Goal: Task Accomplishment & Management: Complete application form

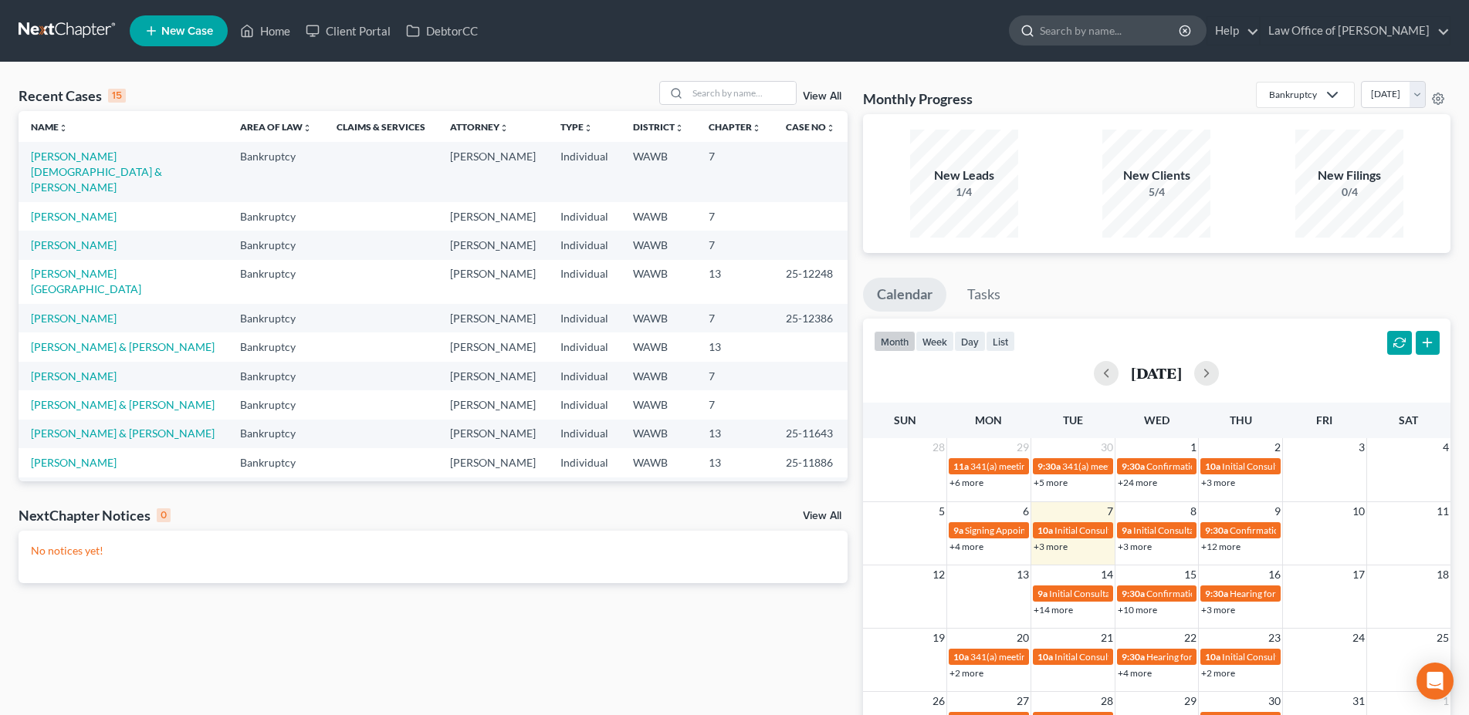
click at [1145, 28] on input "search" at bounding box center [1110, 30] width 141 height 29
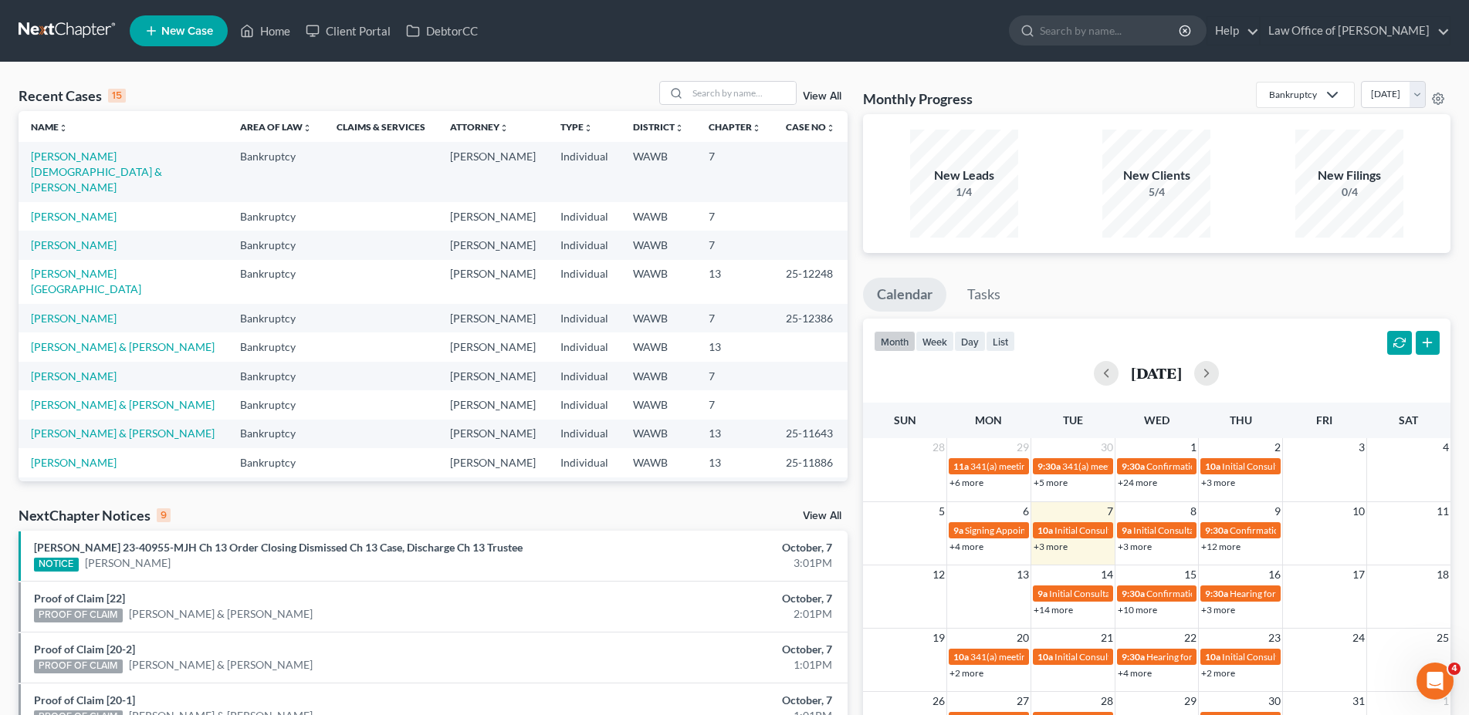
click at [152, 30] on icon at bounding box center [151, 31] width 14 height 19
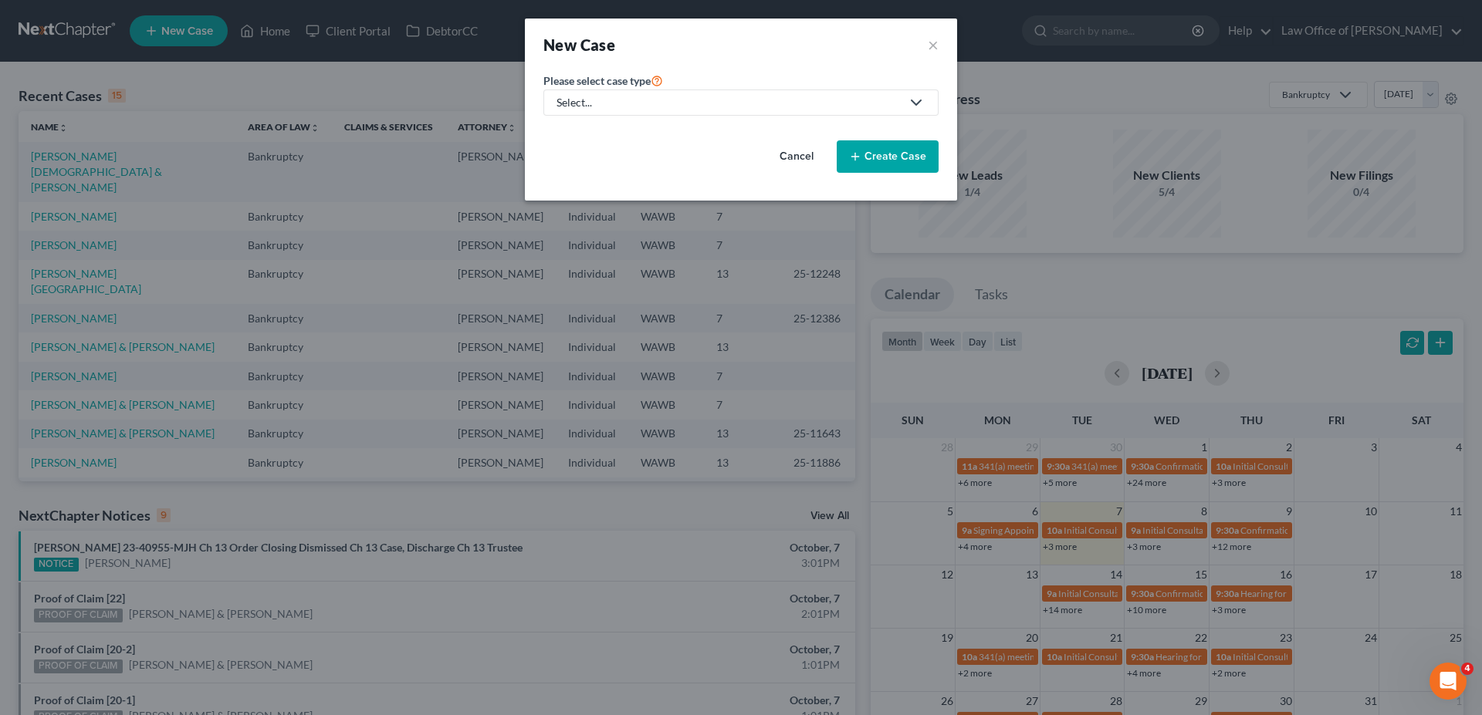
click at [583, 103] on div "Select..." at bounding box center [728, 102] width 344 height 15
click at [584, 132] on div "Bankruptcy" at bounding box center [586, 133] width 56 height 15
select select "87"
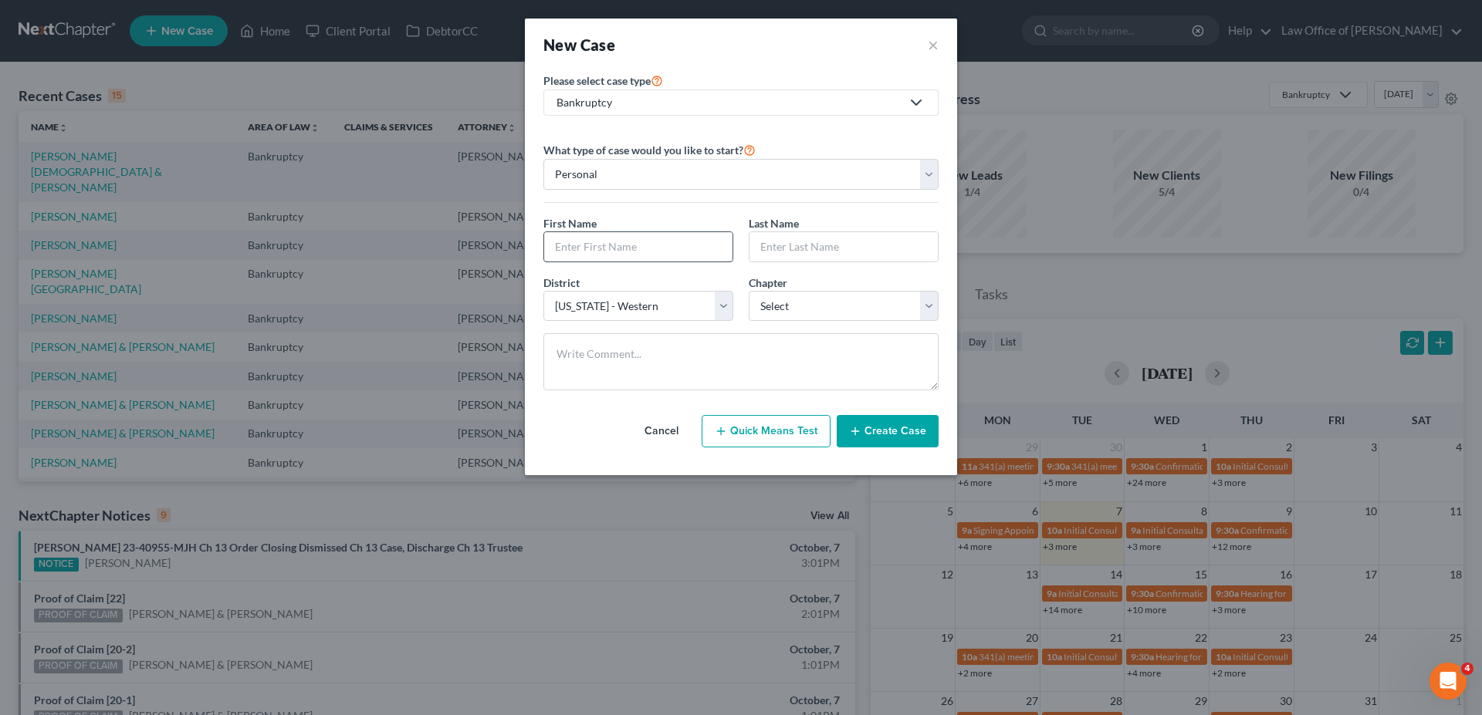
click at [602, 244] on input "text" at bounding box center [638, 246] width 188 height 29
type input "Budy"
click at [827, 245] on input "text" at bounding box center [843, 246] width 188 height 29
type input "Reuang"
select select "0"
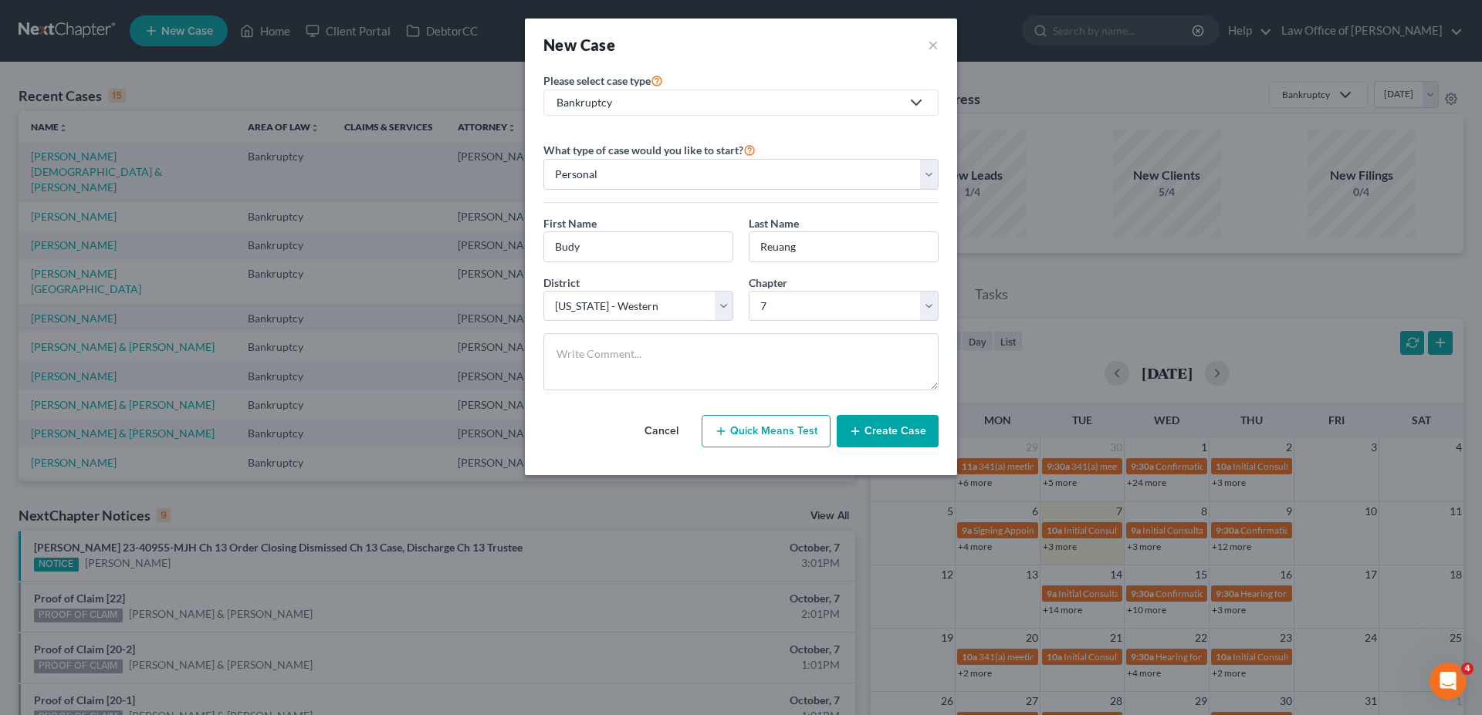
click at [924, 431] on button "Create Case" at bounding box center [888, 431] width 102 height 32
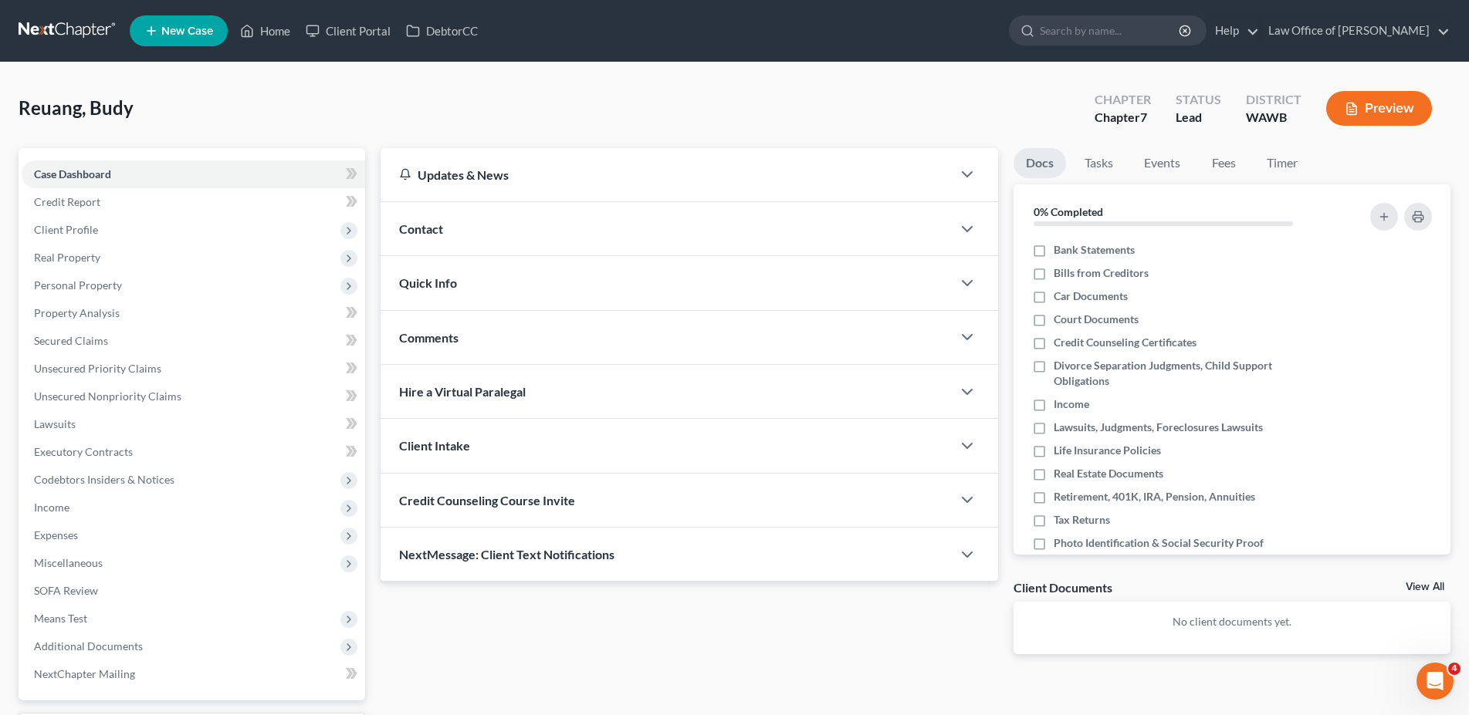
click at [418, 231] on span "Contact" at bounding box center [421, 229] width 44 height 15
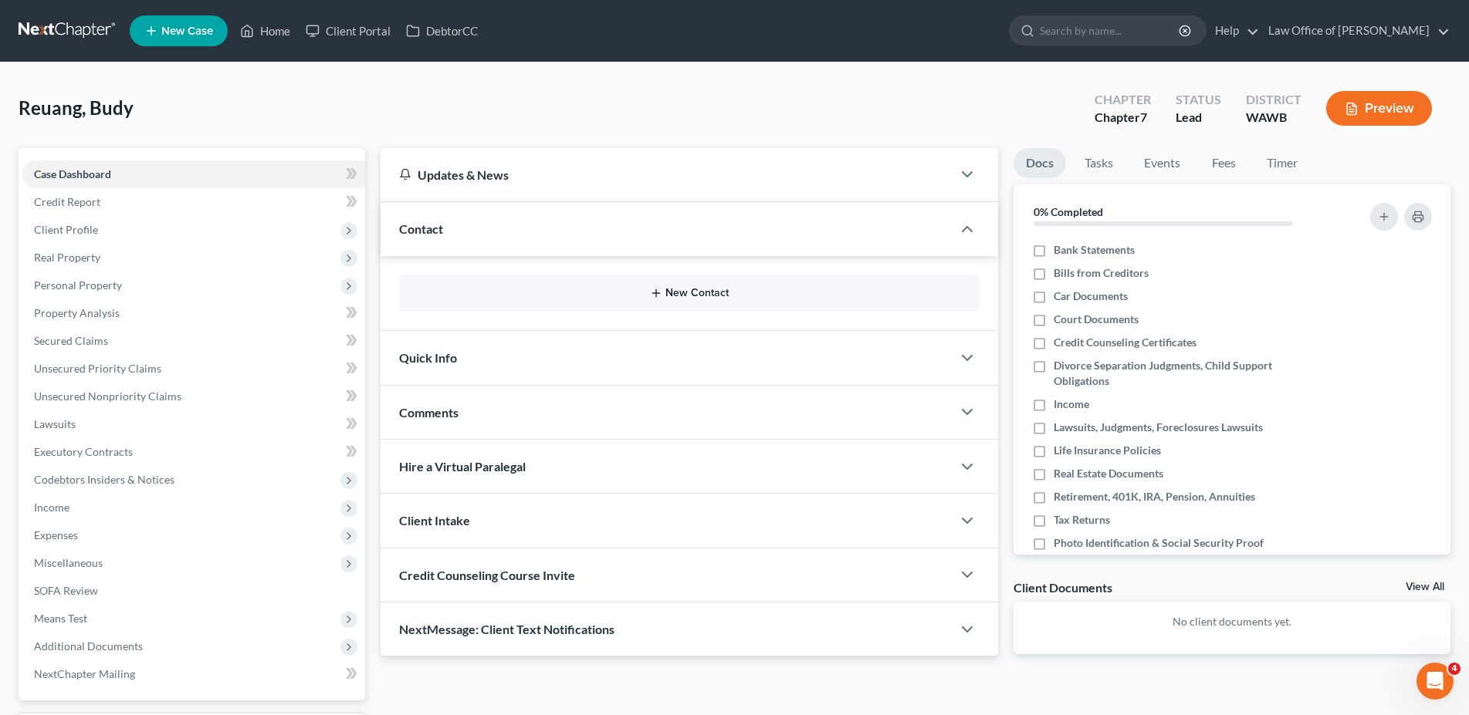
click at [677, 296] on button "New Contact" at bounding box center [689, 293] width 556 height 12
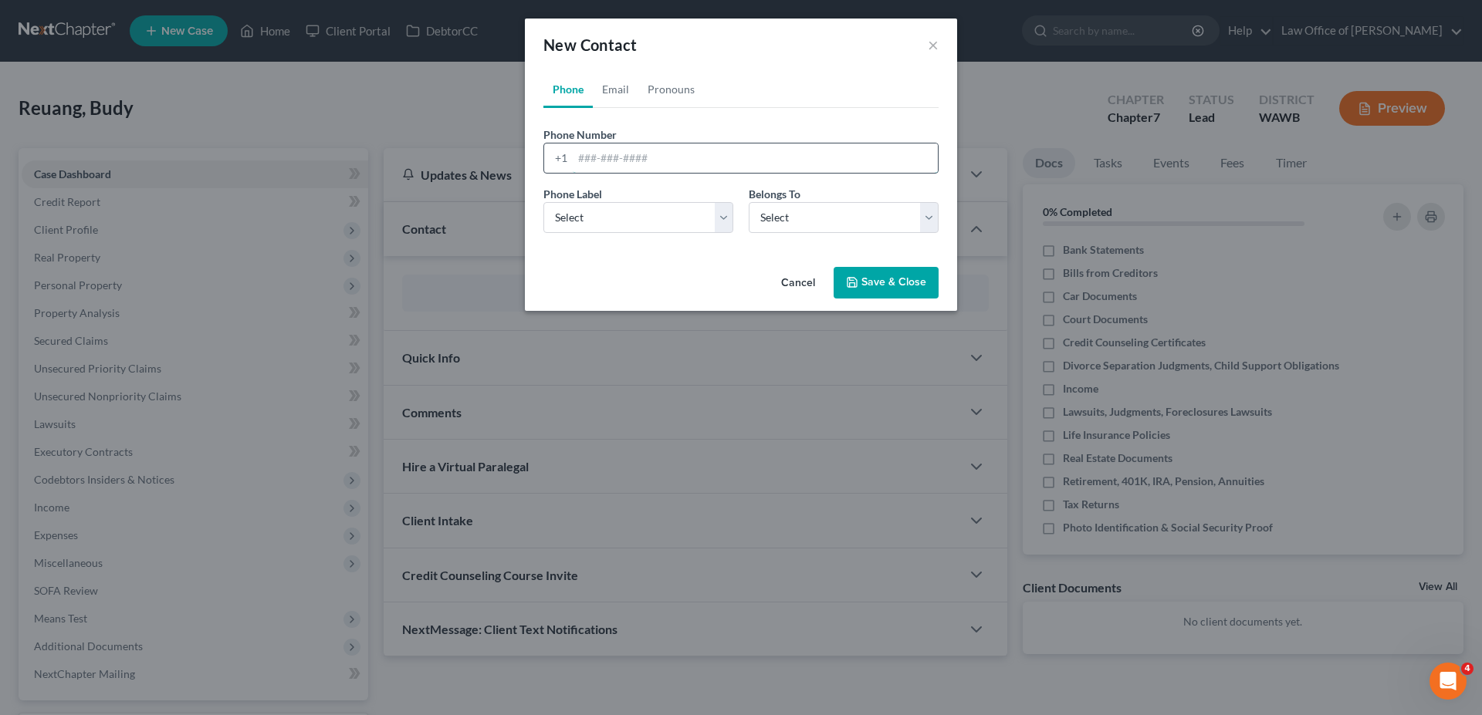
click at [598, 159] on input "tel" at bounding box center [755, 158] width 365 height 29
type input "[PHONE_NUMBER]"
select select "0"
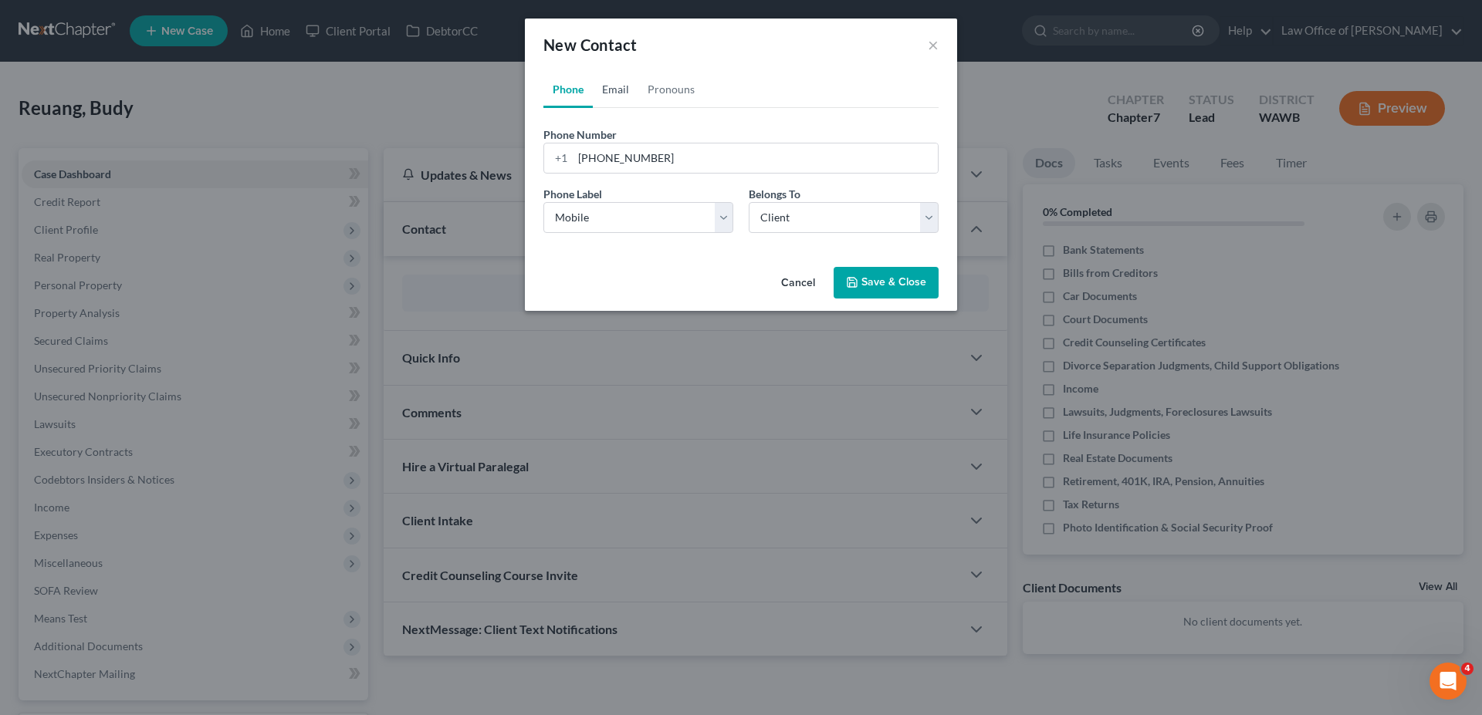
click at [618, 85] on link "Email" at bounding box center [616, 89] width 46 height 37
click at [612, 157] on input "email" at bounding box center [755, 158] width 365 height 29
type input "[PERSON_NAME][EMAIL_ADDRESS][DOMAIN_NAME]"
select select "0"
click at [867, 287] on button "Save & Close" at bounding box center [886, 283] width 105 height 32
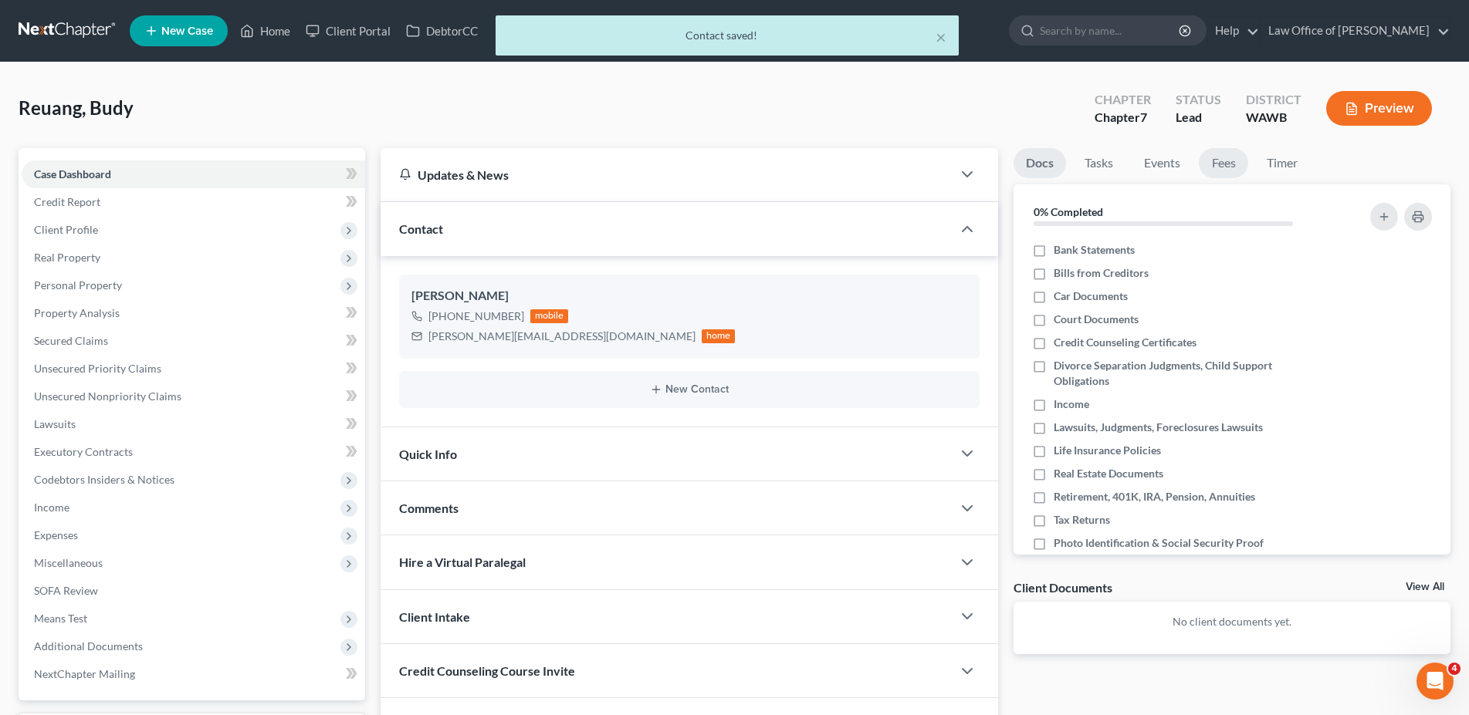
click at [1231, 164] on link "Fees" at bounding box center [1223, 163] width 49 height 30
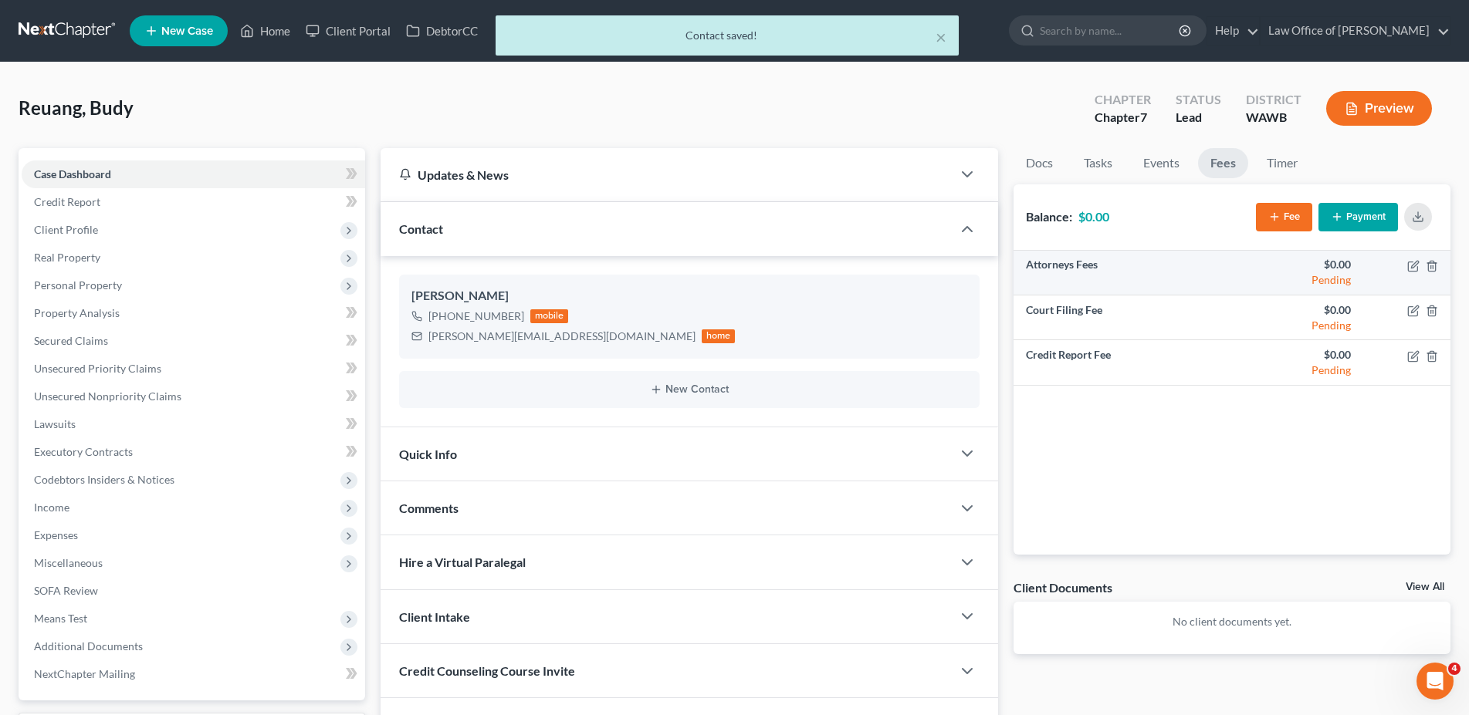
click at [1405, 269] on td at bounding box center [1406, 273] width 87 height 45
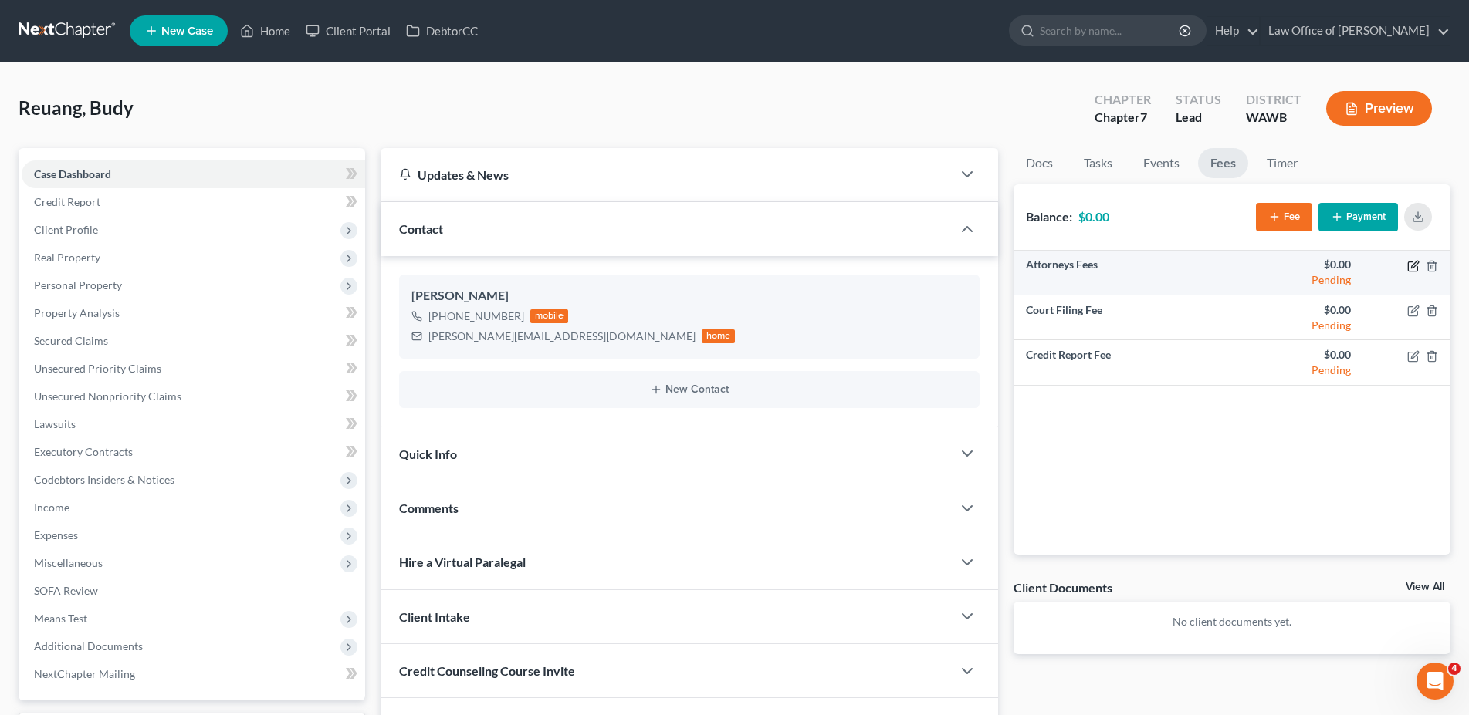
click at [1409, 265] on icon "button" at bounding box center [1412, 266] width 9 height 9
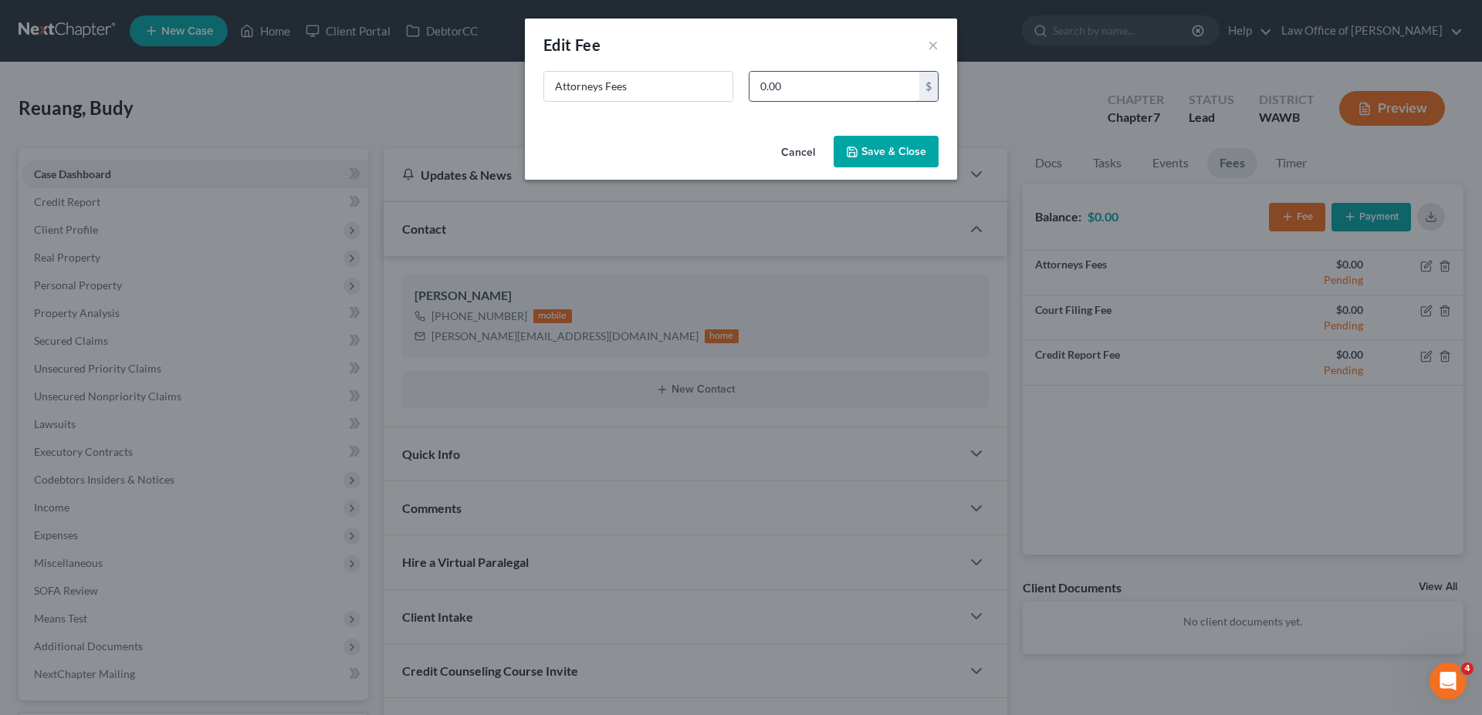
click at [796, 90] on input "0.00" at bounding box center [834, 86] width 170 height 29
type input "2,000."
click at [900, 137] on button "Save & Close" at bounding box center [886, 152] width 105 height 32
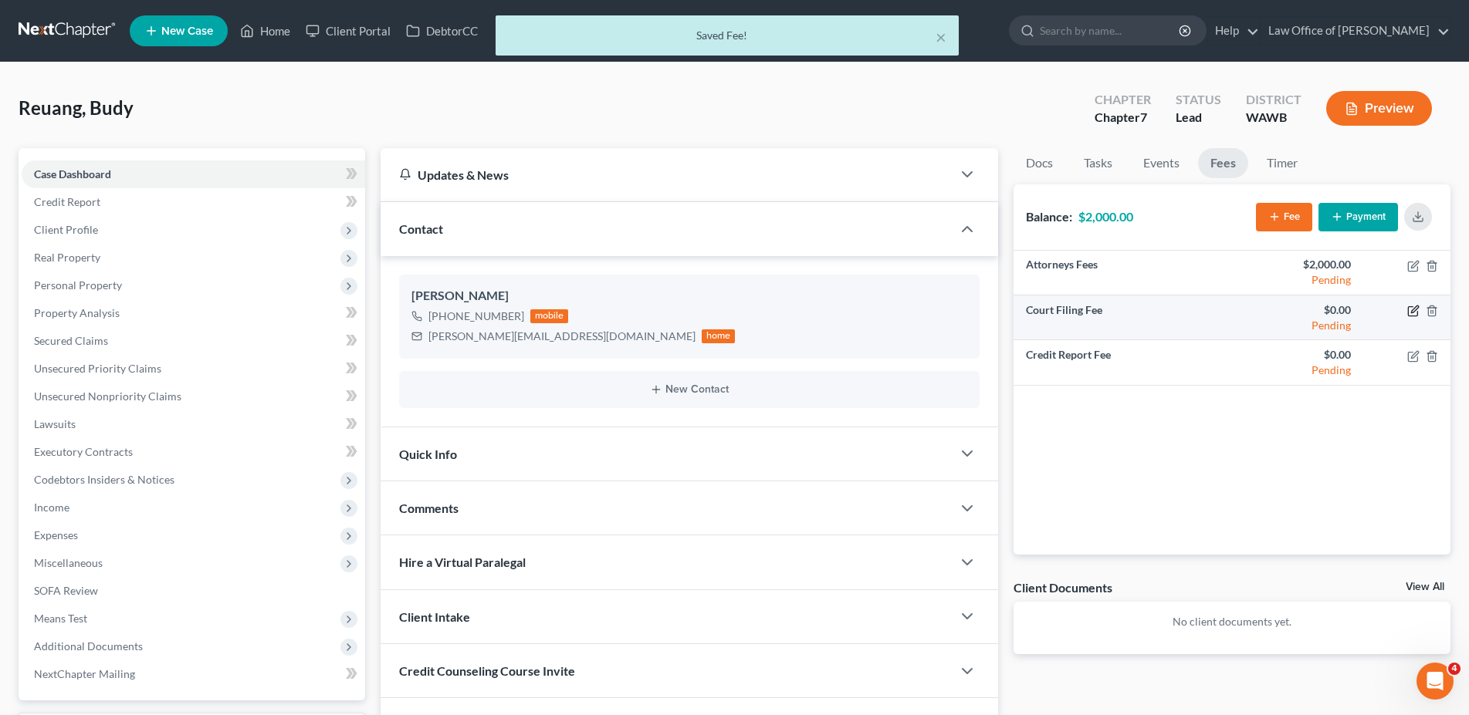
click at [1415, 313] on icon "button" at bounding box center [1413, 311] width 12 height 12
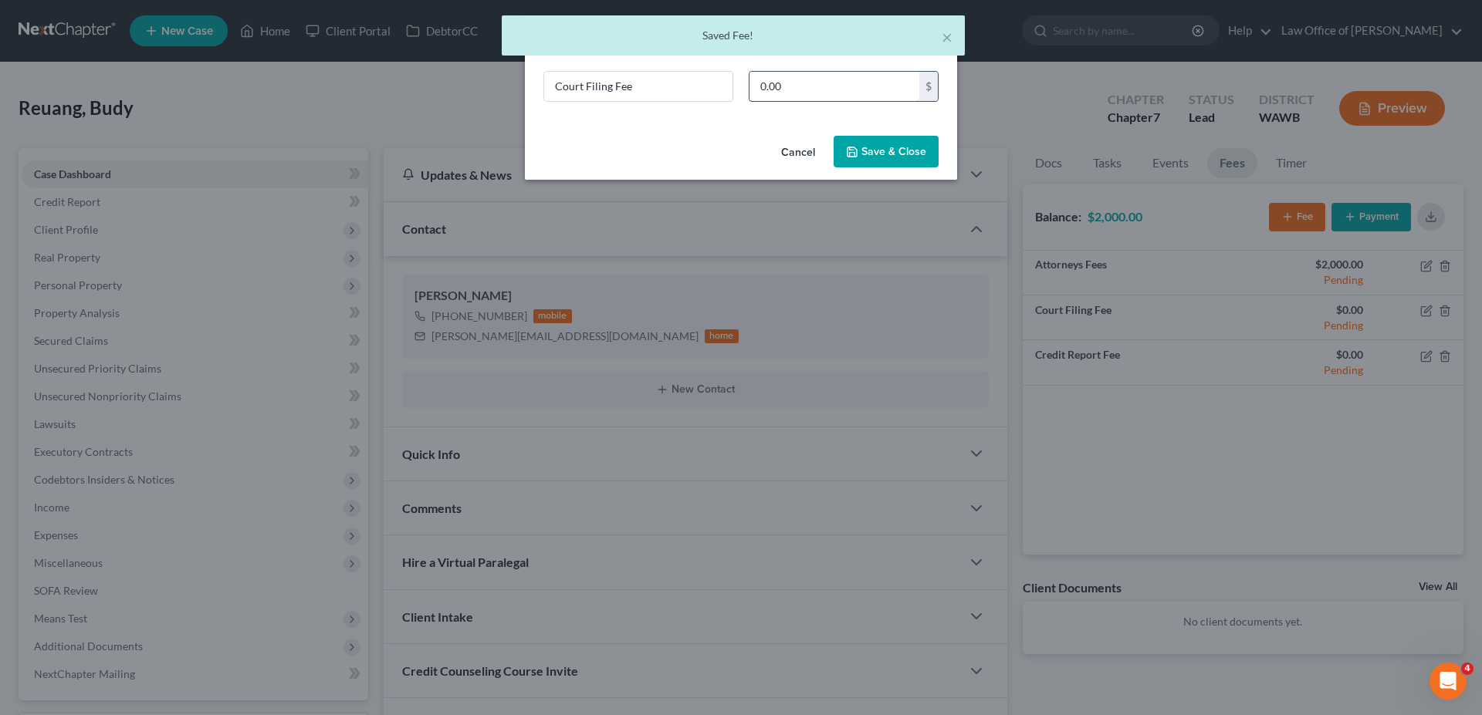
click at [763, 86] on input "0.00" at bounding box center [834, 86] width 170 height 29
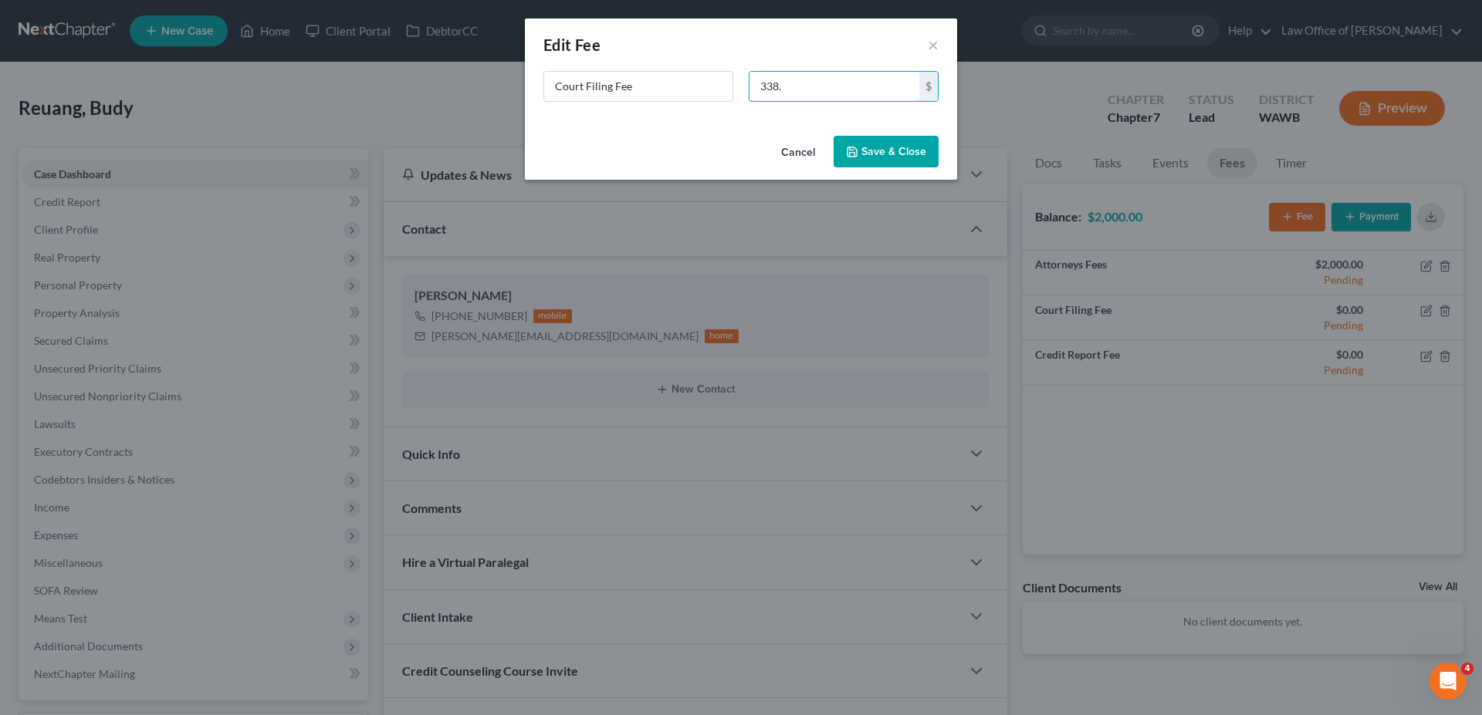
type input "338."
click at [862, 153] on button "Save & Close" at bounding box center [886, 152] width 105 height 32
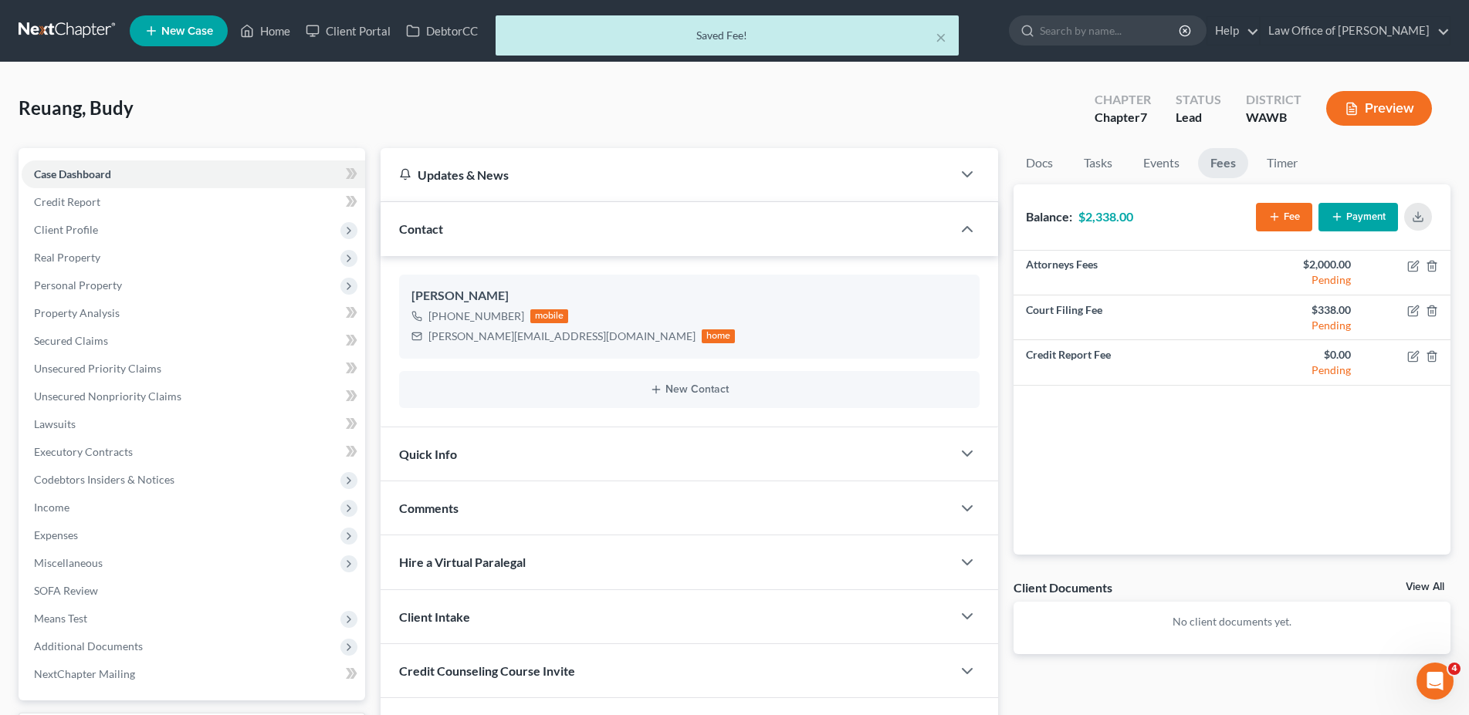
click at [1363, 215] on button "Payment" at bounding box center [1357, 217] width 79 height 29
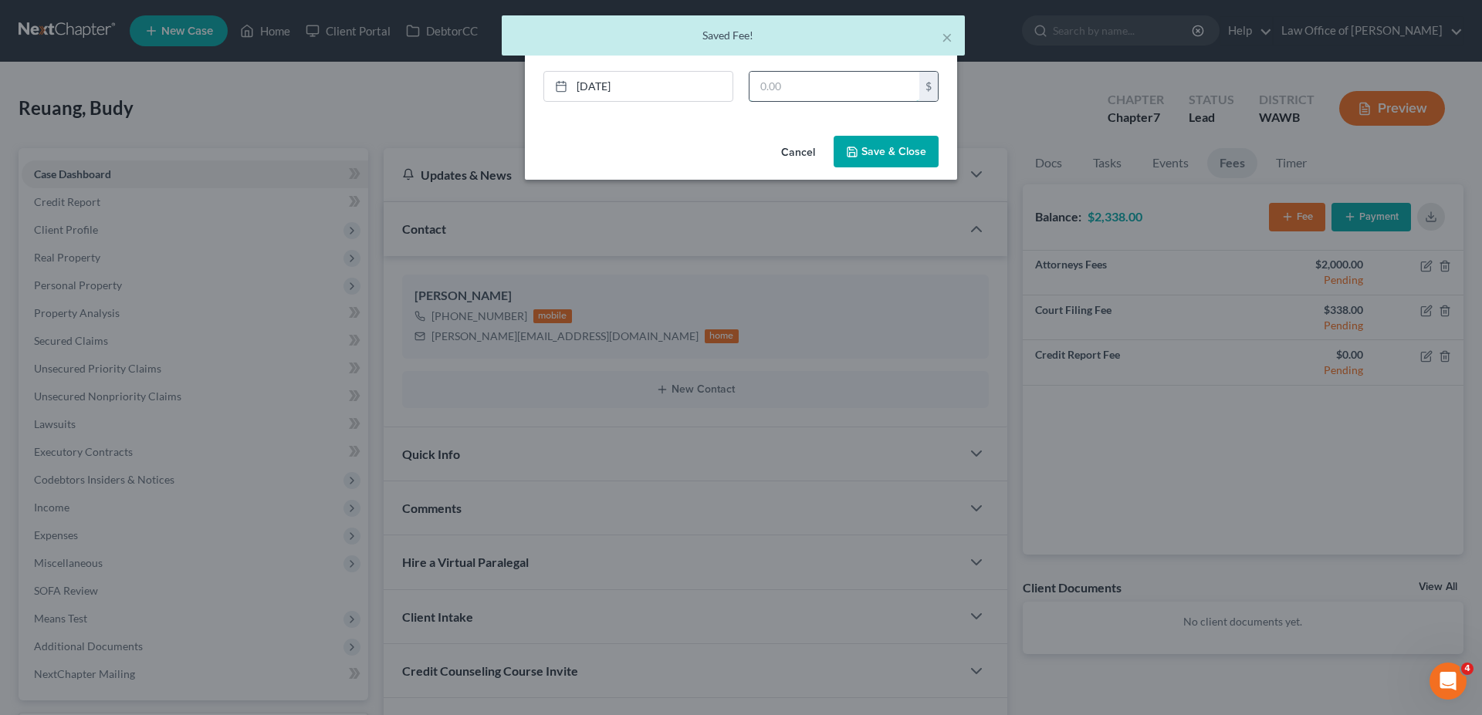
click at [810, 96] on input "text" at bounding box center [834, 86] width 170 height 29
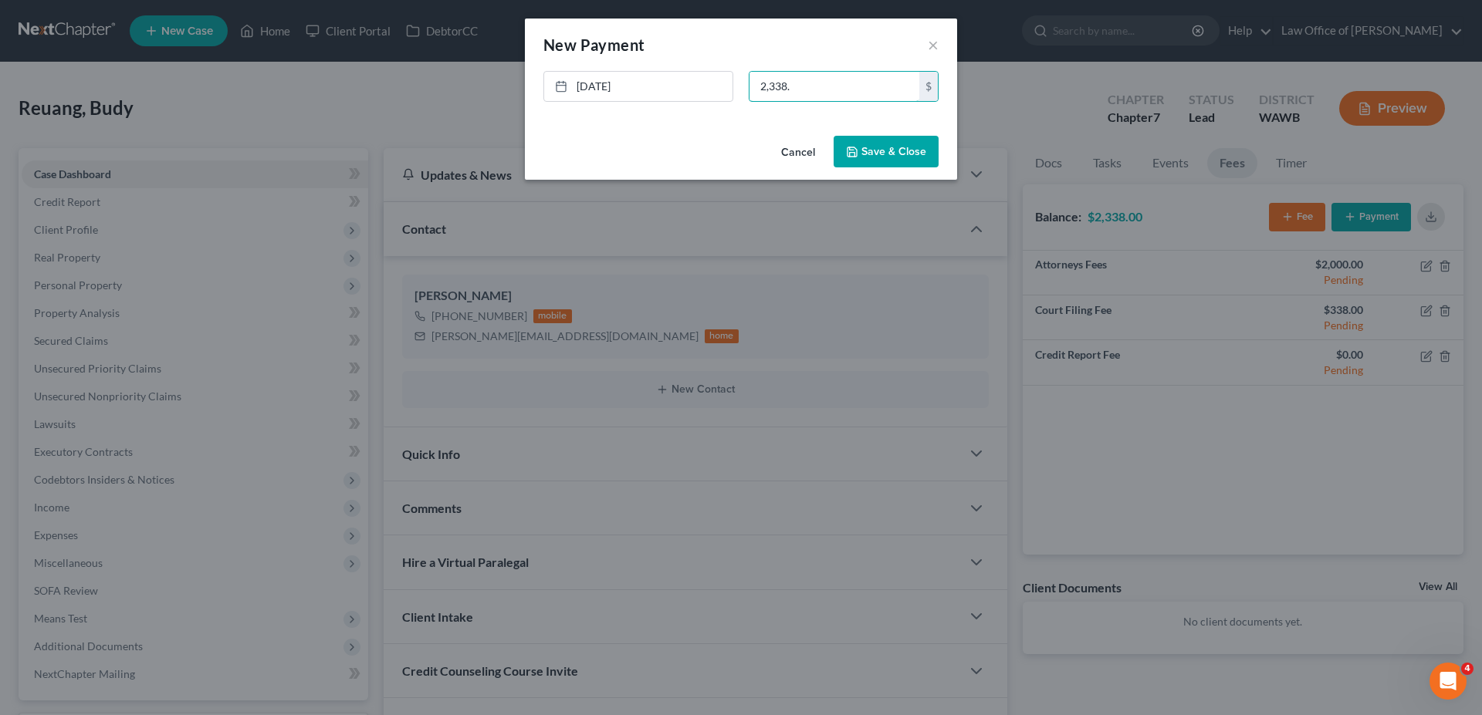
type input "2,338."
click at [886, 148] on button "Save & Close" at bounding box center [886, 152] width 105 height 32
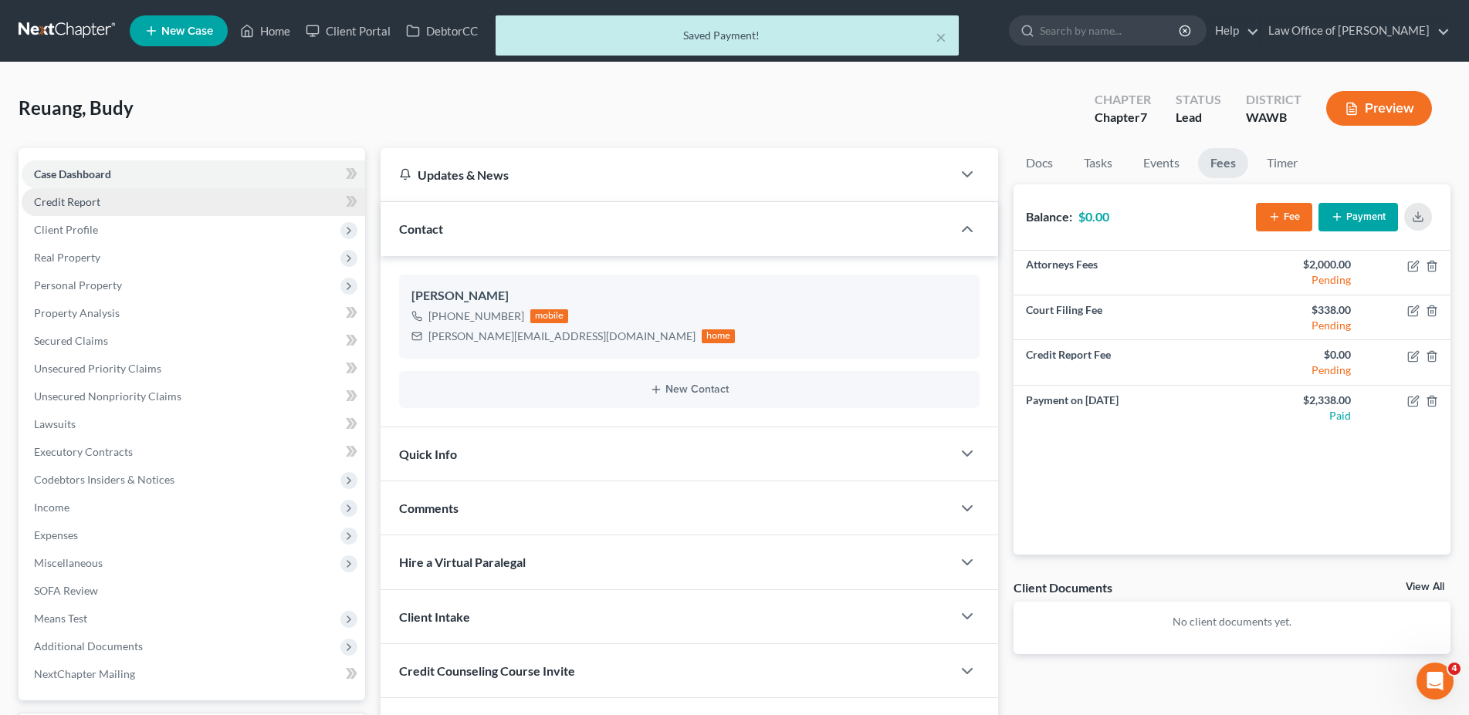
click at [40, 202] on span "Credit Report" at bounding box center [67, 201] width 66 height 13
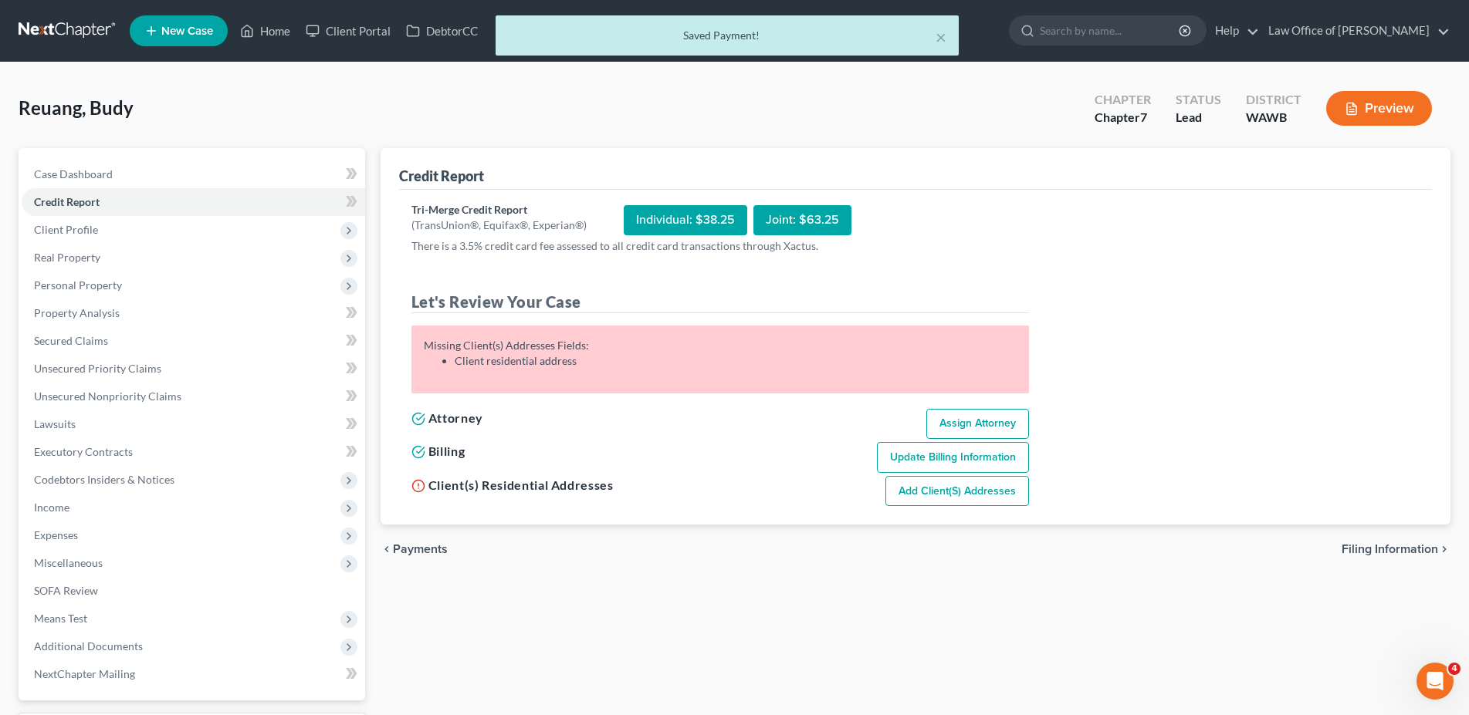
scroll to position [91, 0]
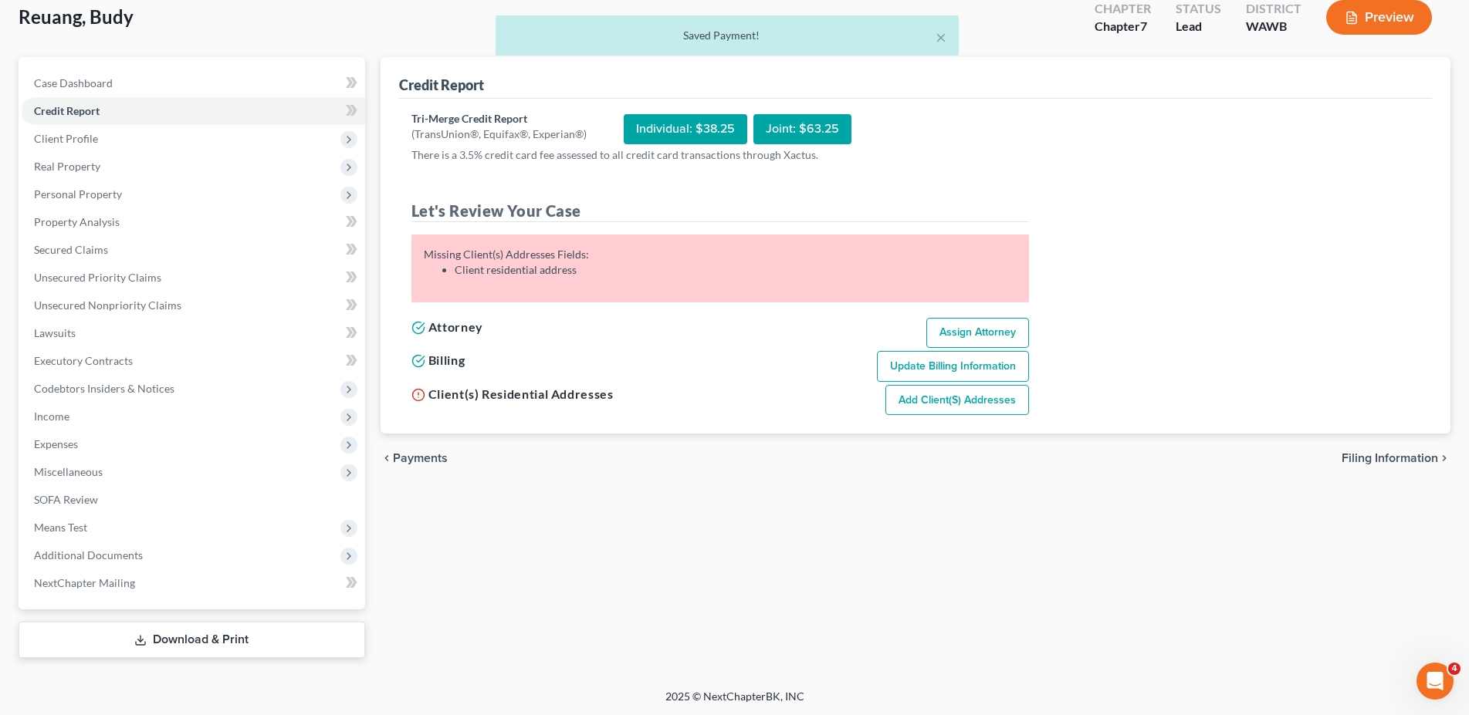
click at [1355, 455] on span "Filing Information" at bounding box center [1389, 458] width 96 height 12
select select "1"
select select "0"
select select "87"
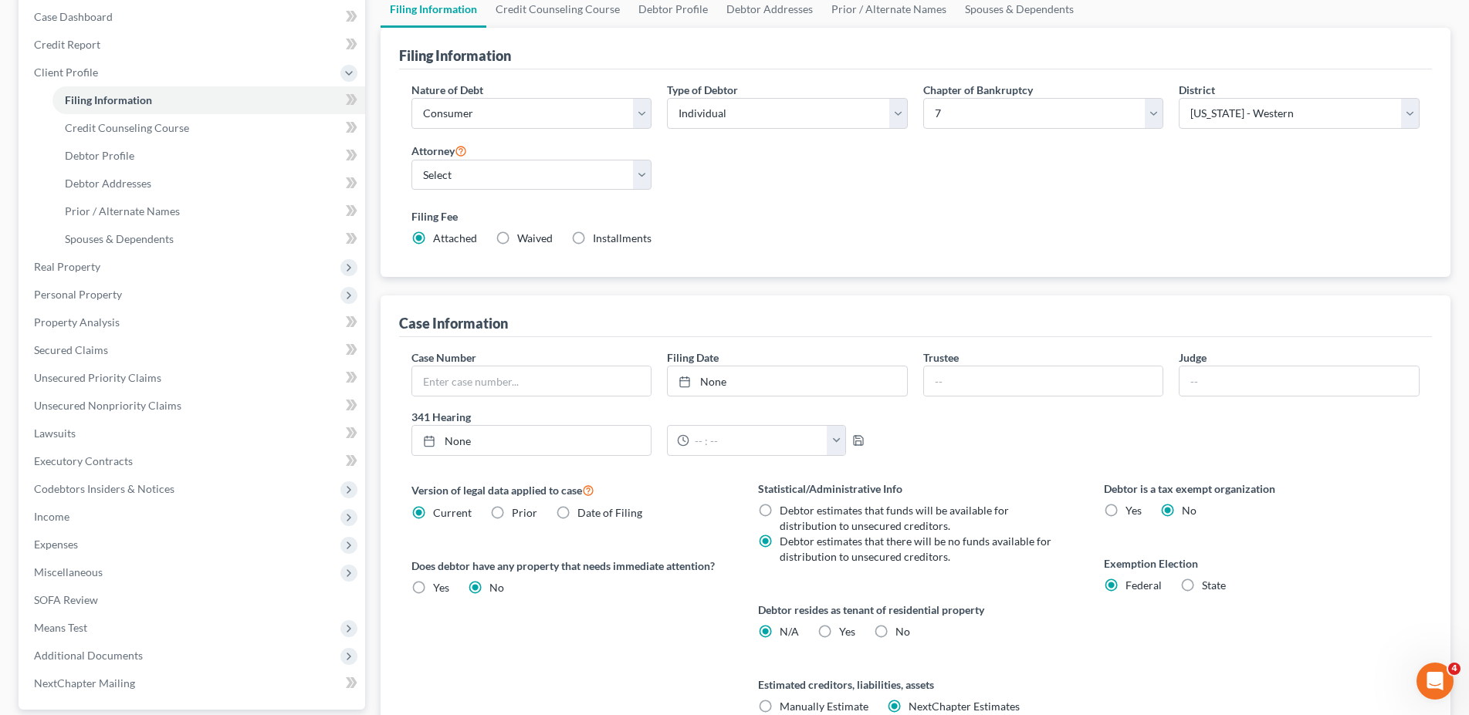
scroll to position [301, 0]
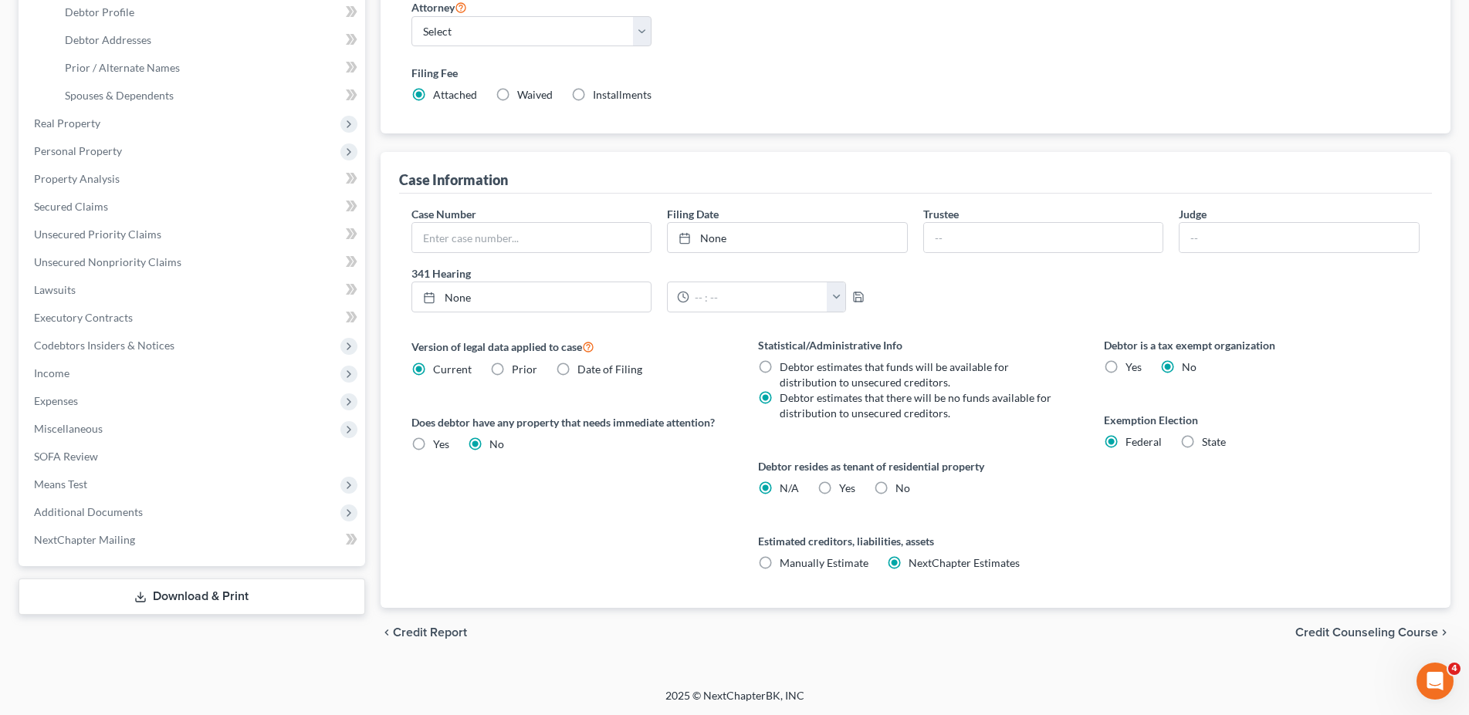
click at [839, 483] on label "Yes Yes" at bounding box center [847, 488] width 16 height 15
click at [845, 483] on input "Yes Yes" at bounding box center [850, 486] width 10 height 10
radio input "true"
radio input "false"
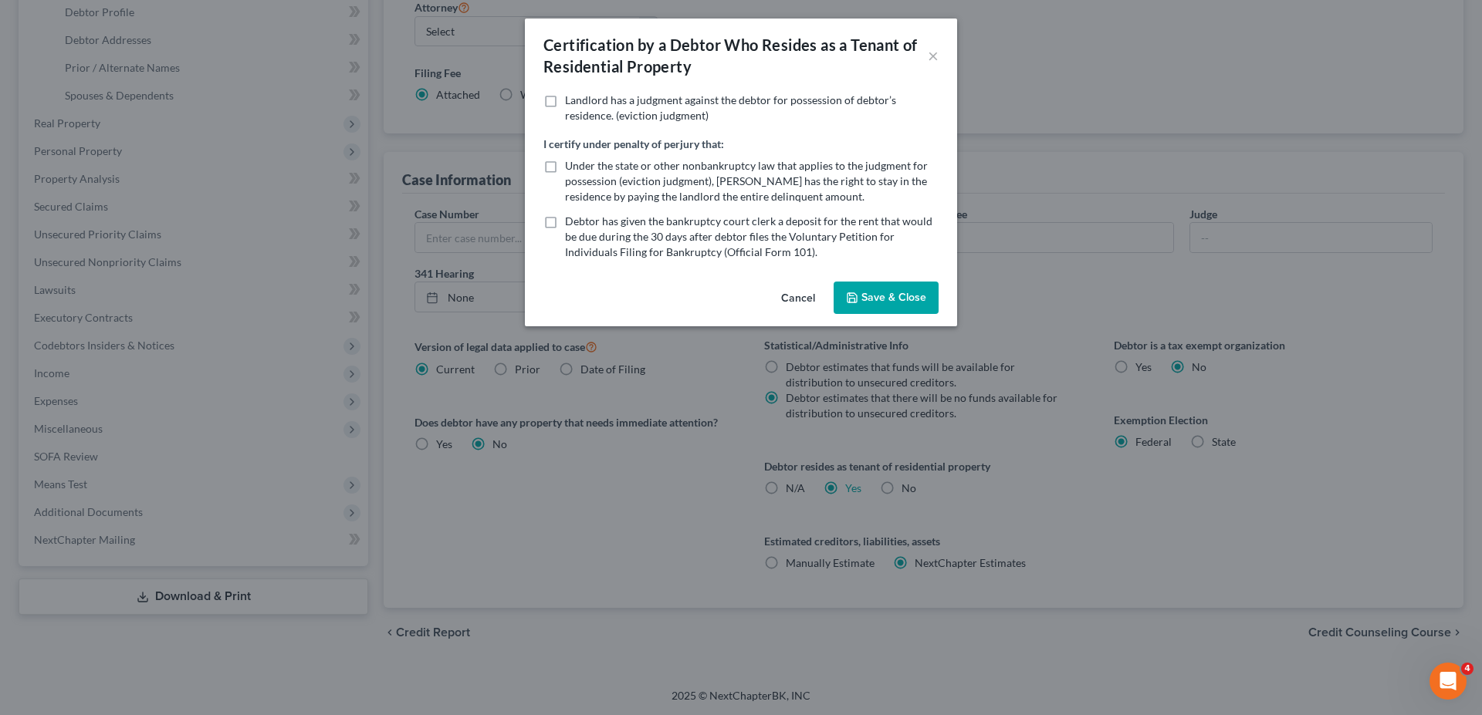
click at [848, 297] on icon "button" at bounding box center [852, 298] width 12 height 12
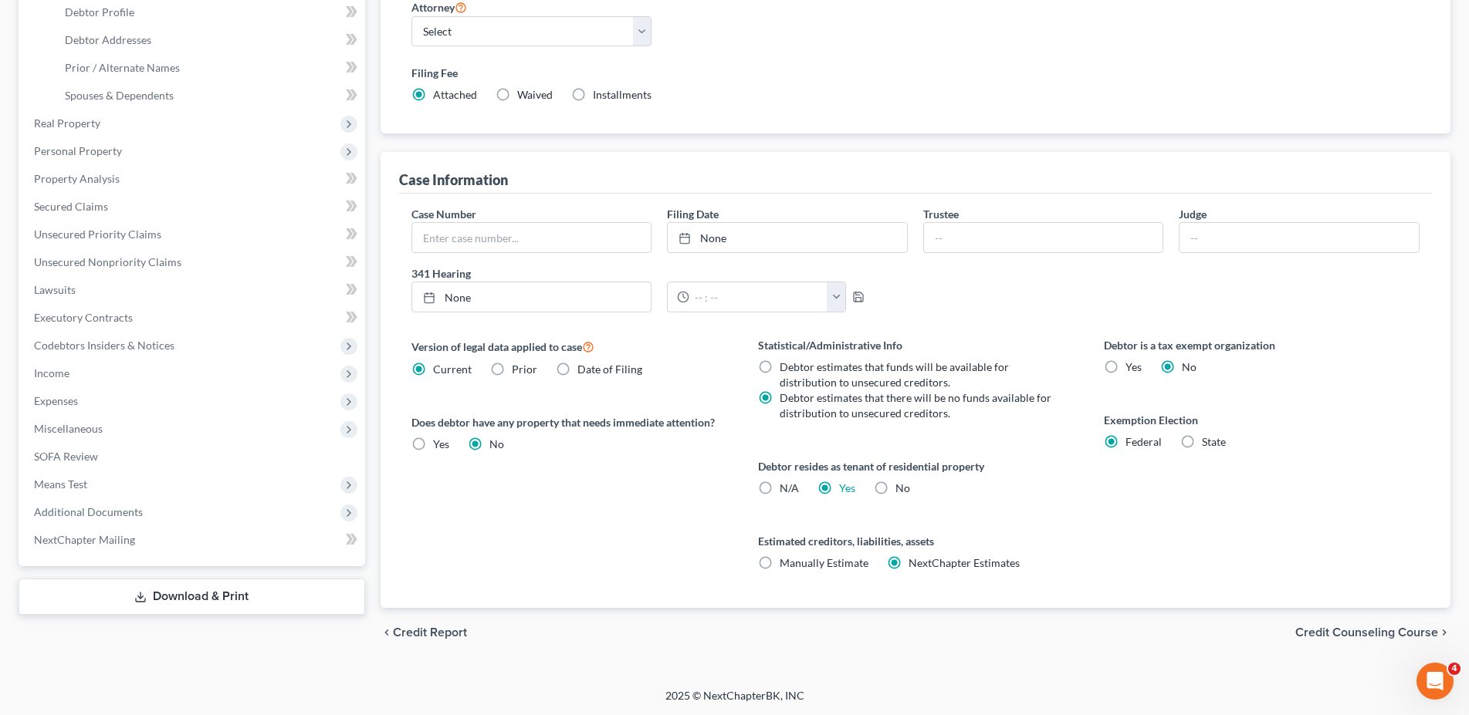
click at [1385, 627] on span "Credit Counseling Course" at bounding box center [1366, 633] width 143 height 12
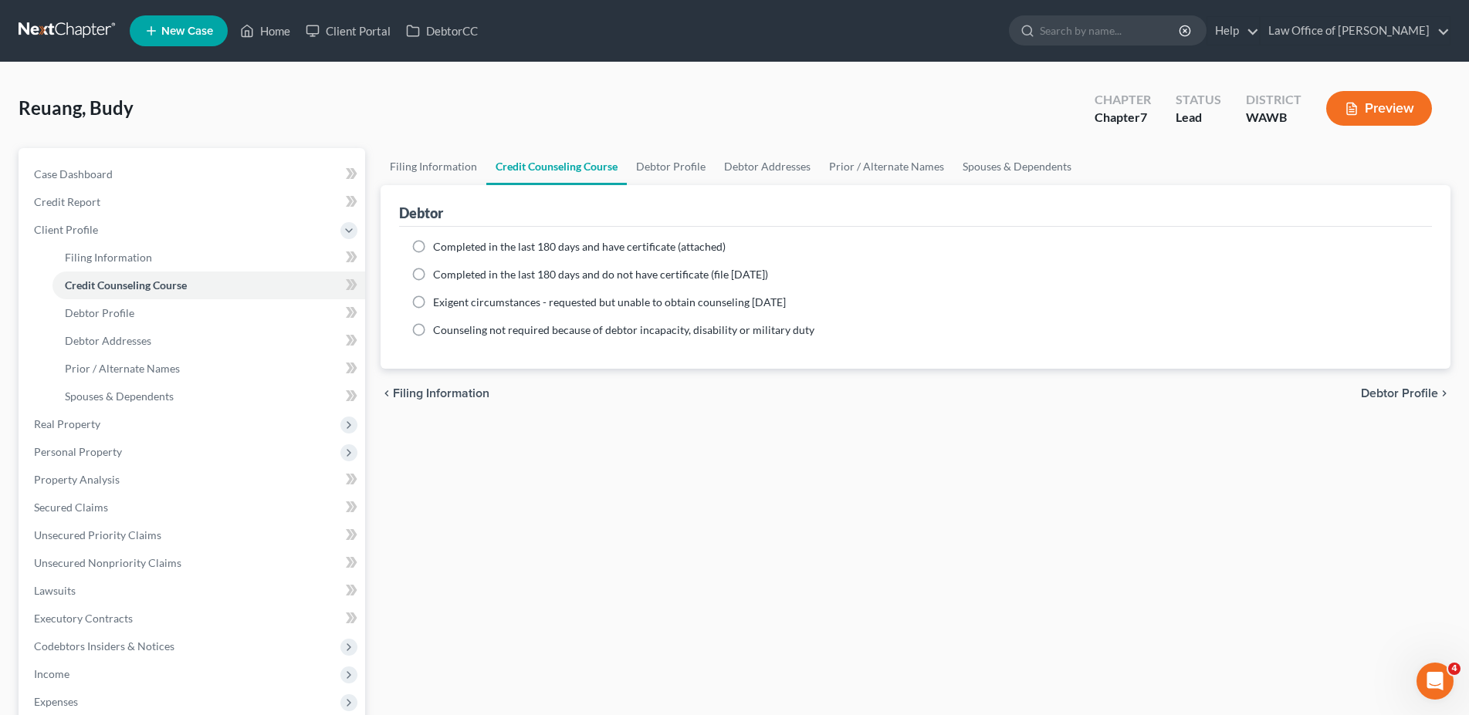
click at [433, 268] on label "Completed in the last 180 days and do not have certificate (file [DATE])" at bounding box center [600, 274] width 335 height 15
click at [439, 268] on input "Completed in the last 180 days and do not have certificate (file [DATE])" at bounding box center [444, 272] width 10 height 10
radio input "true"
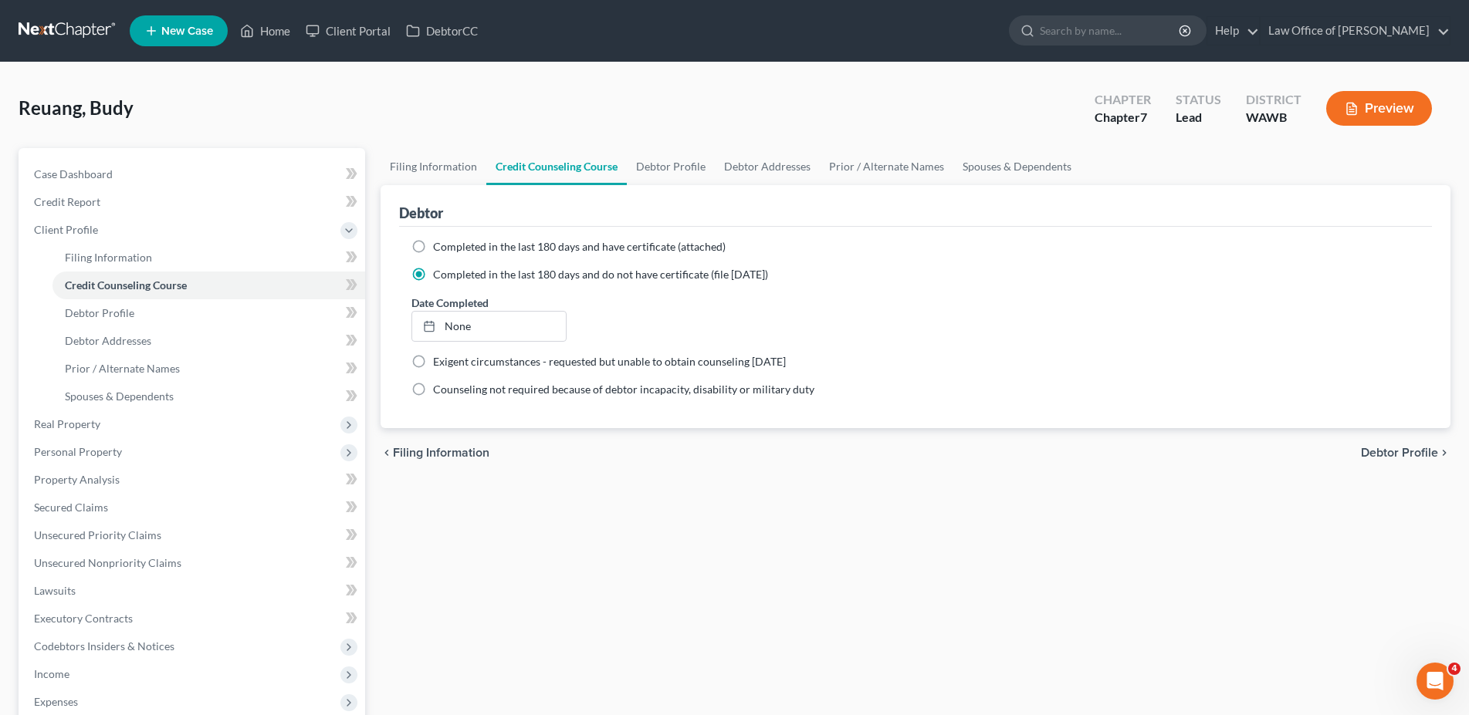
click at [1398, 447] on span "Debtor Profile" at bounding box center [1399, 453] width 77 height 12
select select "0"
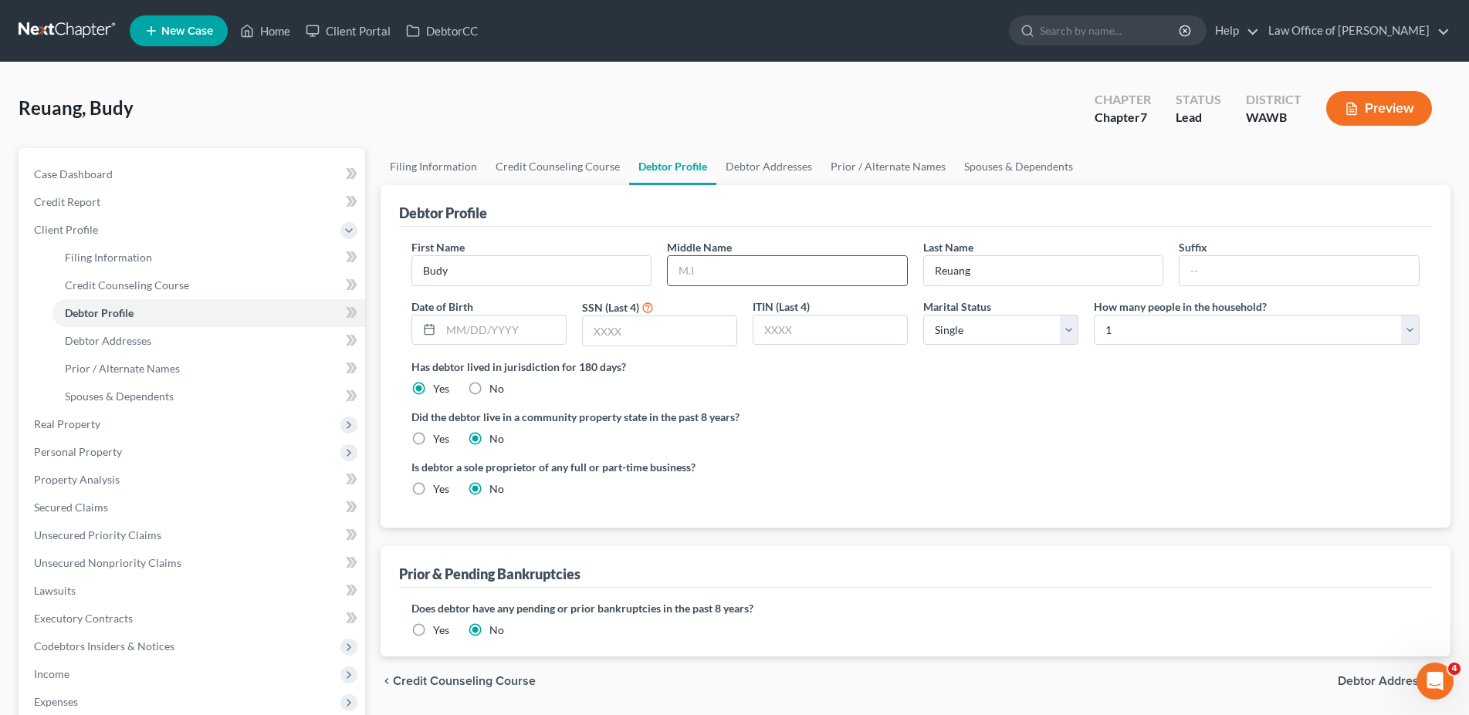
click at [683, 268] on input "text" at bounding box center [787, 270] width 239 height 29
type input "[DATE]"
type input "5298"
select select "3"
select select "2"
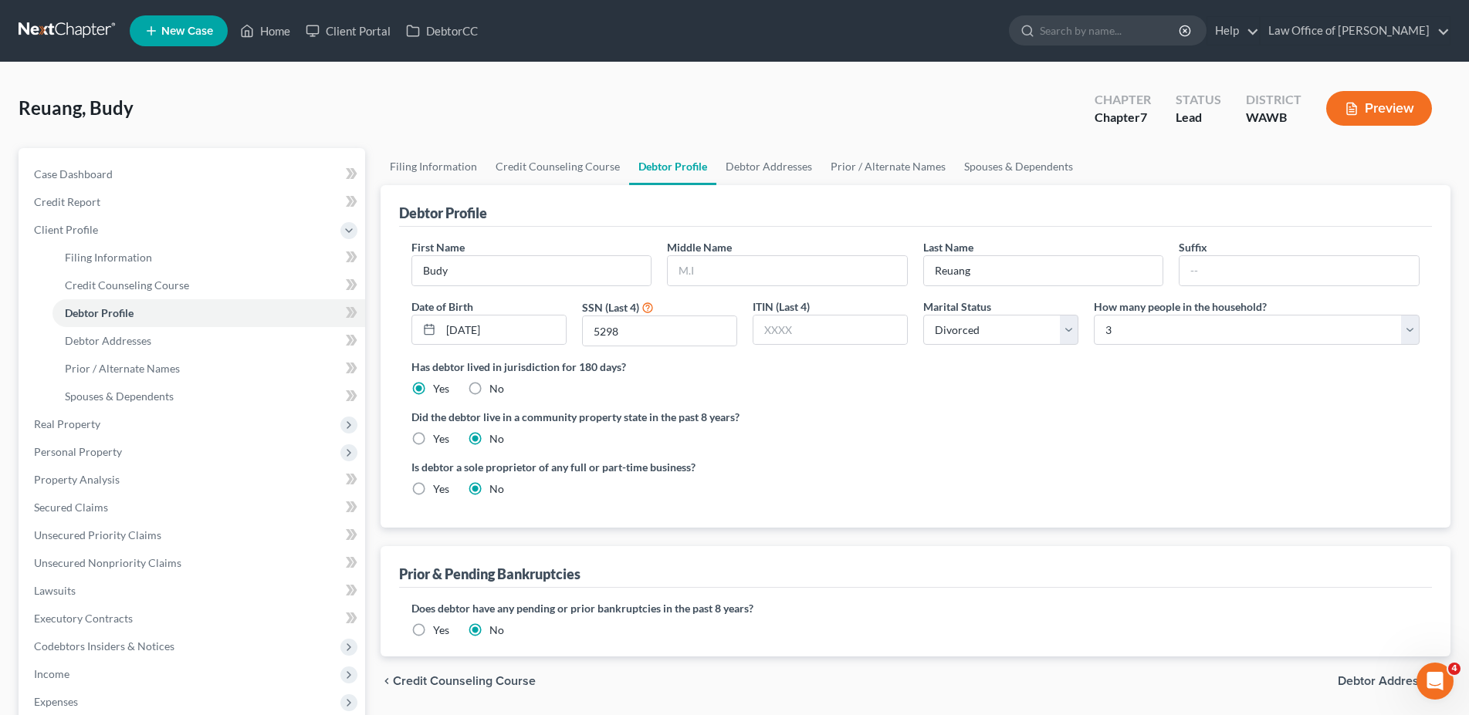
click at [433, 439] on label "Yes" at bounding box center [441, 438] width 16 height 15
click at [439, 439] on input "Yes" at bounding box center [444, 436] width 10 height 10
radio input "true"
radio input "false"
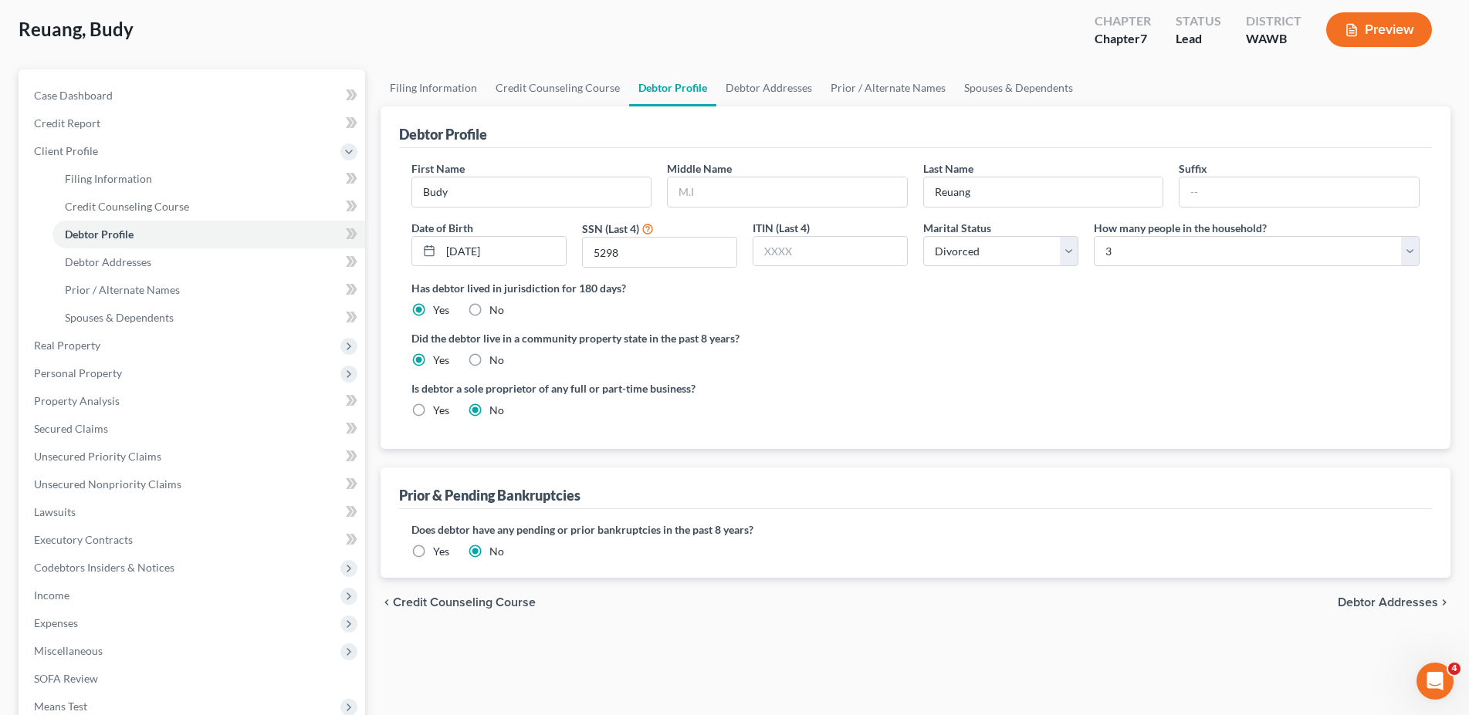
click at [1348, 597] on span "Debtor Addresses" at bounding box center [1388, 603] width 100 height 12
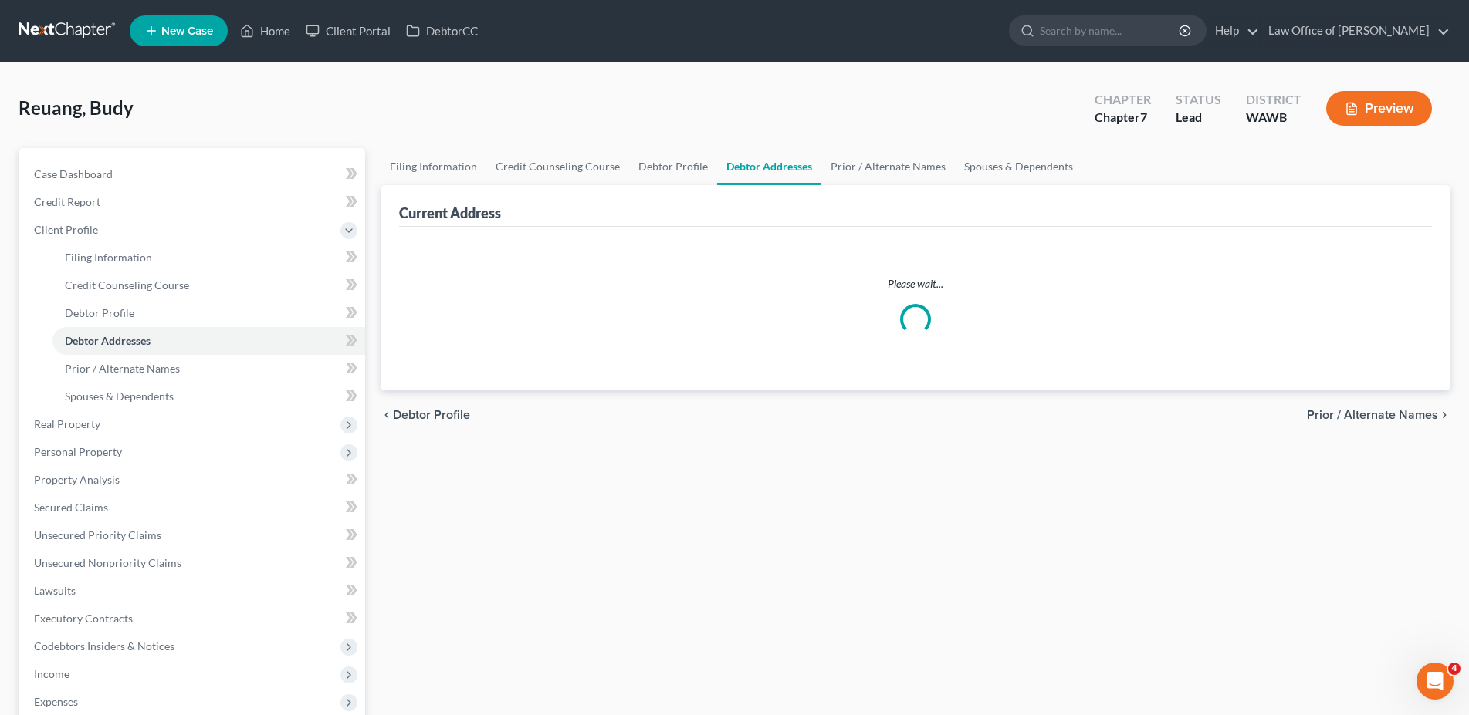
select select "0"
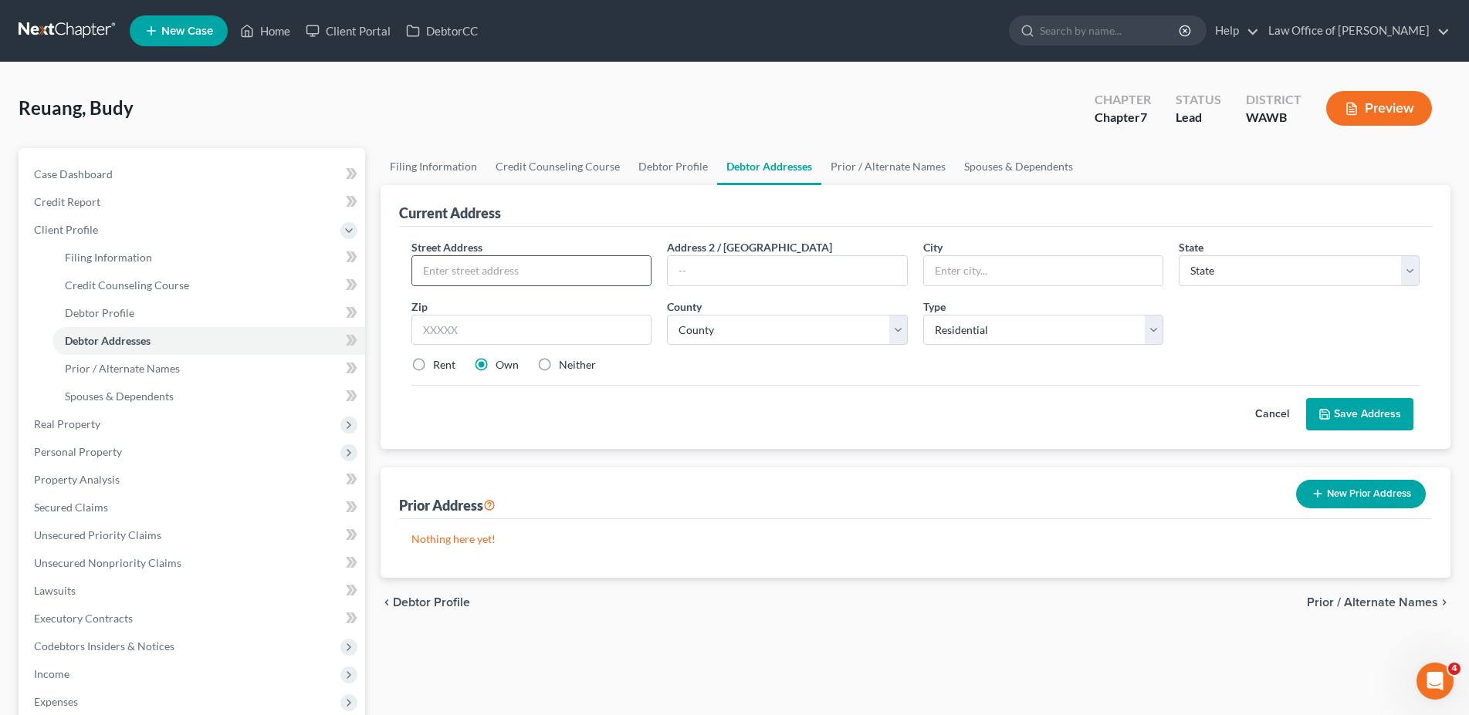
click at [452, 276] on input "text" at bounding box center [531, 270] width 239 height 29
type input "[STREET_ADDRESS][PERSON_NAME]"
type input "Tukwila"
select select "50"
type input "98168"
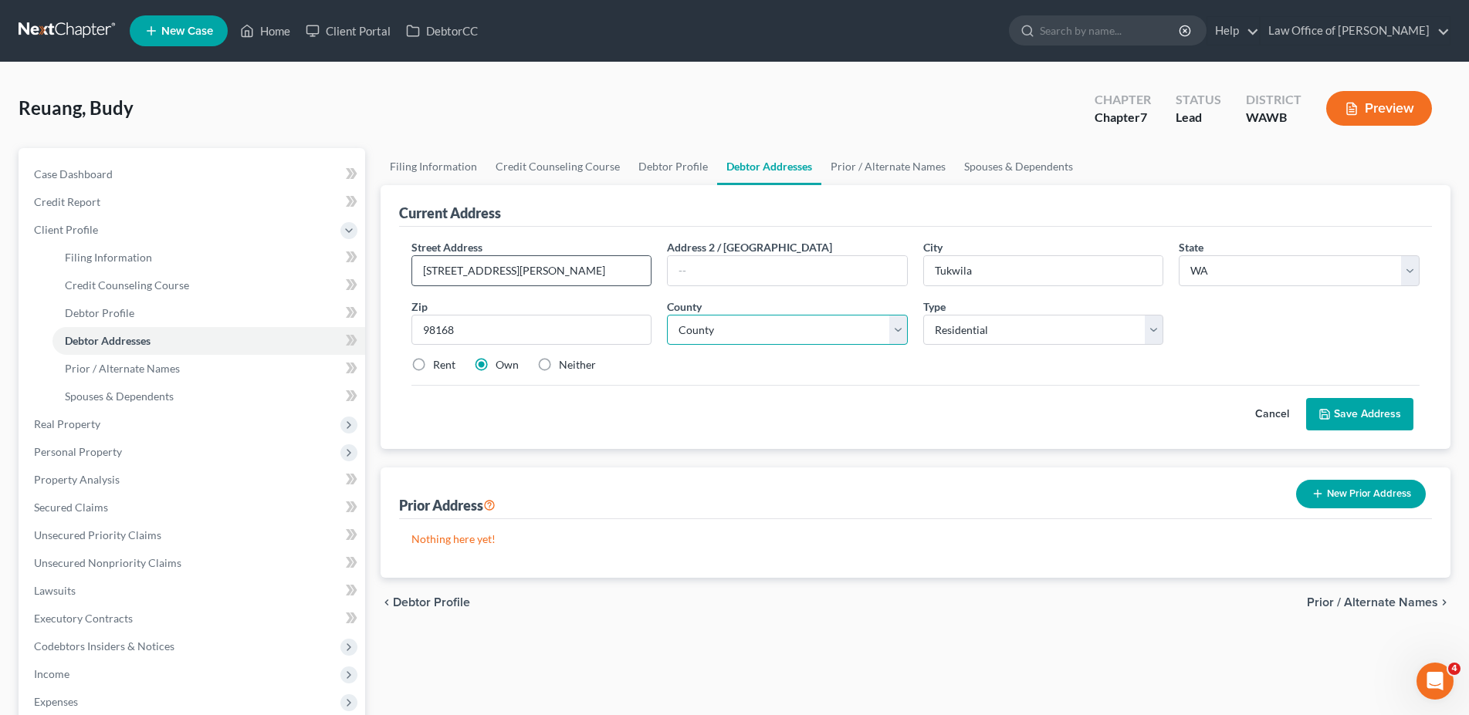
type input "[GEOGRAPHIC_DATA]"
select select "16"
click at [433, 368] on label "Rent" at bounding box center [444, 364] width 22 height 15
click at [439, 367] on input "Rent" at bounding box center [444, 362] width 10 height 10
radio input "true"
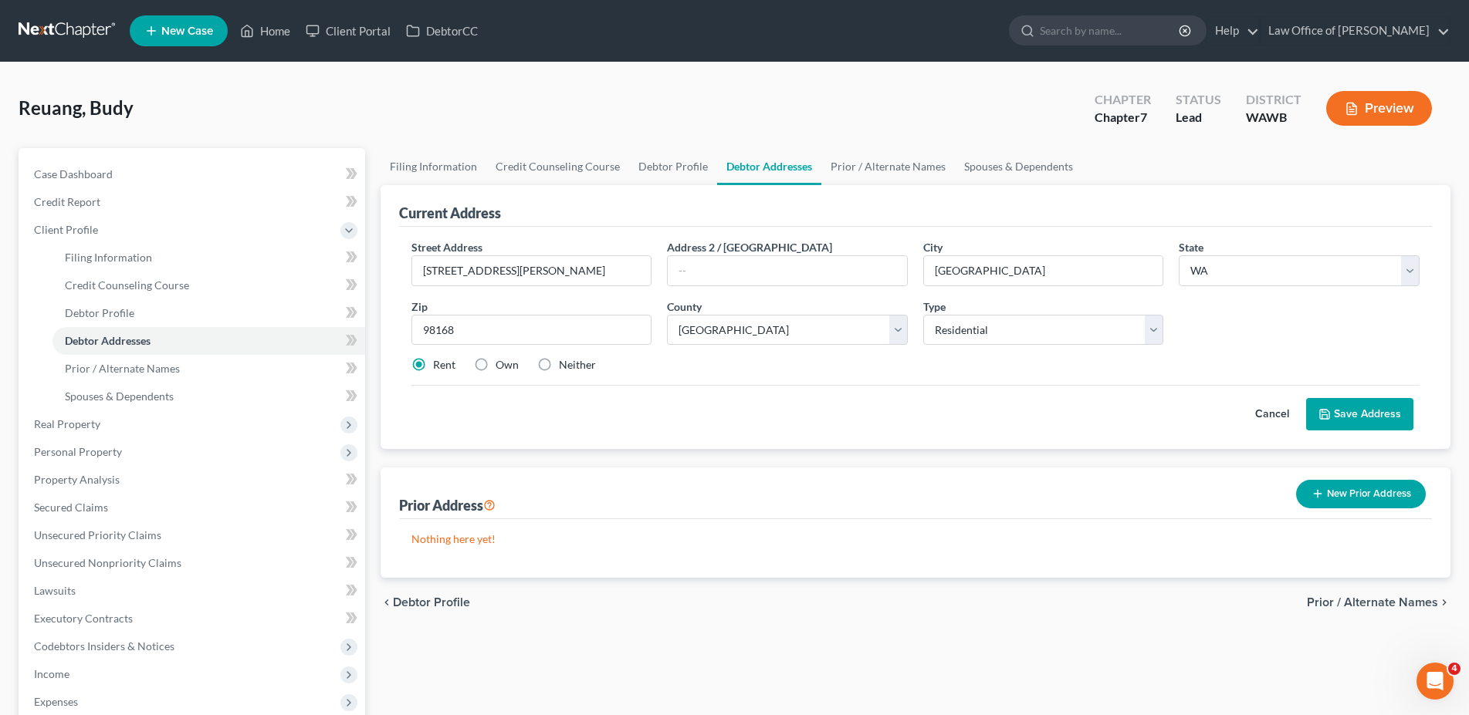
click at [1347, 405] on button "Save Address" at bounding box center [1359, 414] width 107 height 32
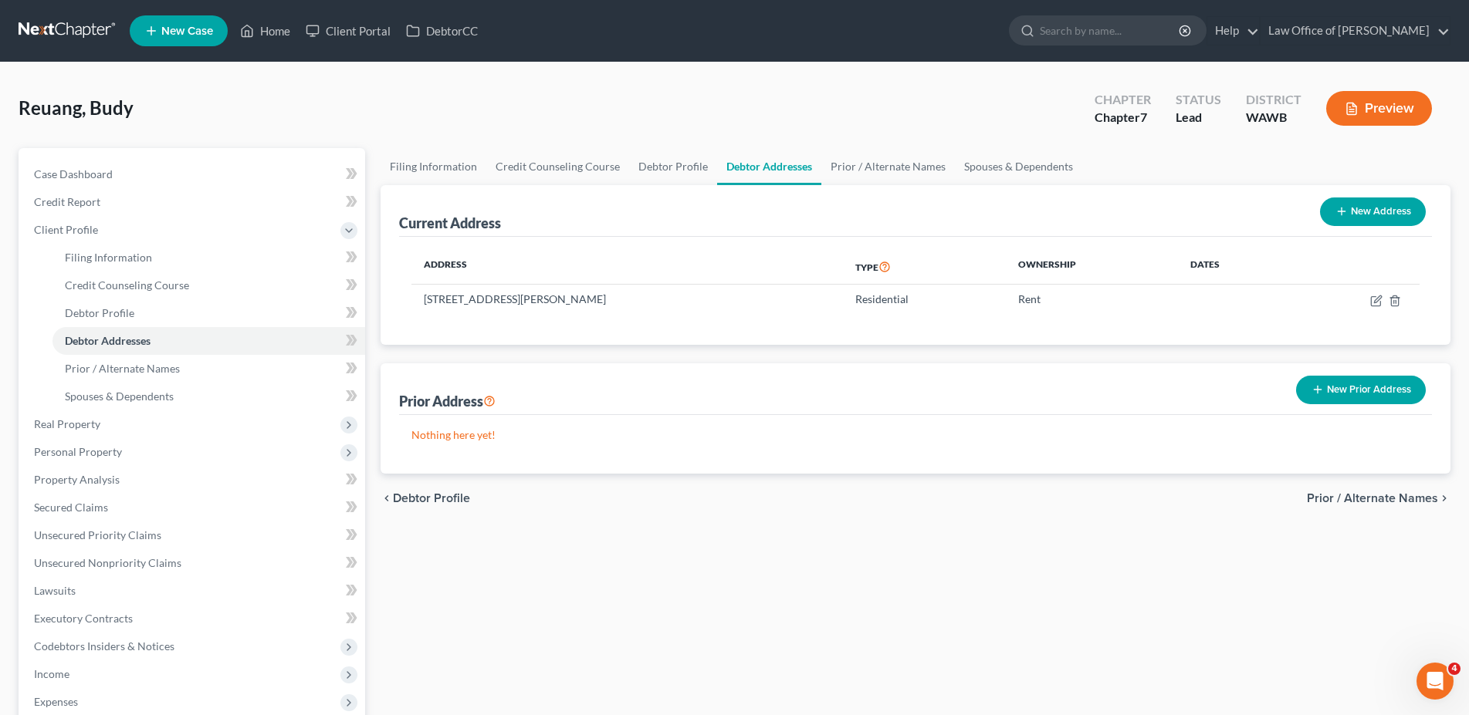
click at [1324, 500] on span "Prior / Alternate Names" at bounding box center [1372, 498] width 131 height 12
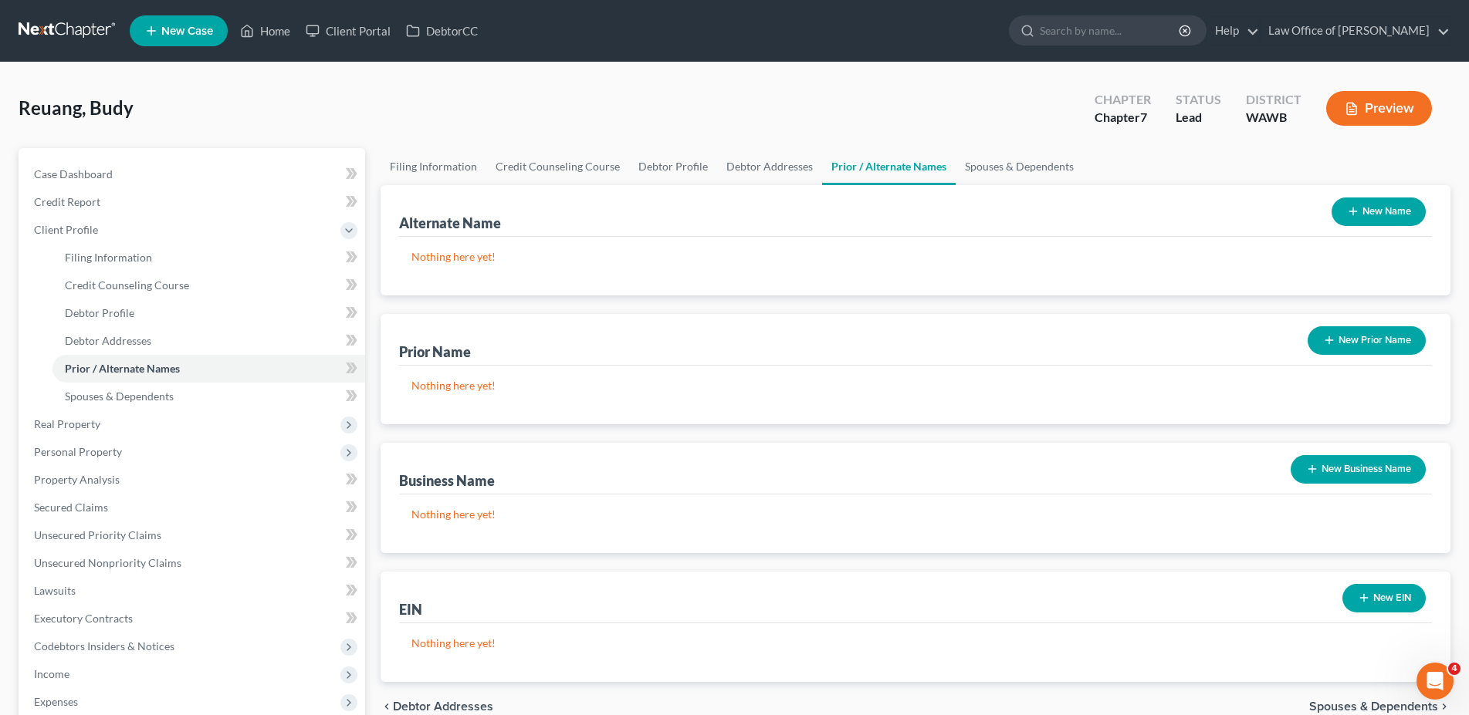
click at [1368, 208] on button "New Name" at bounding box center [1378, 212] width 94 height 29
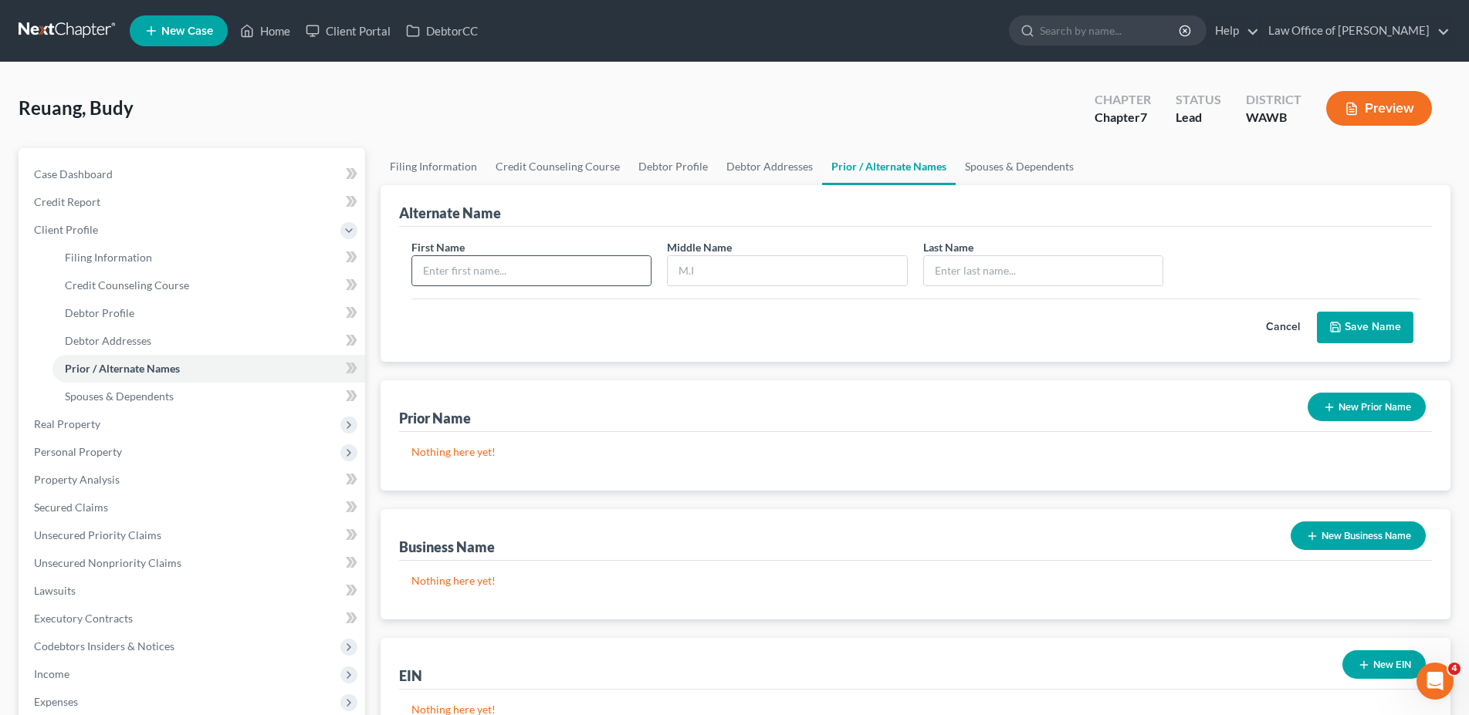
click at [437, 265] on input "text" at bounding box center [531, 270] width 239 height 29
type input "[PERSON_NAME]"
type input "Reuang"
click at [1357, 334] on button "Save Name" at bounding box center [1365, 328] width 96 height 32
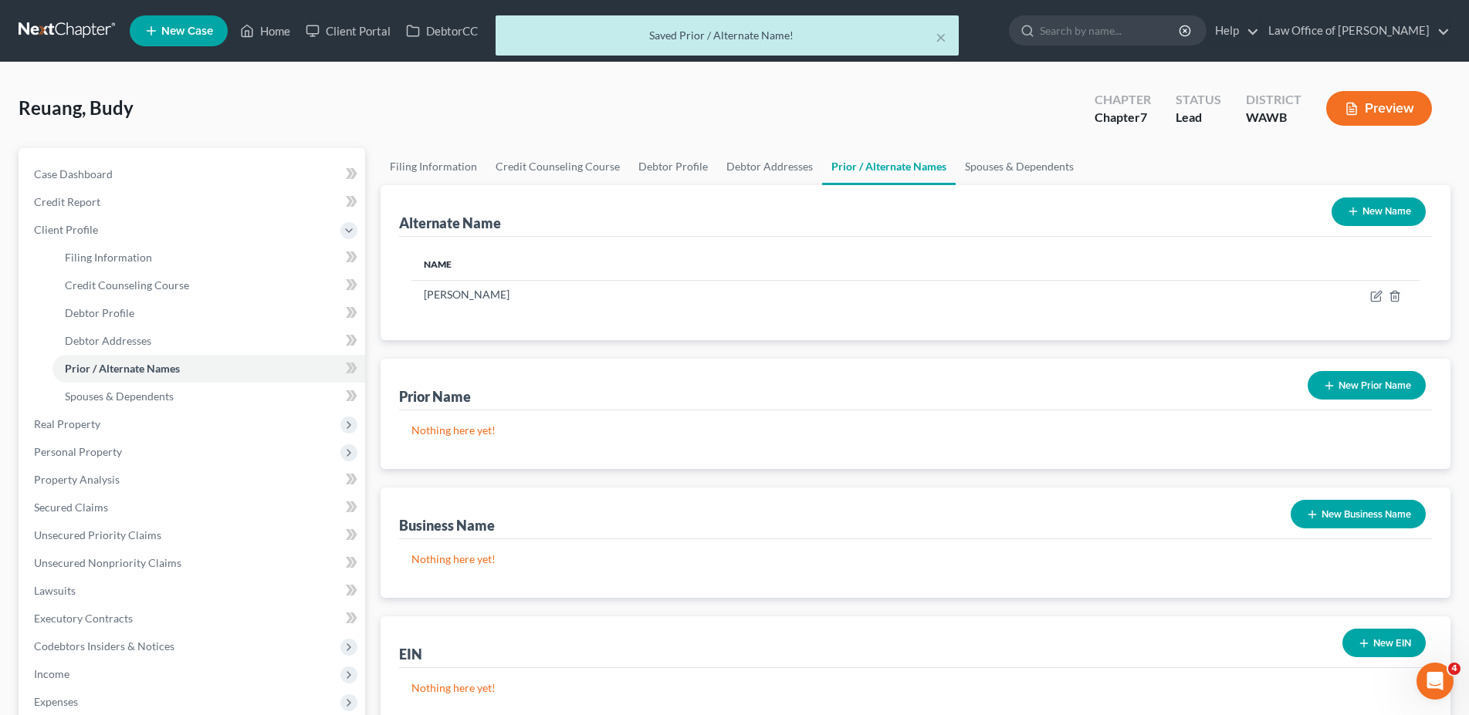
scroll to position [236, 0]
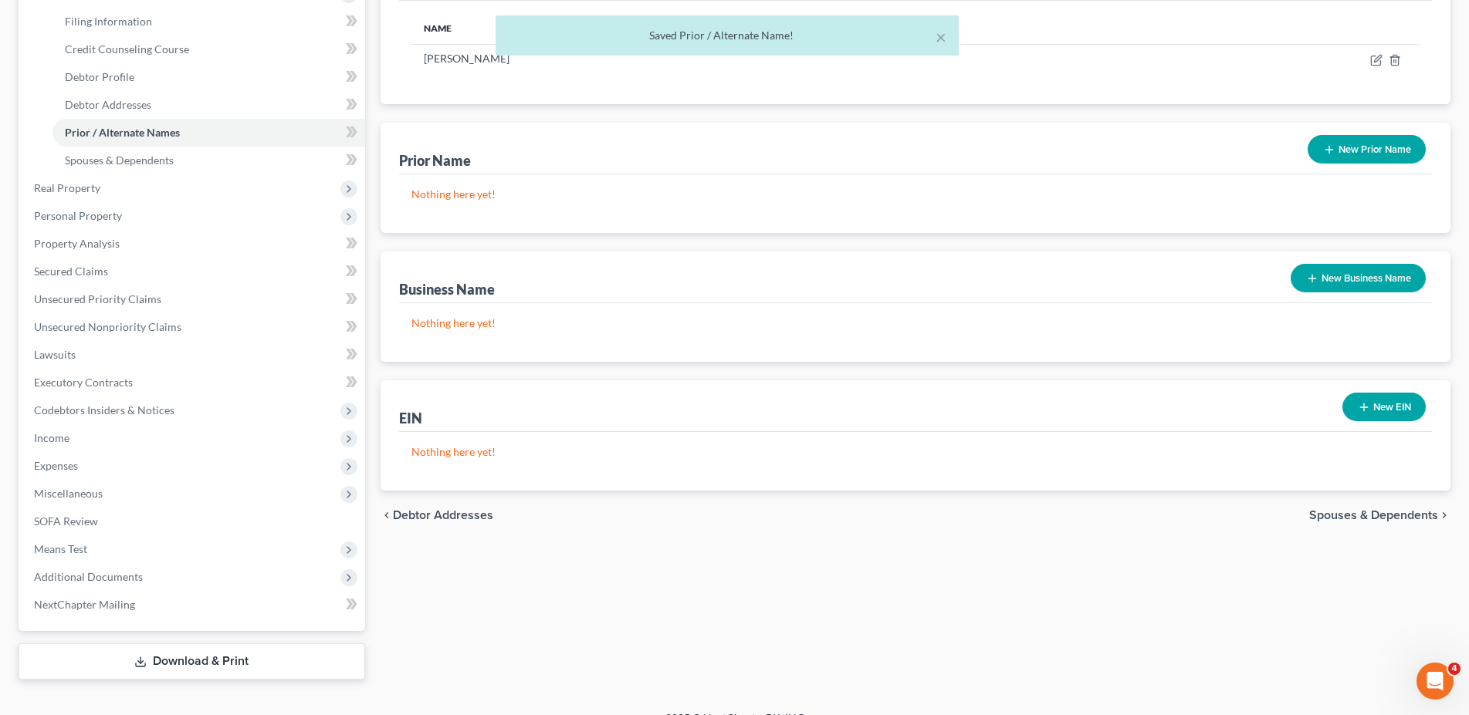
click at [1322, 513] on span "Spouses & Dependents" at bounding box center [1373, 515] width 129 height 12
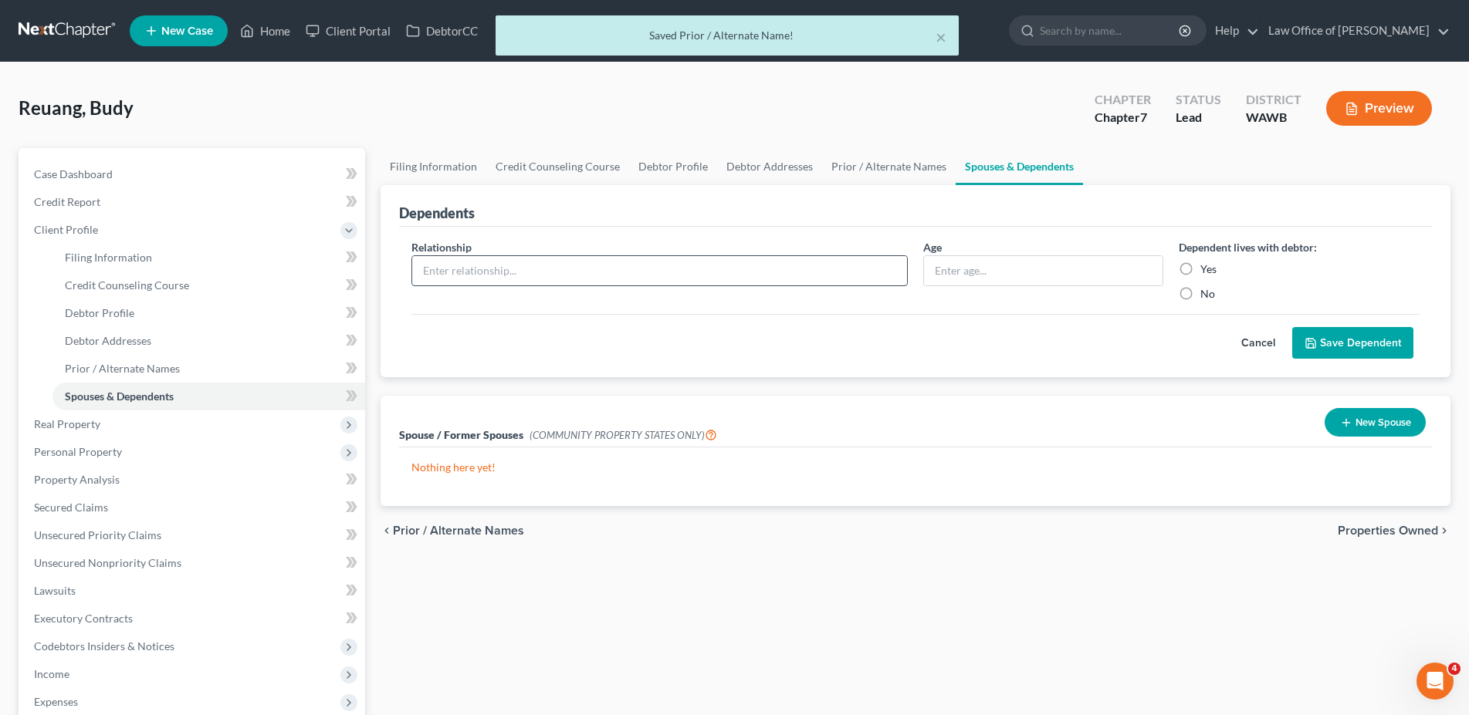
click at [558, 271] on input "text" at bounding box center [659, 270] width 495 height 29
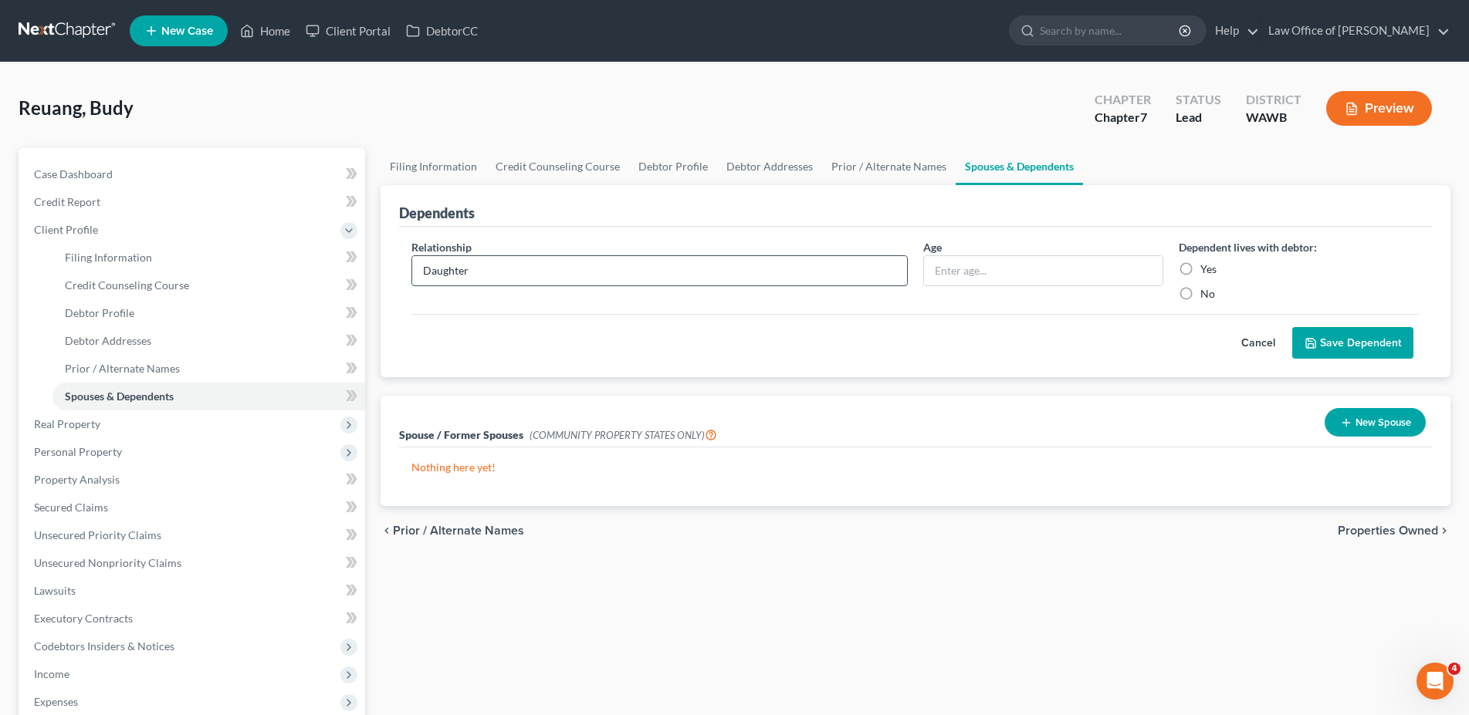
type input "Daughter"
type input "3"
click at [1200, 270] on label "Yes" at bounding box center [1208, 269] width 16 height 15
click at [1206, 270] on input "Yes" at bounding box center [1211, 267] width 10 height 10
radio input "true"
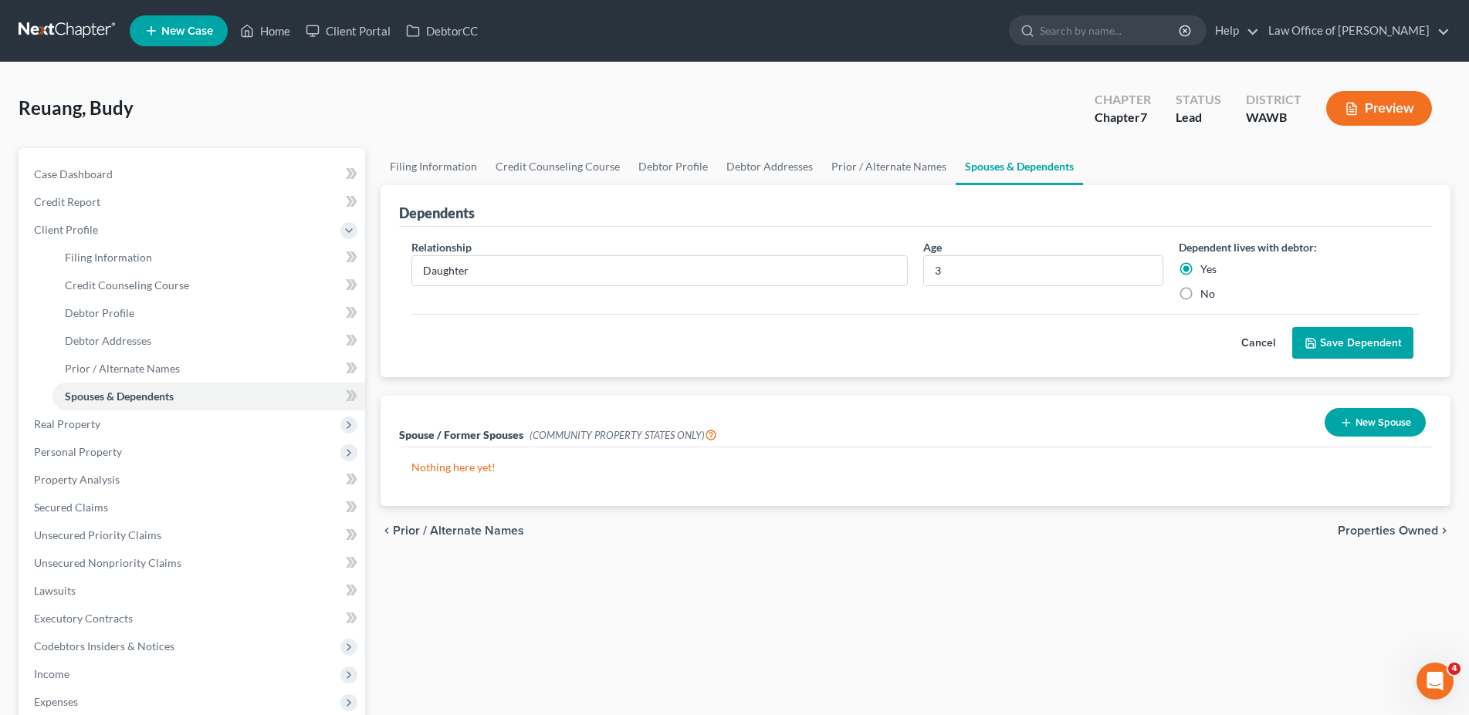
click at [1331, 346] on button "Save Dependent" at bounding box center [1352, 343] width 121 height 32
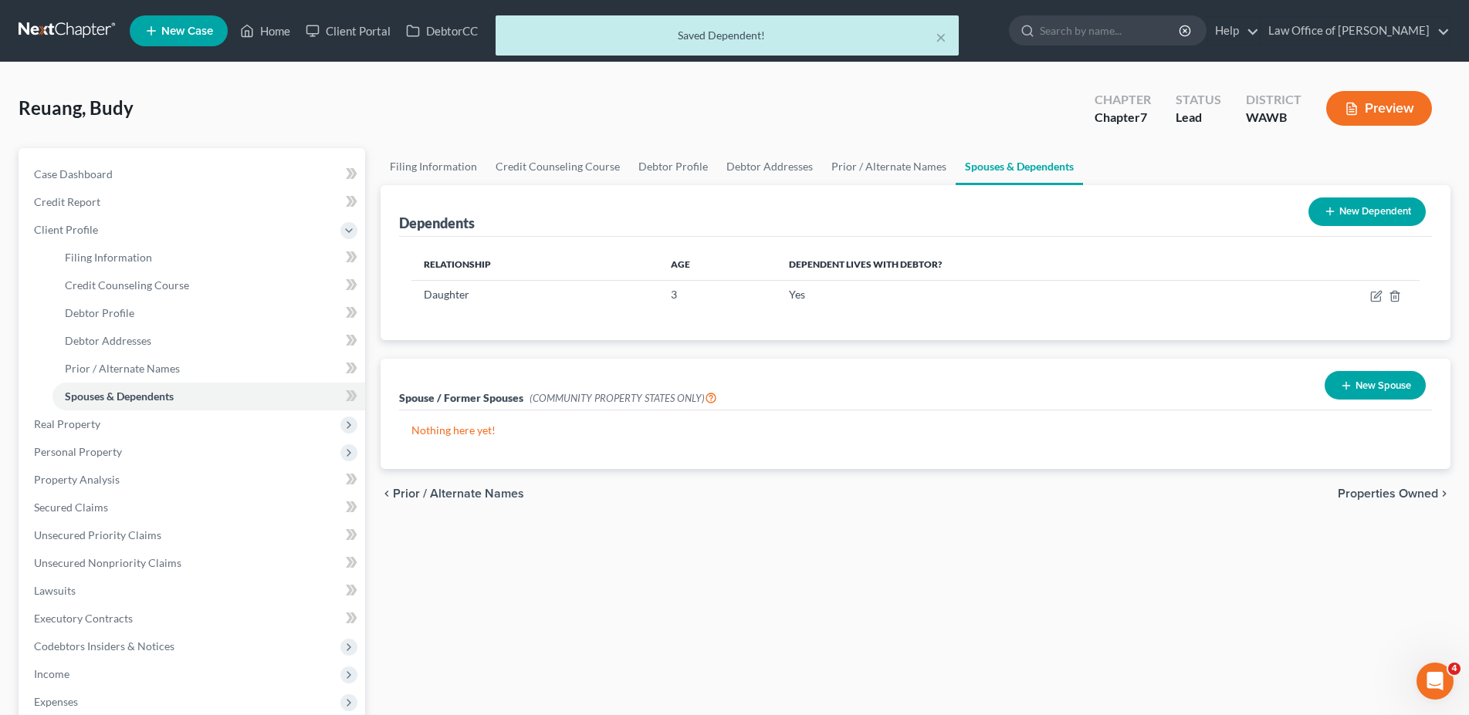
click at [1348, 204] on button "New Dependent" at bounding box center [1366, 212] width 117 height 29
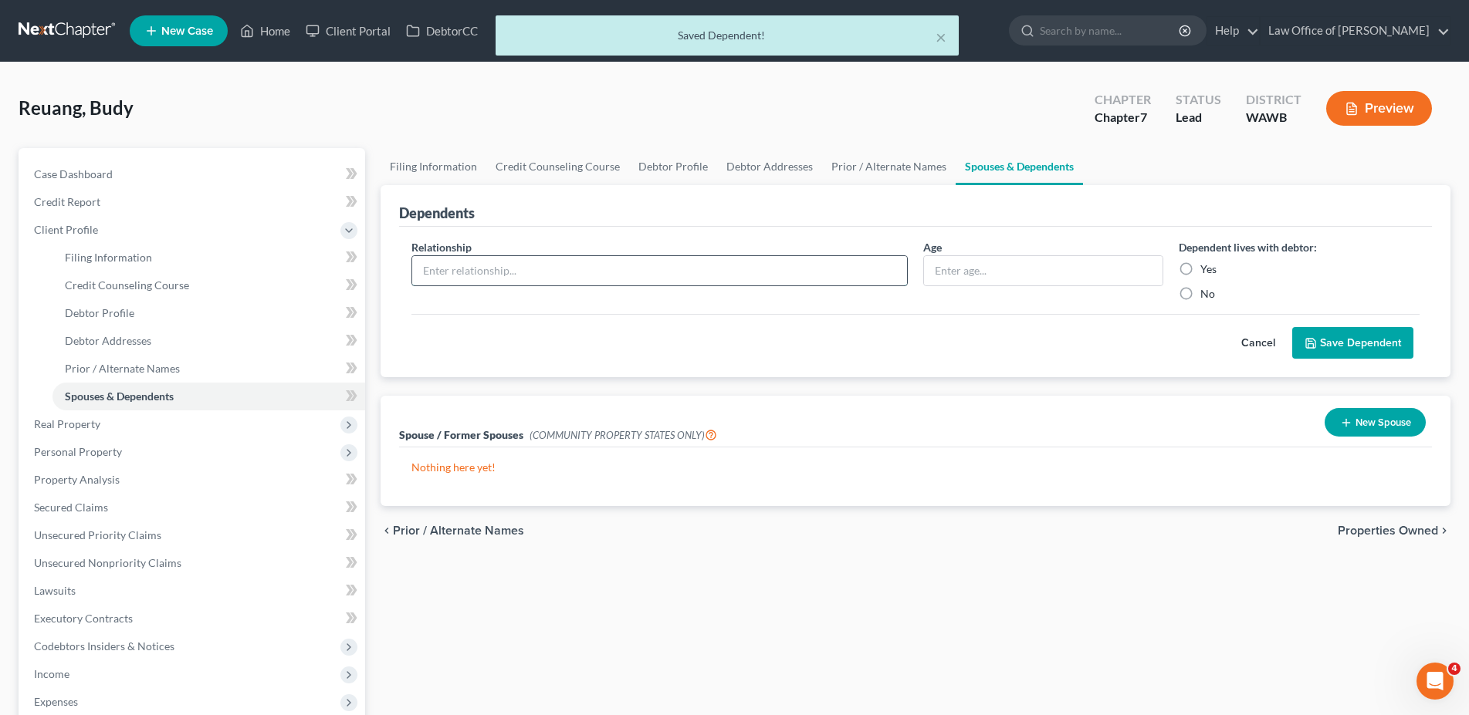
click at [510, 265] on input "text" at bounding box center [659, 270] width 495 height 29
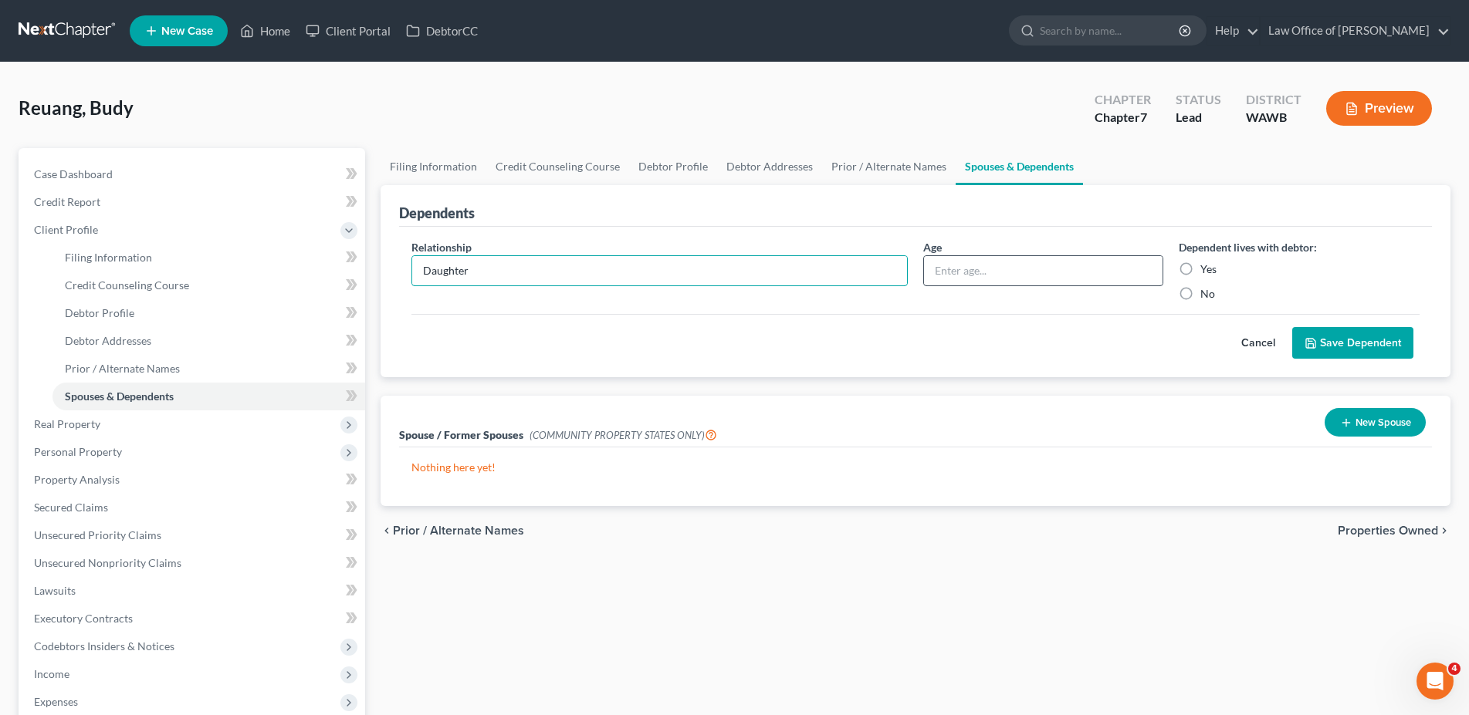
type input "Daughter"
click at [1023, 270] on input "text" at bounding box center [1043, 270] width 239 height 29
type input "5"
click at [1200, 269] on label "Yes" at bounding box center [1208, 269] width 16 height 15
click at [1206, 269] on input "Yes" at bounding box center [1211, 267] width 10 height 10
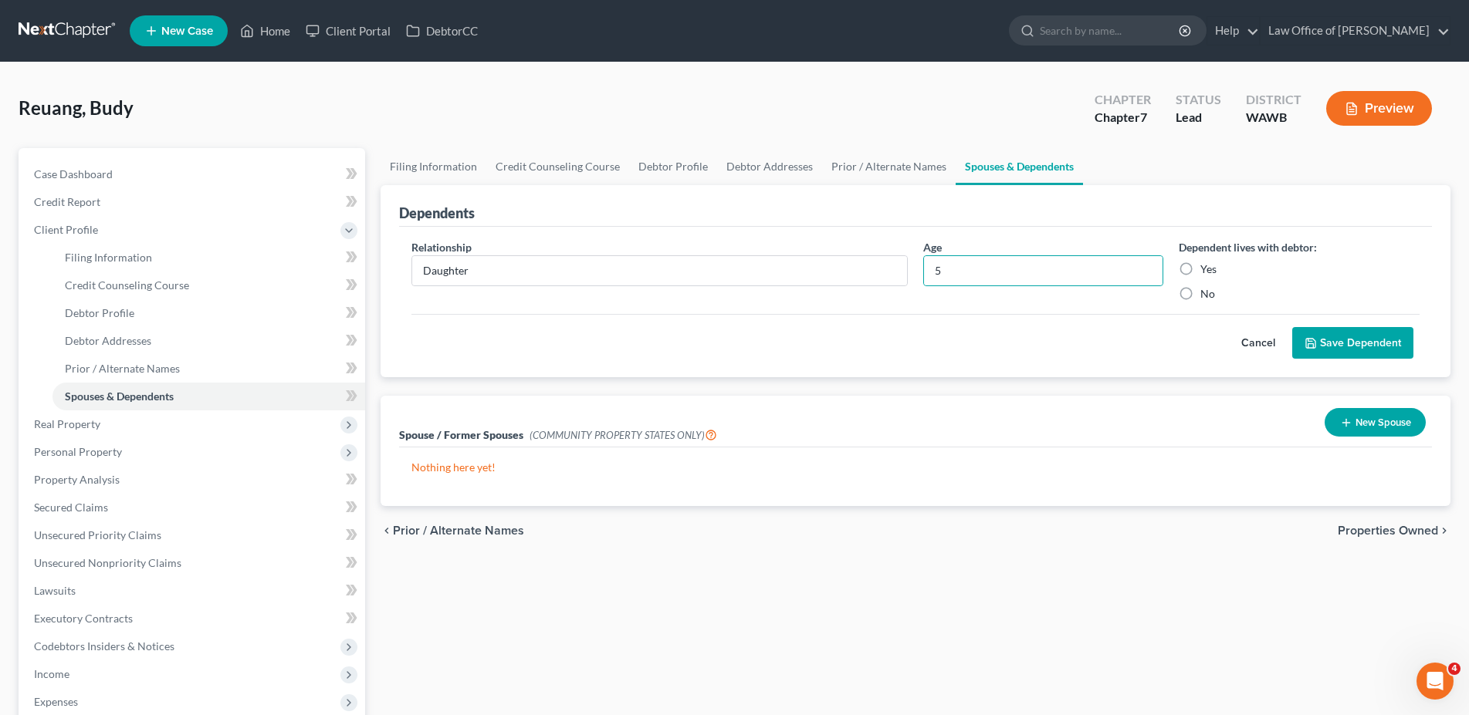
radio input "true"
click at [1330, 341] on button "Save Dependent" at bounding box center [1352, 343] width 121 height 32
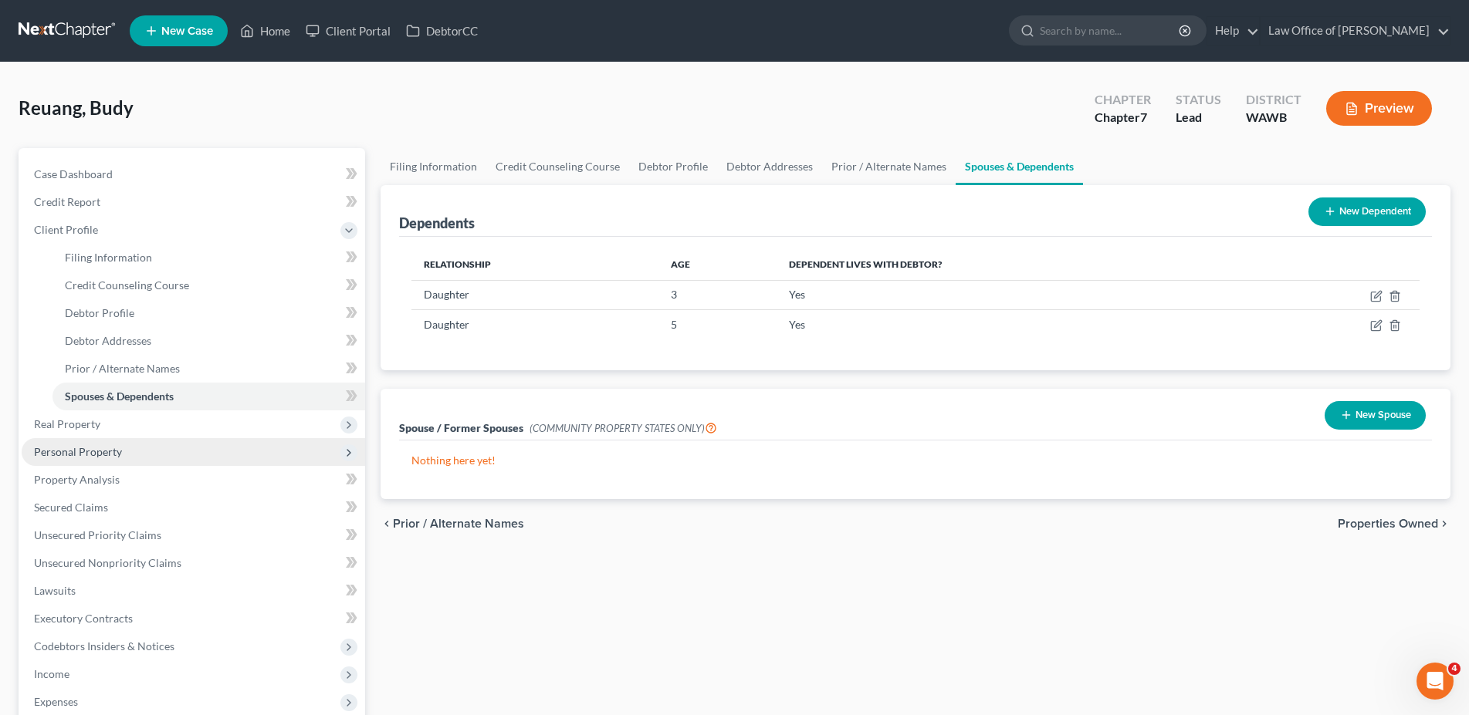
click at [69, 449] on span "Personal Property" at bounding box center [78, 451] width 88 height 13
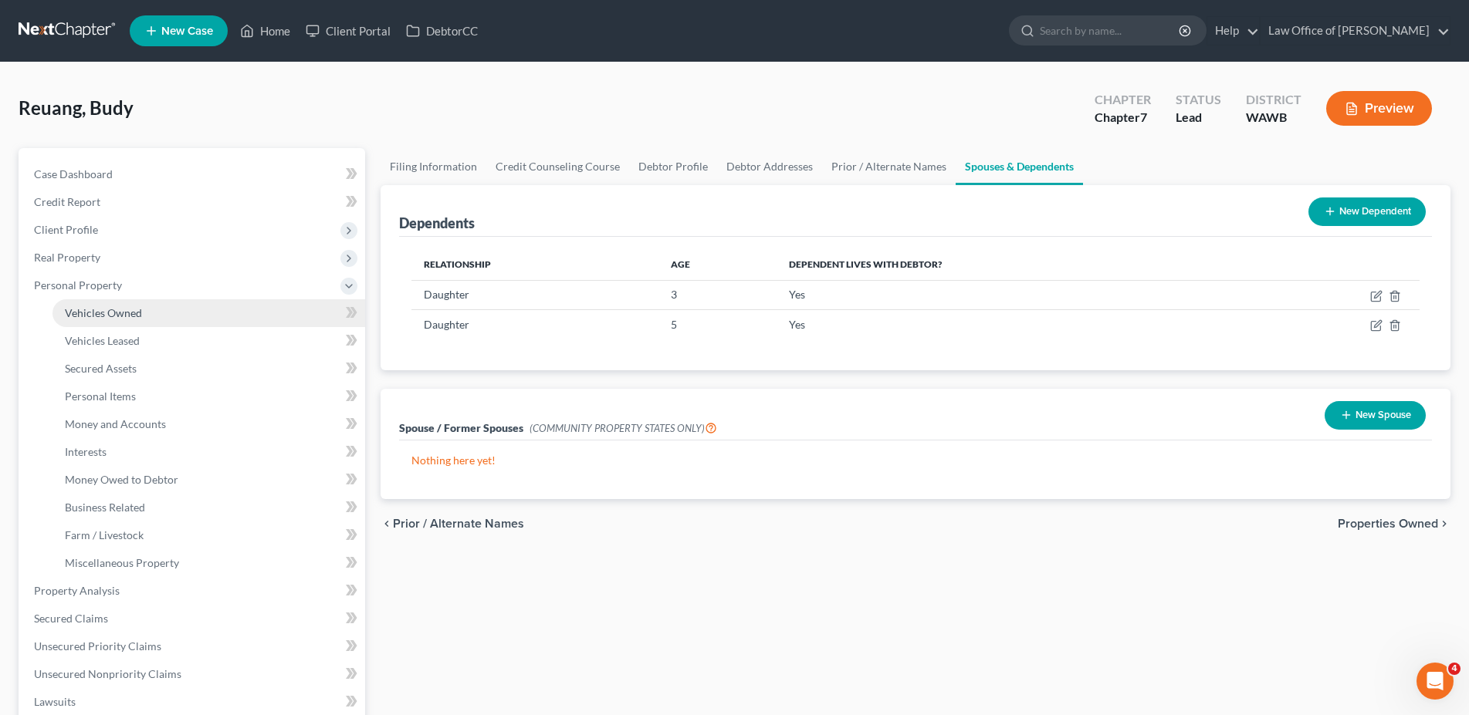
click at [98, 313] on span "Vehicles Owned" at bounding box center [103, 312] width 77 height 13
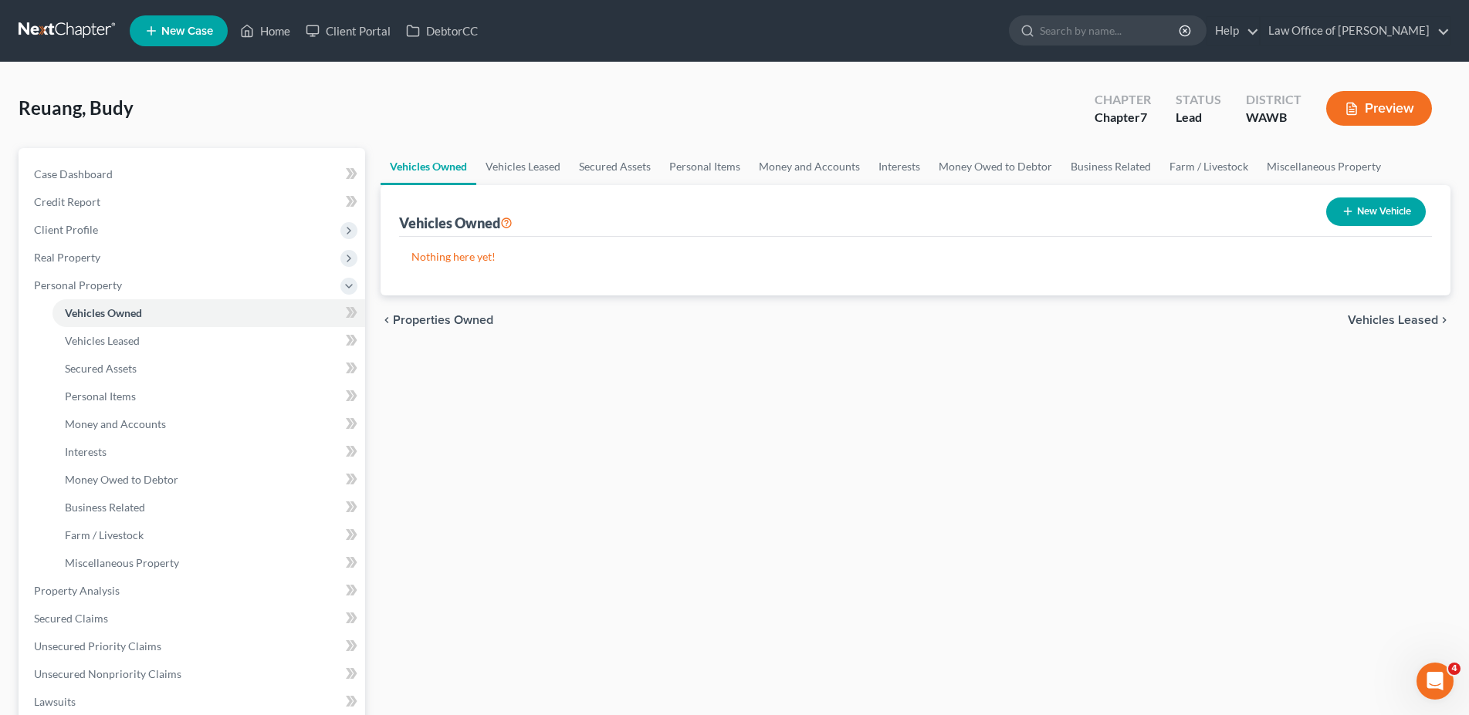
click at [1370, 211] on button "New Vehicle" at bounding box center [1376, 212] width 100 height 29
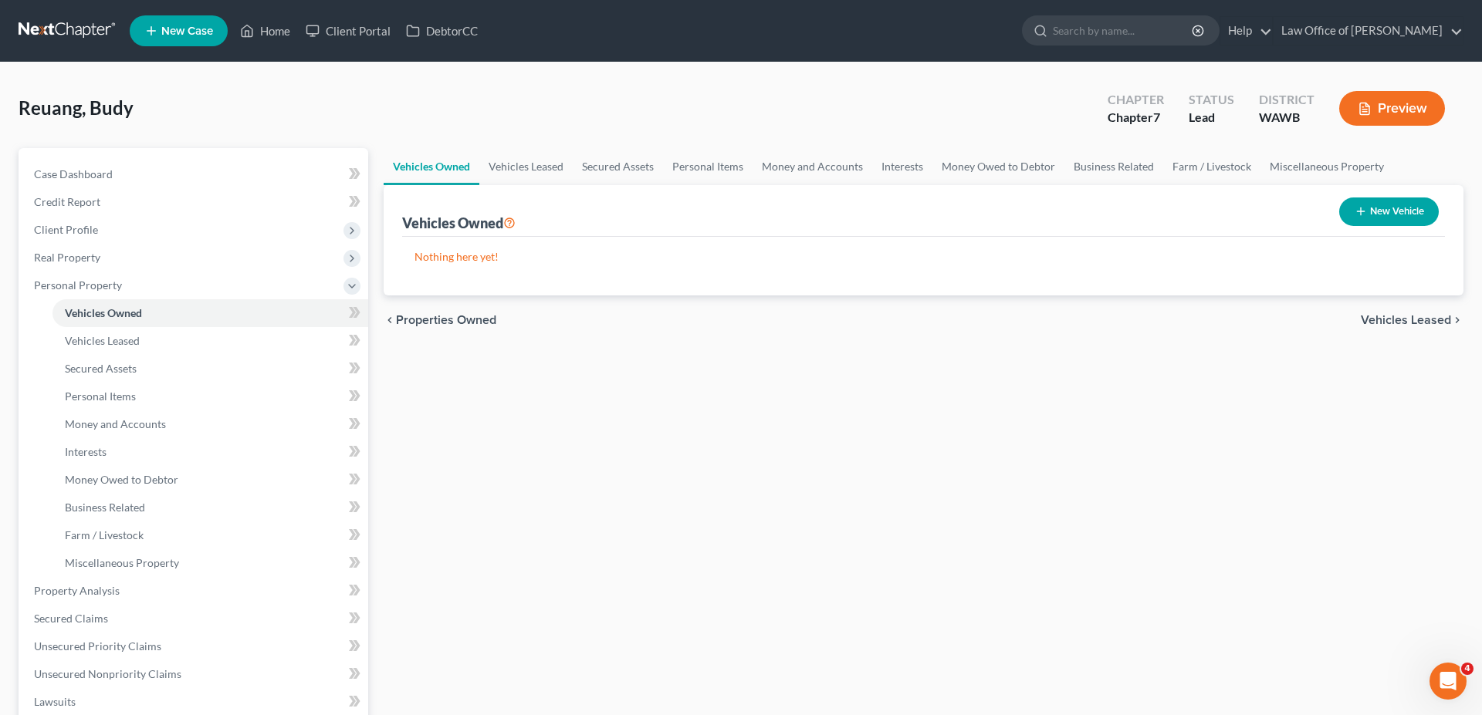
select select "0"
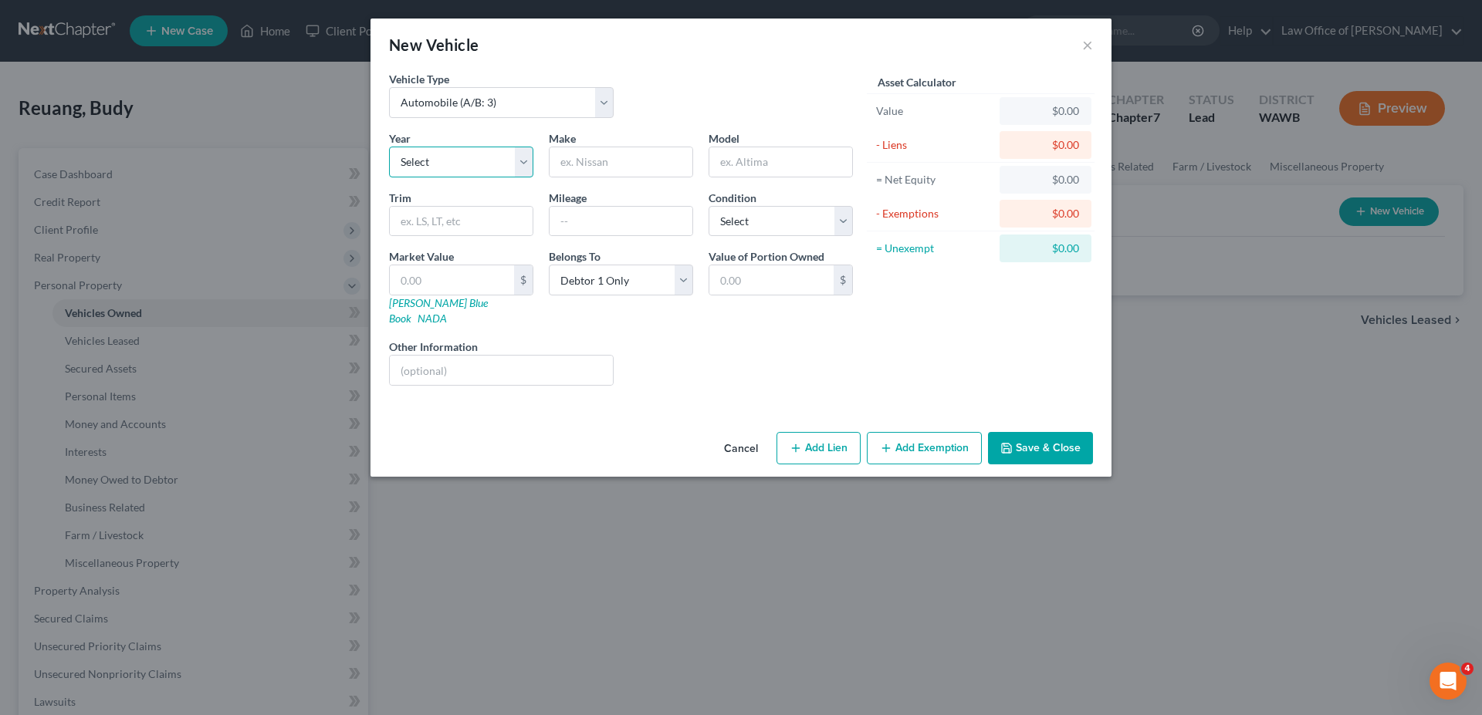
click at [389, 147] on select "Select 2026 2025 2024 2023 2022 2021 2020 2019 2018 2017 2016 2015 2014 2013 20…" at bounding box center [461, 162] width 144 height 31
select select "9"
click option "2017" at bounding box center [0, 0] width 0 height 0
type input "Nissan"
type input "Altima"
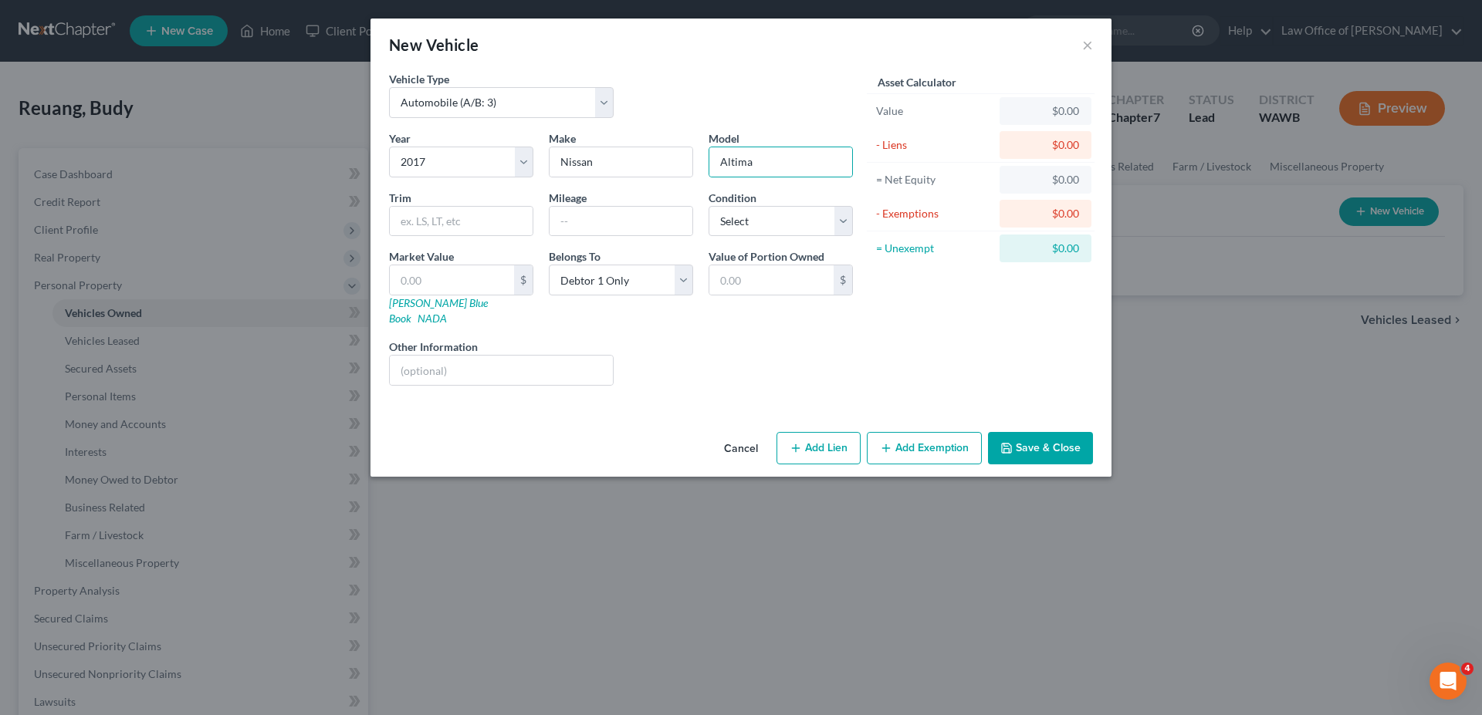
click at [1018, 435] on button "Save & Close" at bounding box center [1040, 448] width 105 height 32
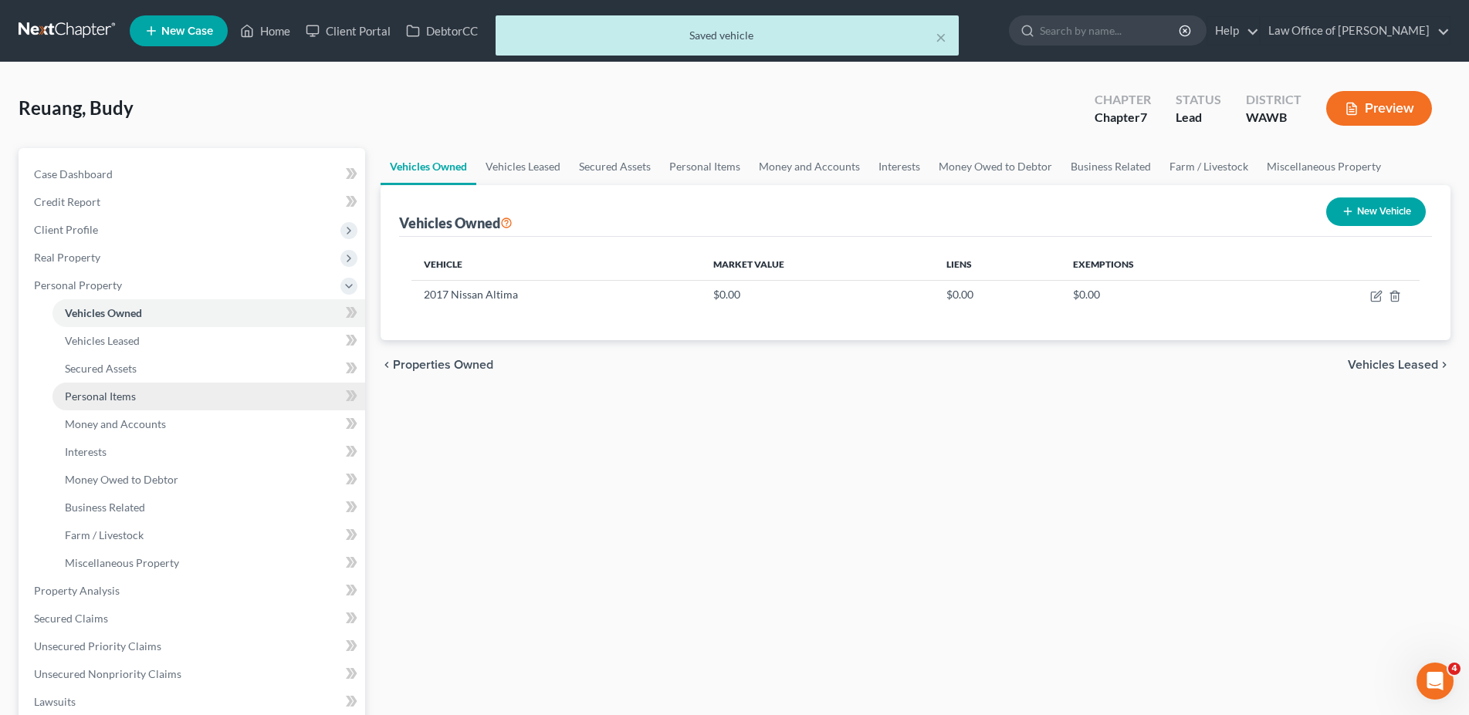
click at [110, 399] on span "Personal Items" at bounding box center [100, 396] width 71 height 13
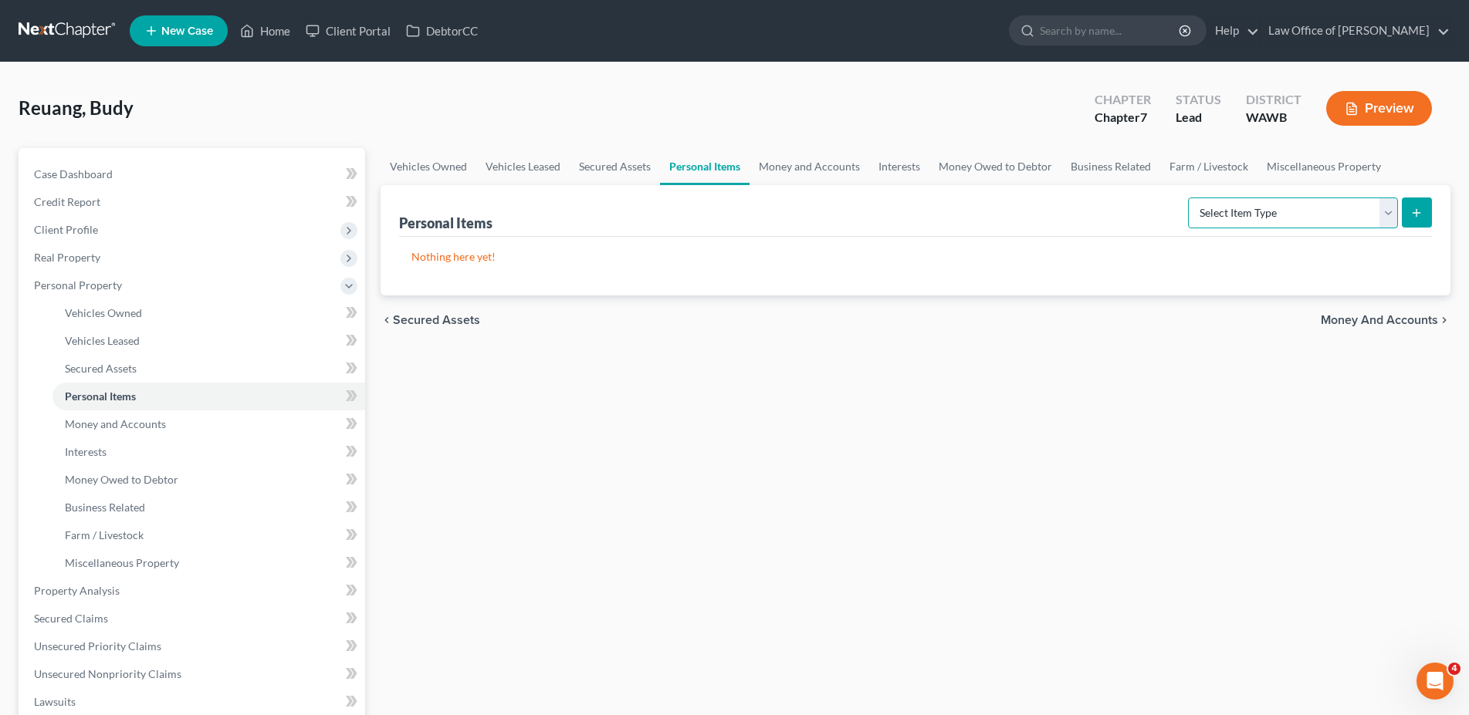
click at [1188, 198] on select "Select Item Type Clothing (A/B: 11) Collectibles Of Value (A/B: 8) Electronics …" at bounding box center [1293, 213] width 210 height 31
select select "household_goods"
click option "Household Goods (A/B: 6)" at bounding box center [0, 0] width 0 height 0
click at [1414, 216] on icon "submit" at bounding box center [1416, 213] width 12 height 12
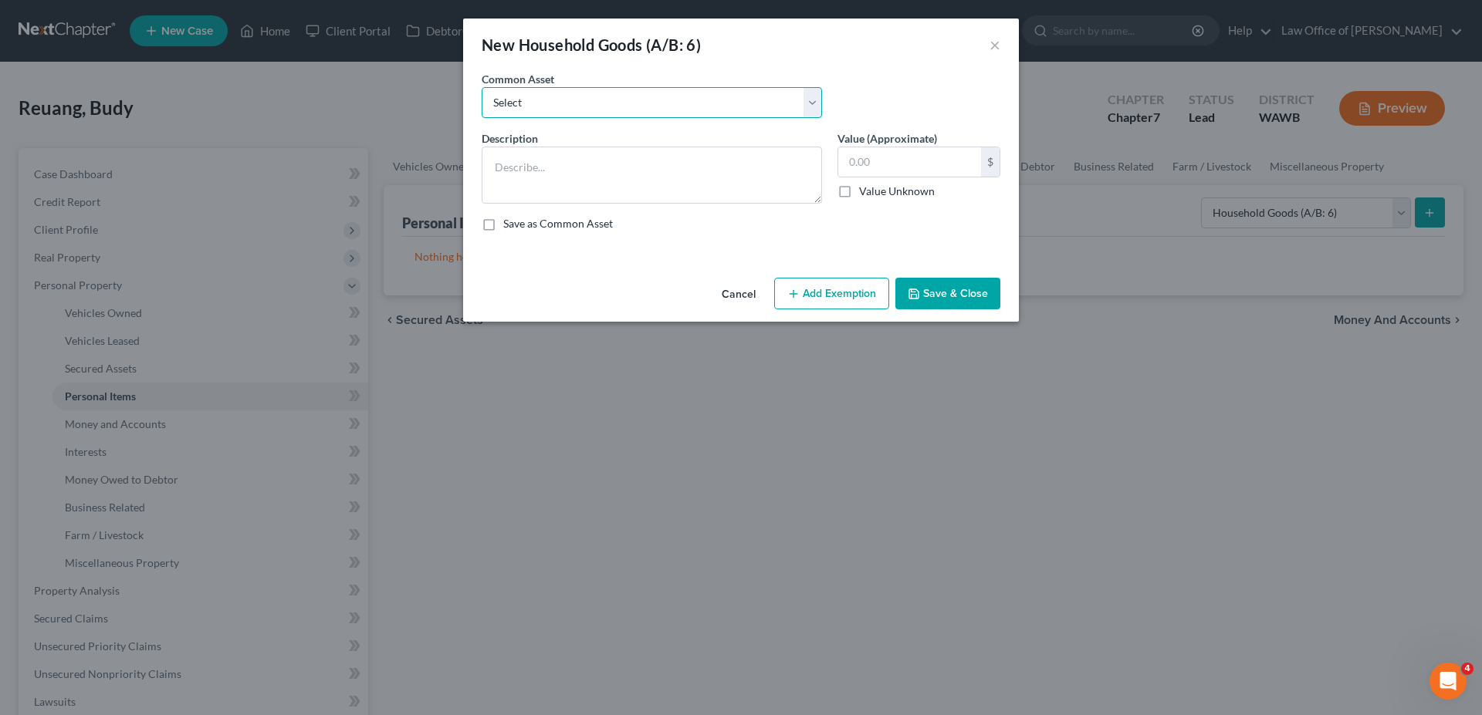
click at [482, 87] on select "Select Household goods and furnishings" at bounding box center [652, 102] width 340 height 31
select select "0"
click option "Household goods and furnishings" at bounding box center [0, 0] width 0 height 0
type textarea "Household goods and furnishings"
click at [866, 163] on input "10,000.00" at bounding box center [909, 161] width 143 height 29
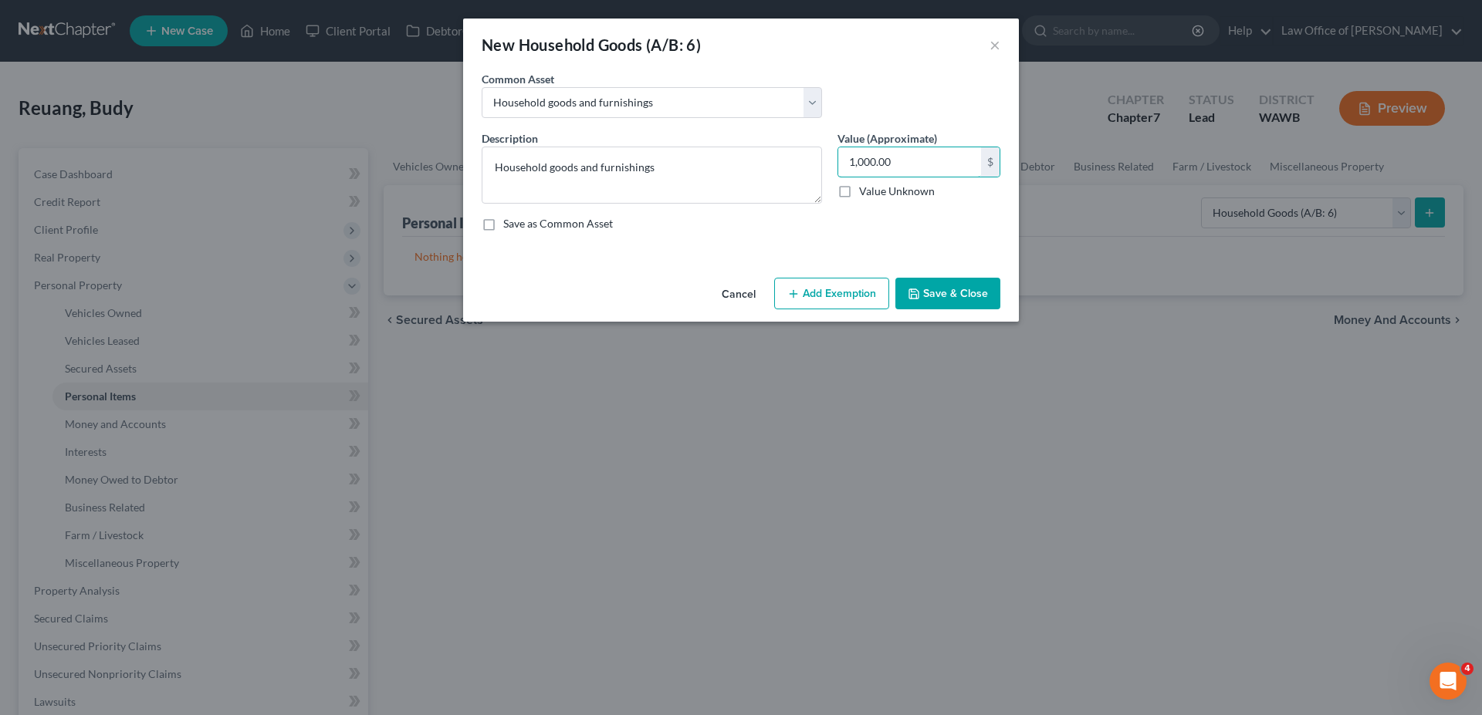
type input "1,000.00"
click at [931, 299] on button "Save & Close" at bounding box center [947, 294] width 105 height 32
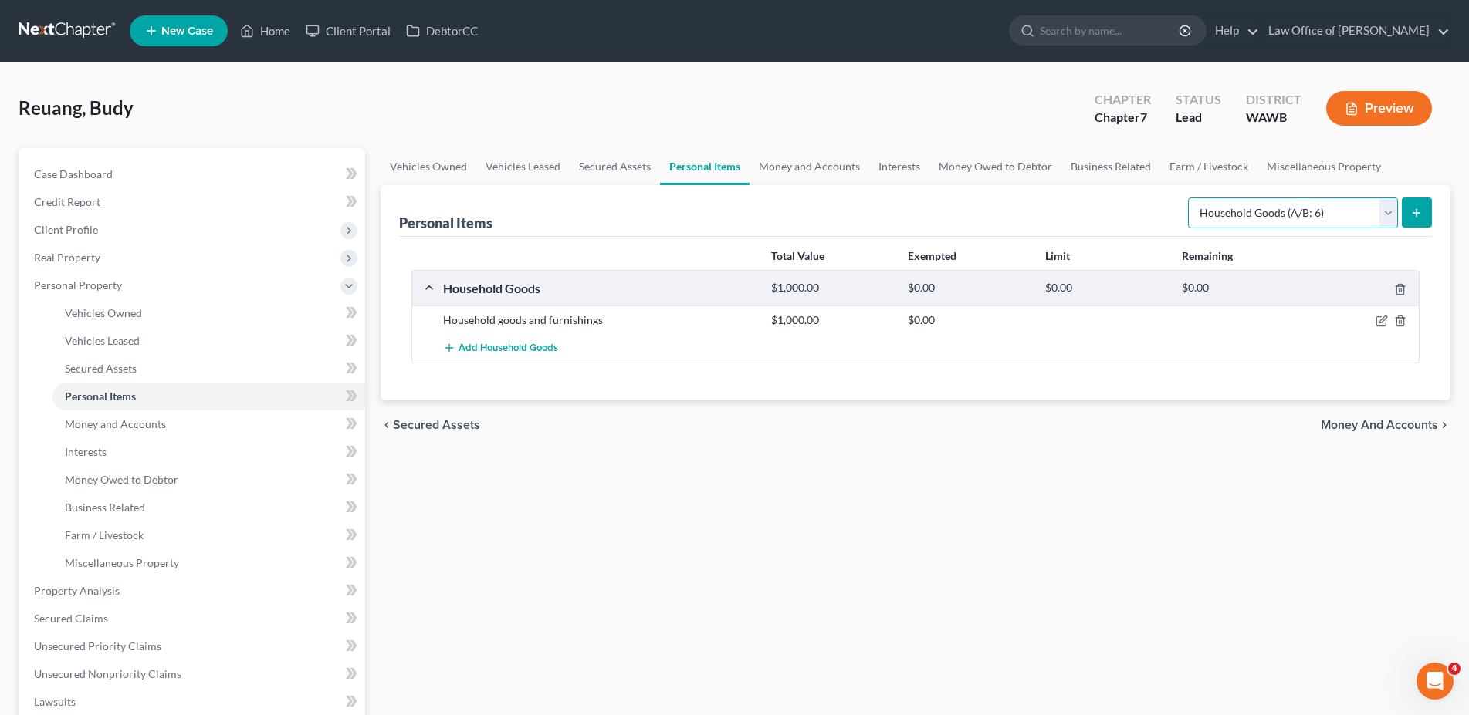
click at [1188, 198] on select "Select Item Type Clothing (A/B: 11) Collectibles Of Value (A/B: 8) Electronics …" at bounding box center [1293, 213] width 210 height 31
select select "electronics"
click option "Electronics (A/B: 7)" at bounding box center [0, 0] width 0 height 0
click at [1413, 213] on line "submit" at bounding box center [1416, 213] width 7 height 0
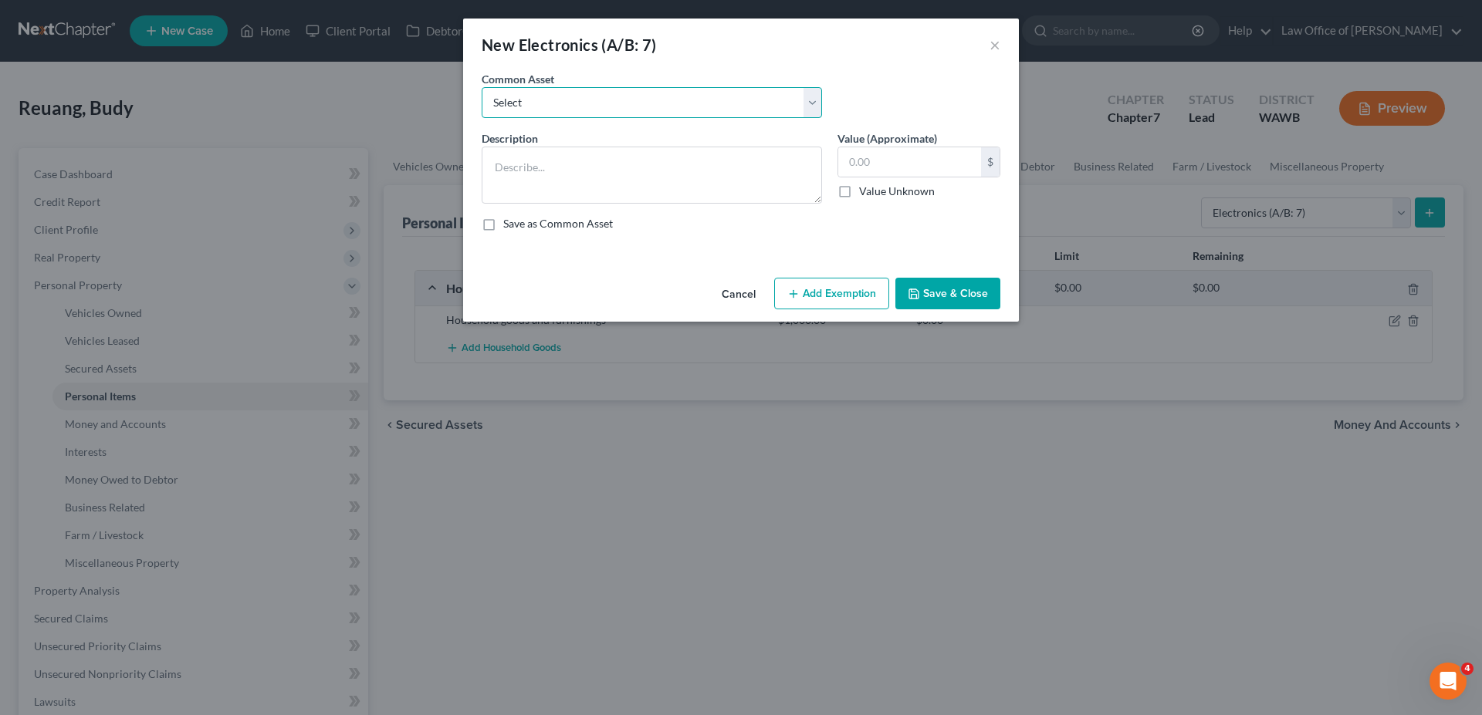
click at [482, 87] on select "Select Television, computer, mobile phone" at bounding box center [652, 102] width 340 height 31
select select "0"
click option "Television, computer, mobile phone" at bounding box center [0, 0] width 0 height 0
type textarea "Television, computer, mobile phone"
click at [898, 163] on input "1,000.00" at bounding box center [909, 161] width 143 height 29
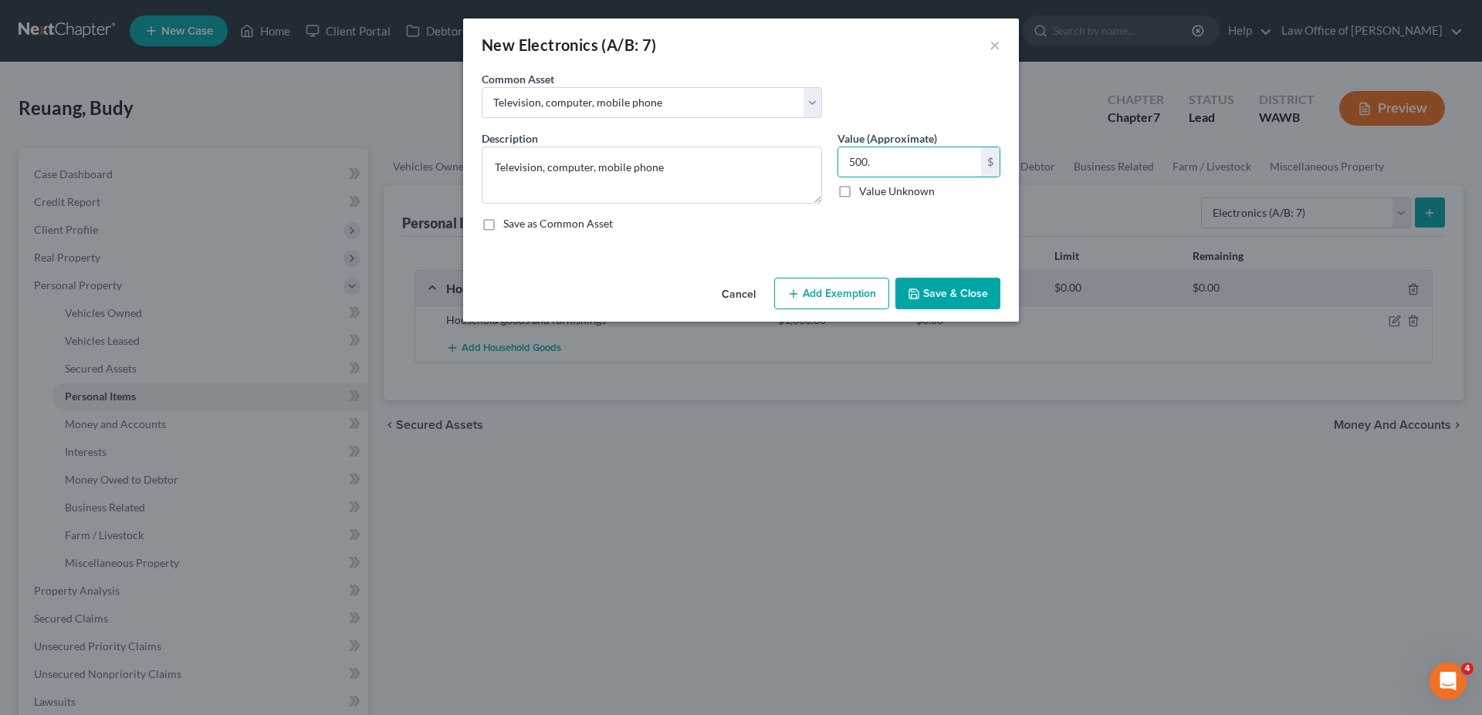
type input "500."
click at [951, 293] on button "Save & Close" at bounding box center [947, 294] width 105 height 32
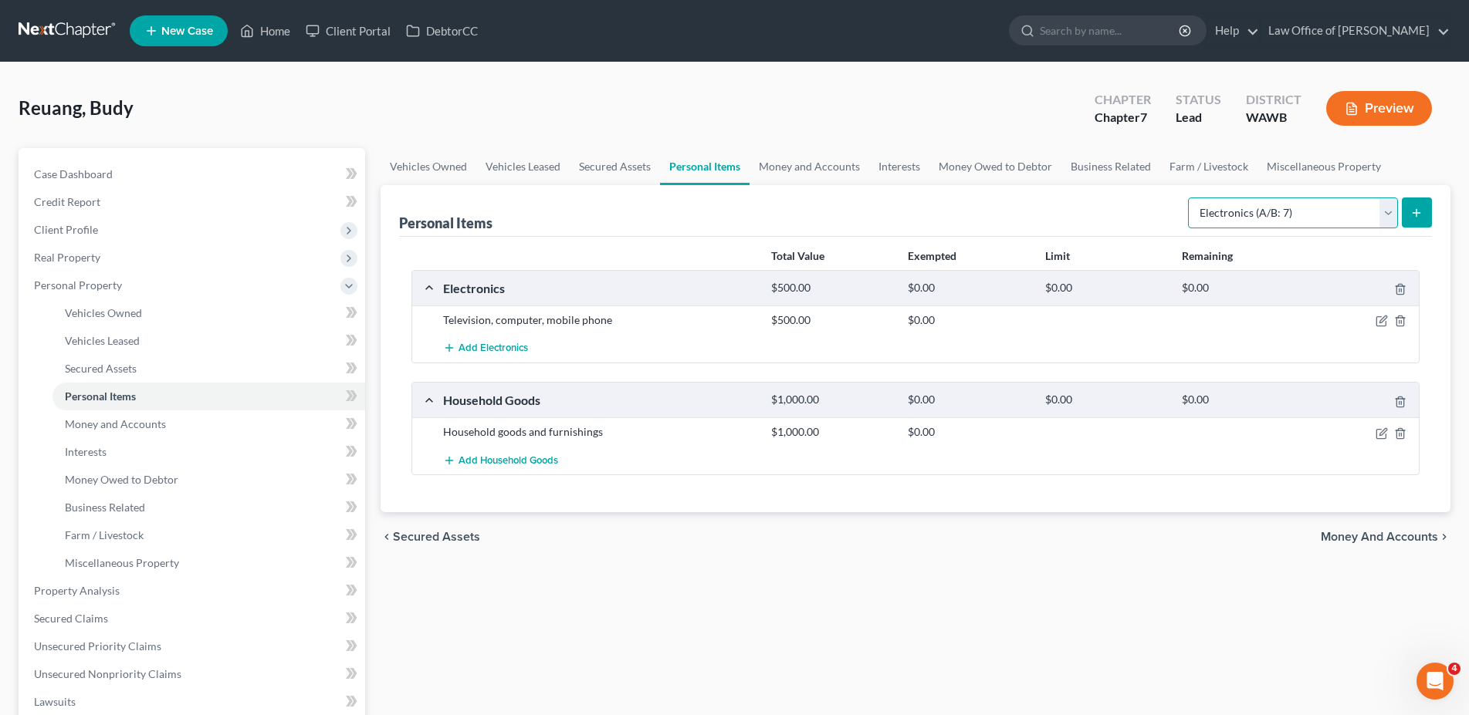
click at [1188, 198] on select "Select Item Type Clothing (A/B: 11) Collectibles Of Value (A/B: 8) Electronics …" at bounding box center [1293, 213] width 210 height 31
select select "clothing"
click option "Clothing (A/B: 11)" at bounding box center [0, 0] width 0 height 0
click at [1412, 211] on icon "submit" at bounding box center [1416, 213] width 12 height 12
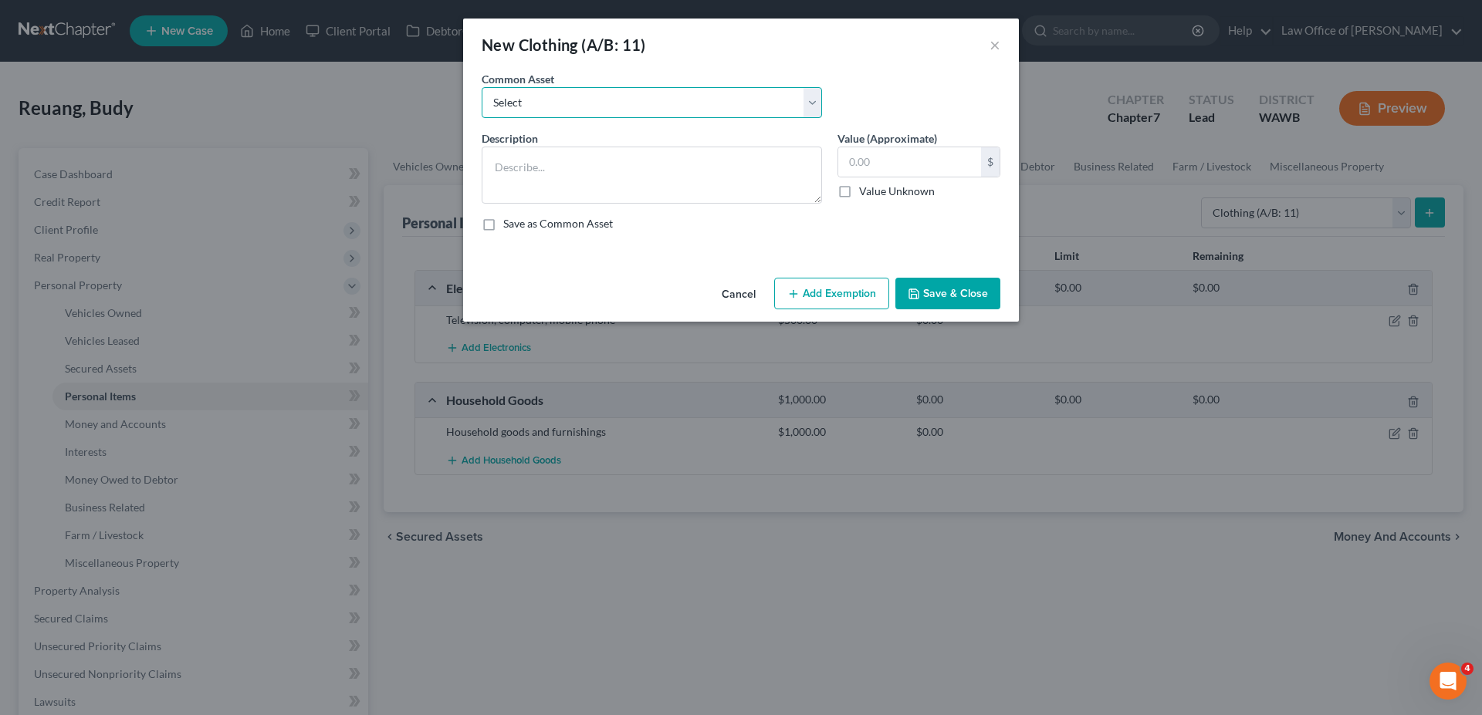
click at [482, 87] on select "Select Personal used clothing" at bounding box center [652, 102] width 340 height 31
select select "0"
click option "Personal used clothing" at bounding box center [0, 0] width 0 height 0
type textarea "Personal used clothing"
click at [867, 166] on input "300.00" at bounding box center [909, 161] width 143 height 29
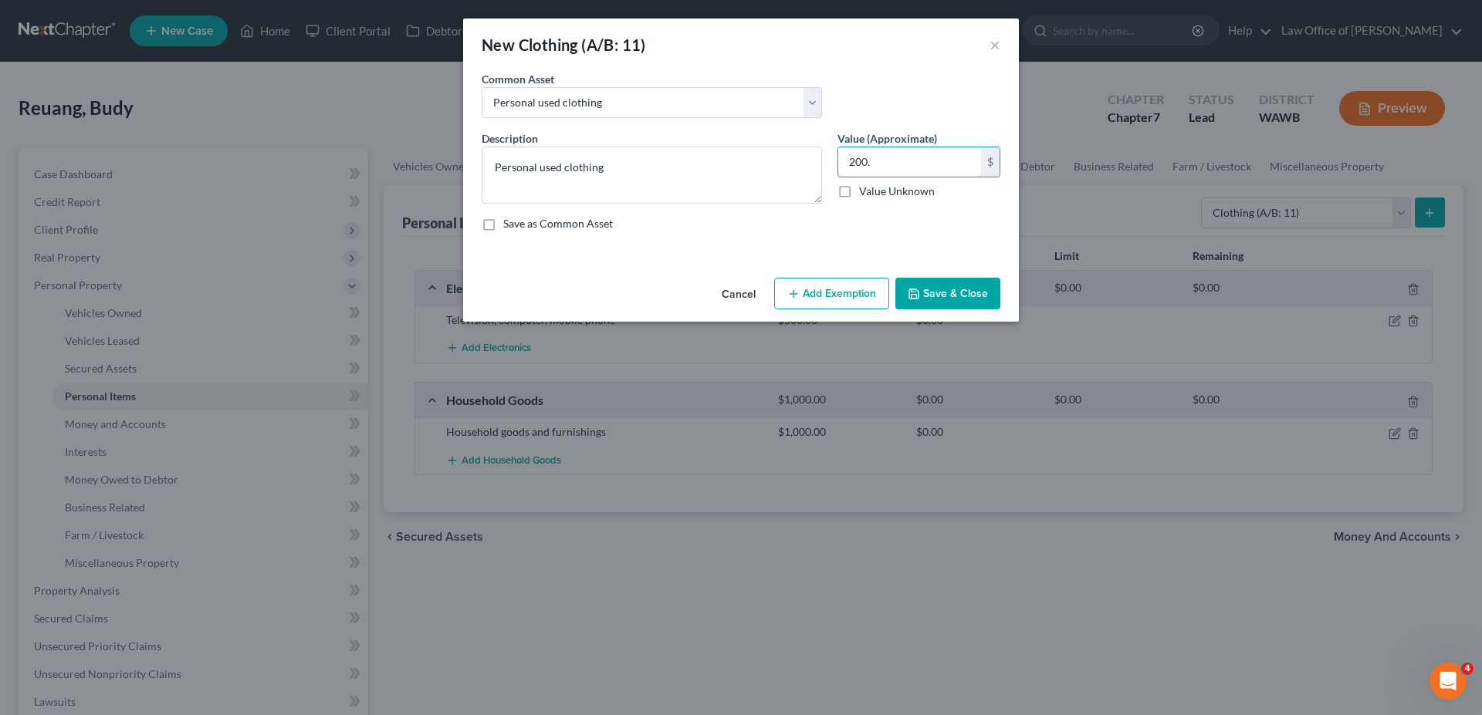
type input "200."
click at [952, 293] on button "Save & Close" at bounding box center [947, 294] width 105 height 32
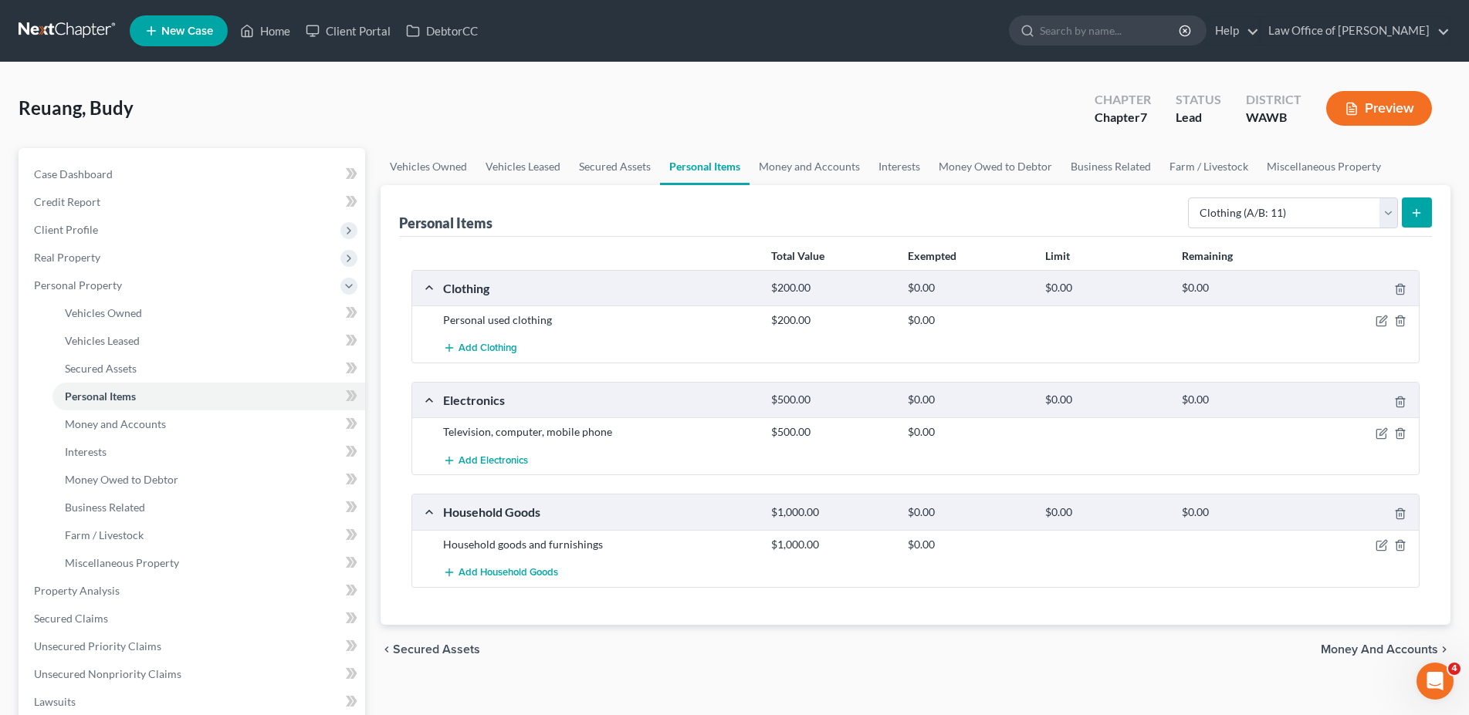
scroll to position [157, 0]
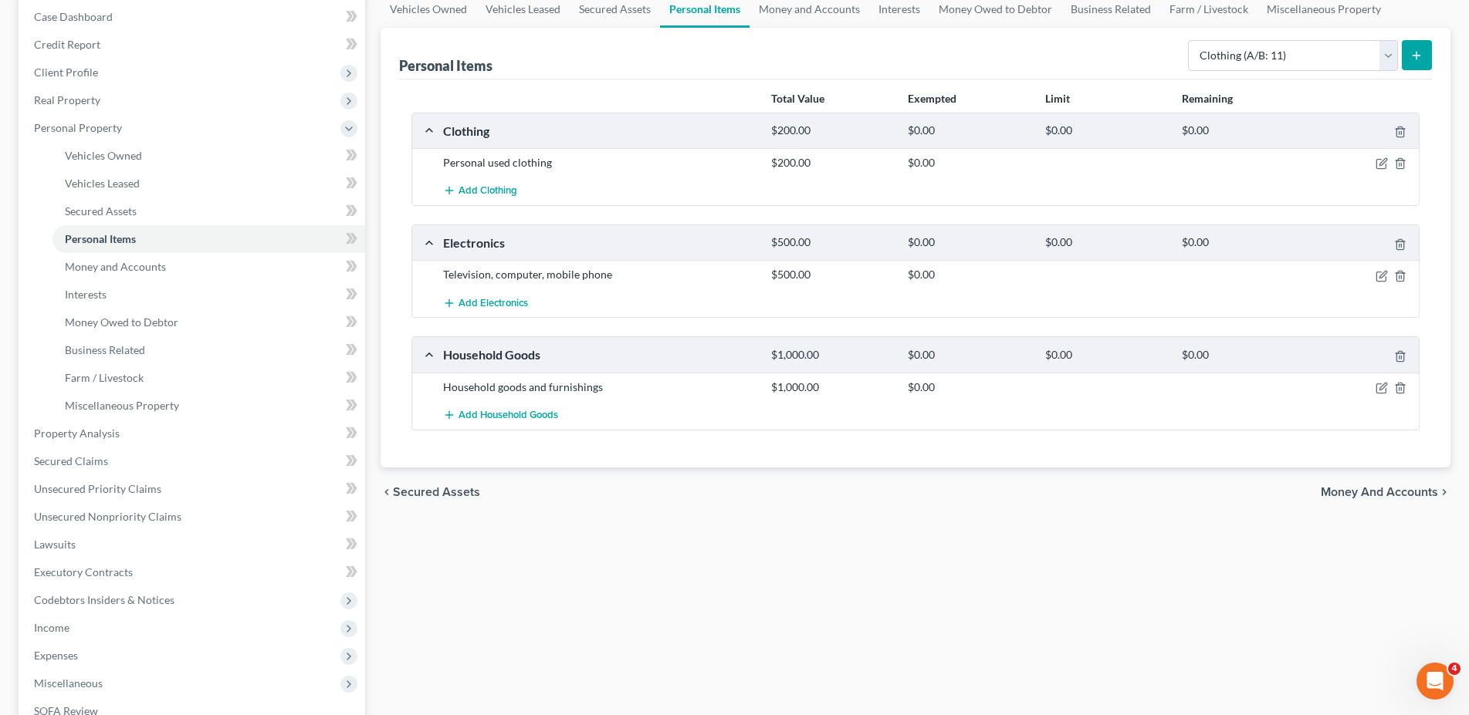
click at [1361, 489] on span "Money and Accounts" at bounding box center [1379, 492] width 117 height 12
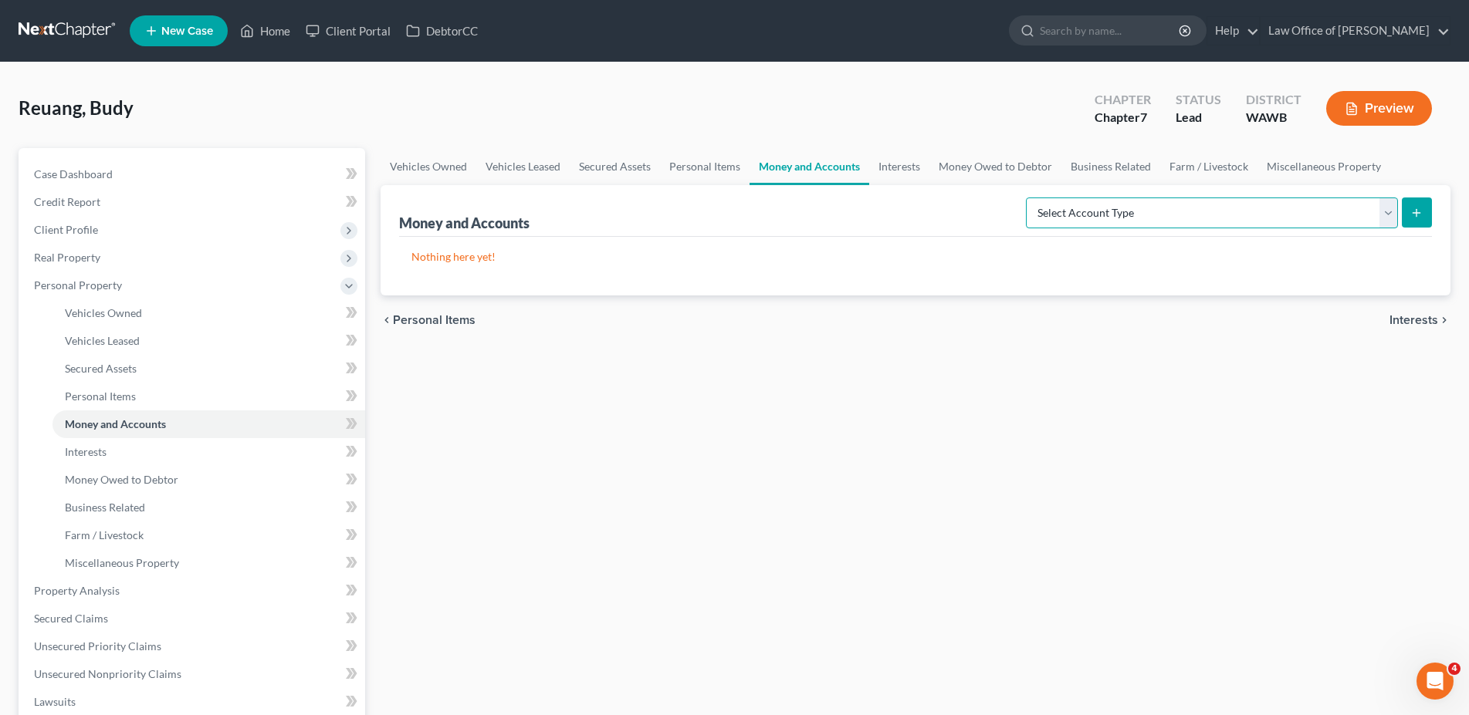
click at [1026, 198] on select "Select Account Type Brokerage (A/B: 18, SOFA: 20) Cash on Hand (A/B: 16) Certif…" at bounding box center [1212, 213] width 372 height 31
select select "checking"
click option "Checking Account (A/B: 17, SOFA: 20)" at bounding box center [0, 0] width 0 height 0
click at [1424, 211] on button "submit" at bounding box center [1417, 213] width 30 height 30
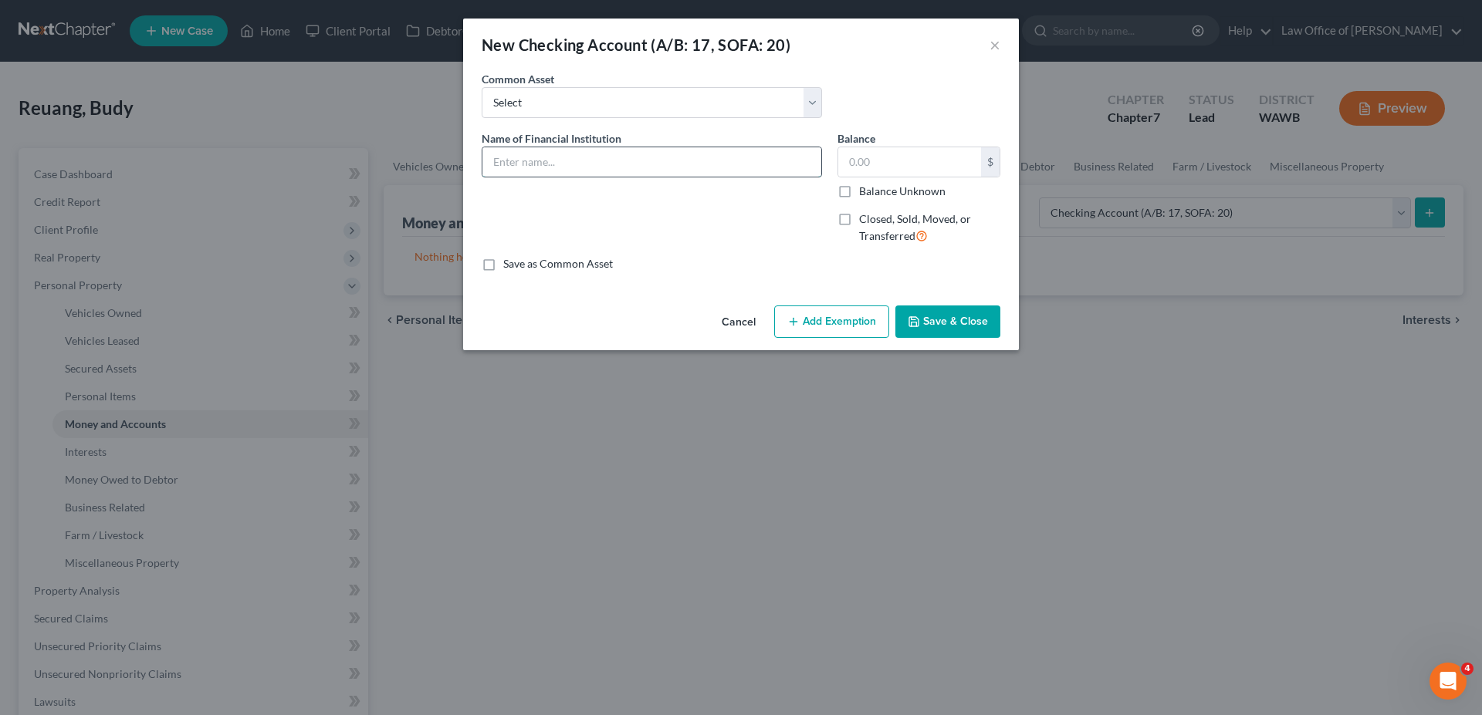
click at [597, 162] on input "text" at bounding box center [651, 161] width 339 height 29
type input "[PERSON_NAME] Fargo"
click at [859, 190] on label "Balance Unknown" at bounding box center [902, 191] width 86 height 15
click at [865, 190] on input "Balance Unknown" at bounding box center [870, 189] width 10 height 10
checkbox input "true"
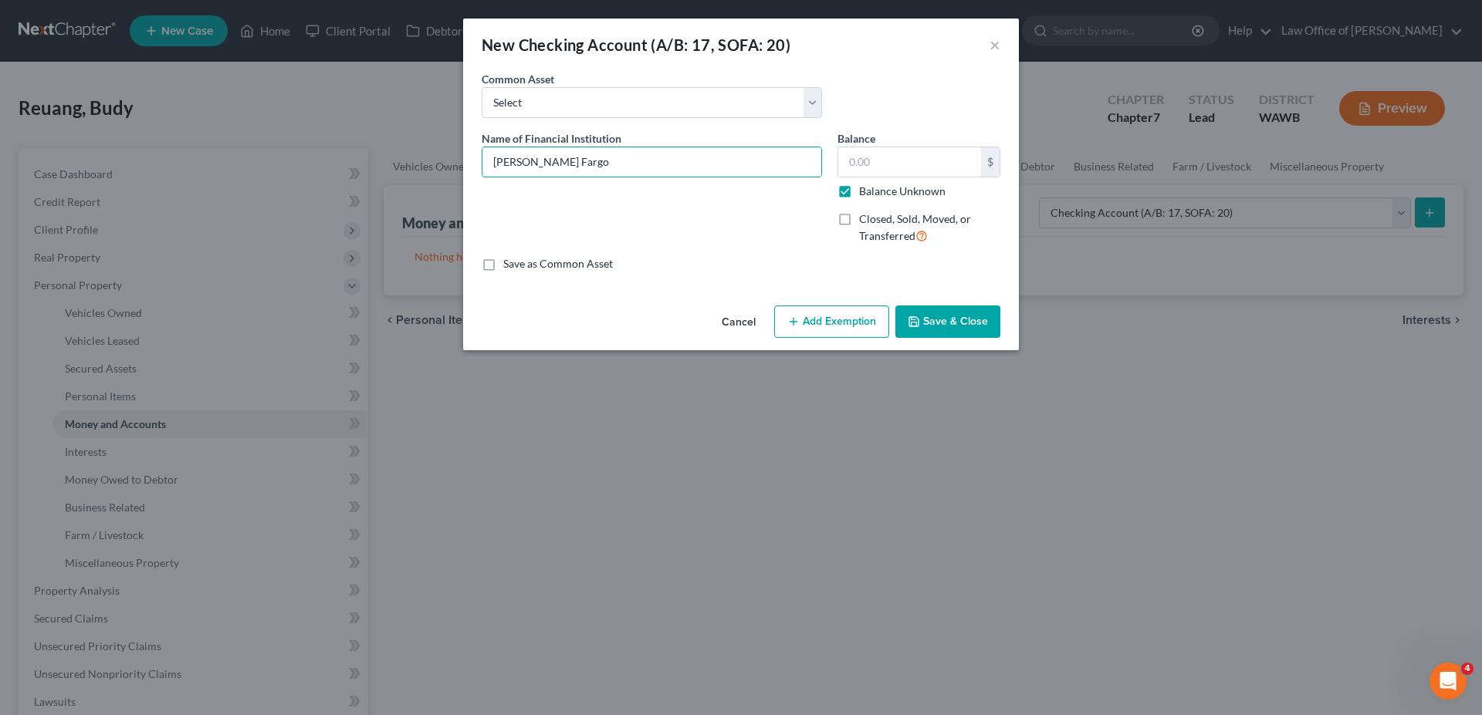
type input "0.00"
click at [935, 317] on button "Save & Close" at bounding box center [947, 322] width 105 height 32
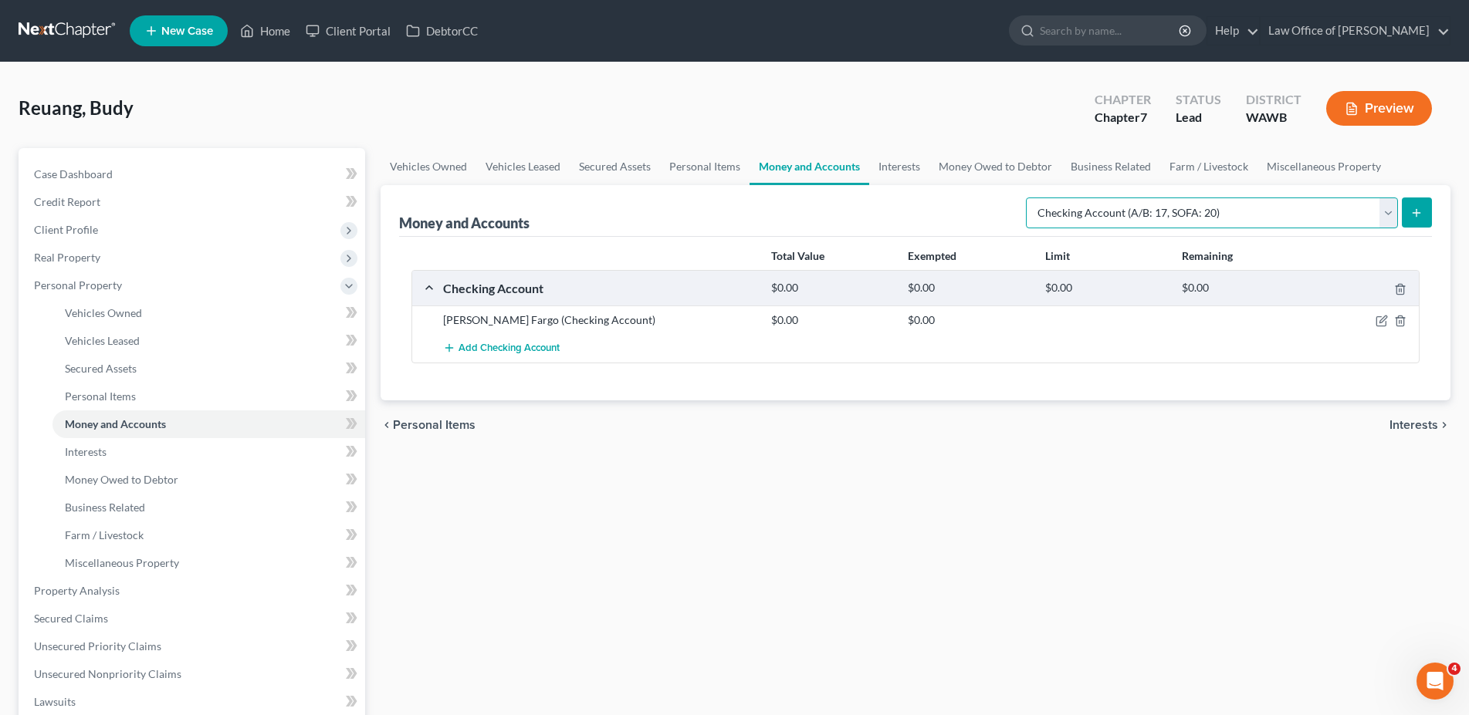
click at [1026, 198] on select "Select Account Type Brokerage (A/B: 18, SOFA: 20) Cash on Hand (A/B: 16) Certif…" at bounding box center [1212, 213] width 372 height 31
select select "savings"
click option "Savings Account (A/B: 17, SOFA: 20)" at bounding box center [0, 0] width 0 height 0
click at [1412, 202] on button "submit" at bounding box center [1417, 213] width 30 height 30
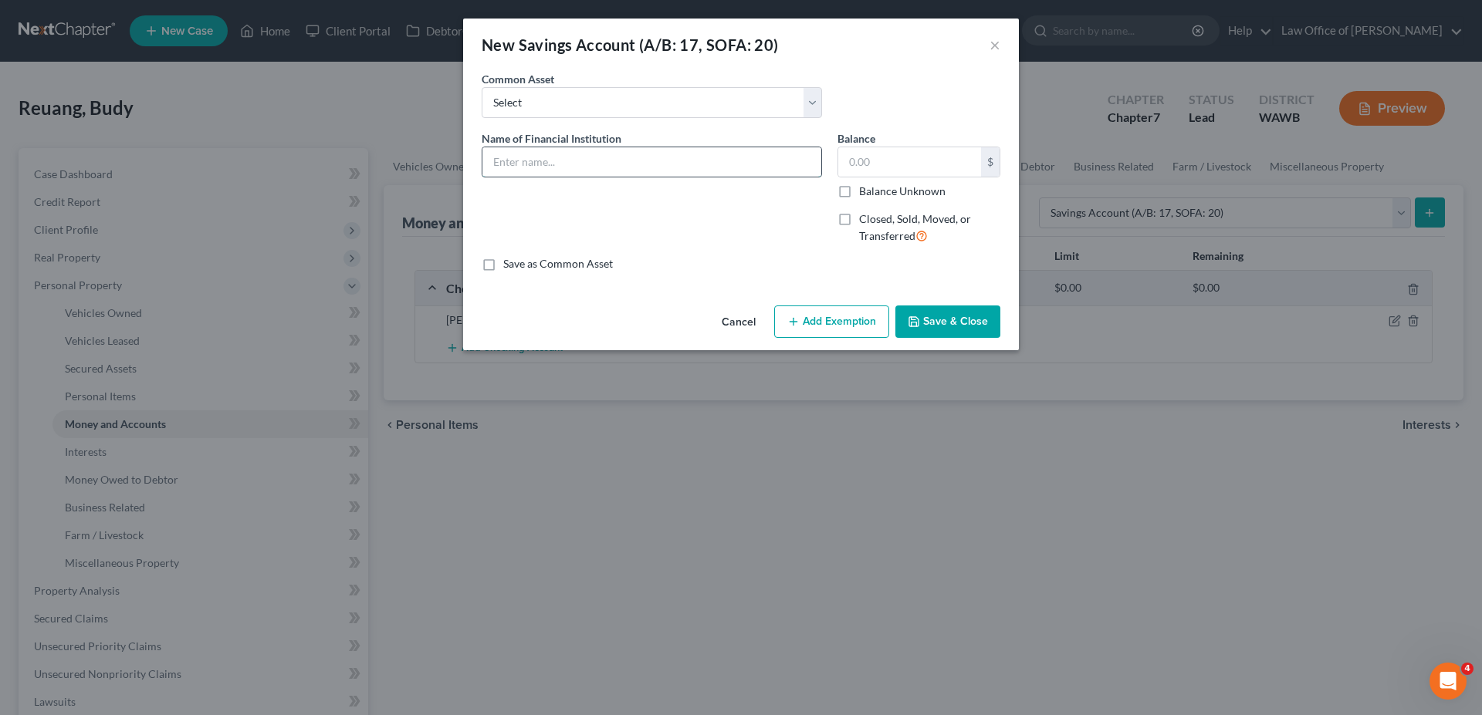
click at [570, 171] on input "text" at bounding box center [651, 161] width 339 height 29
type input "[PERSON_NAME] Fargo"
click at [859, 188] on label "Balance Unknown" at bounding box center [902, 191] width 86 height 15
click at [865, 188] on input "Balance Unknown" at bounding box center [870, 189] width 10 height 10
checkbox input "true"
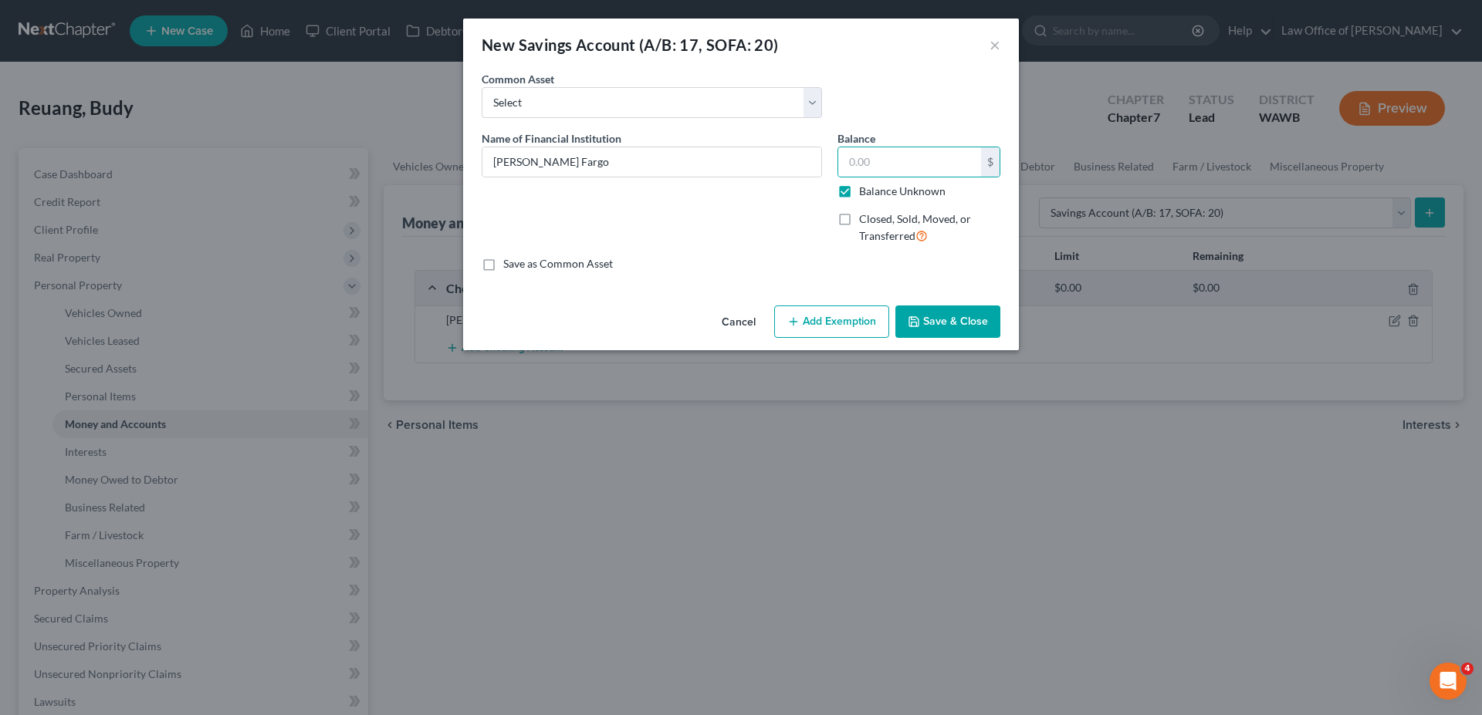
type input "0.00"
click at [955, 325] on button "Save & Close" at bounding box center [947, 322] width 105 height 32
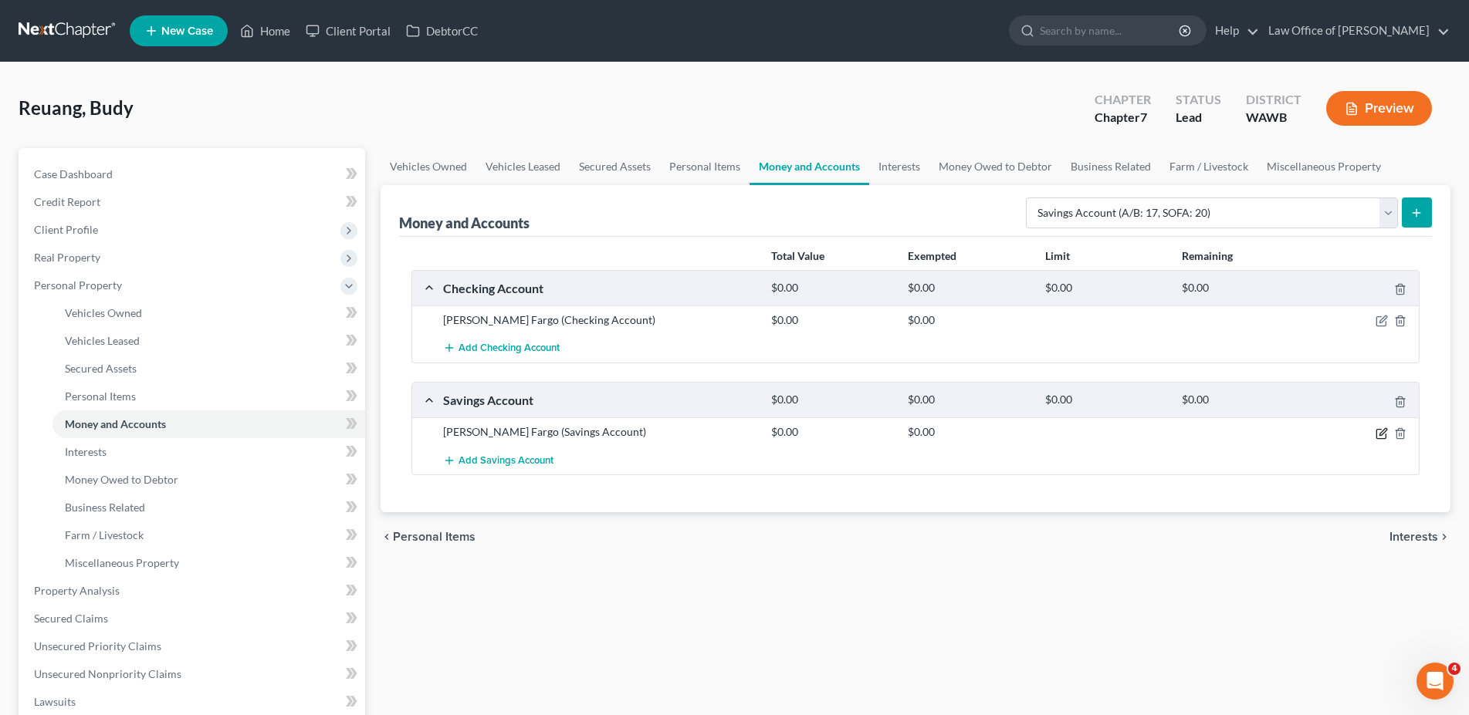
click at [1382, 434] on icon "button" at bounding box center [1382, 431] width 7 height 7
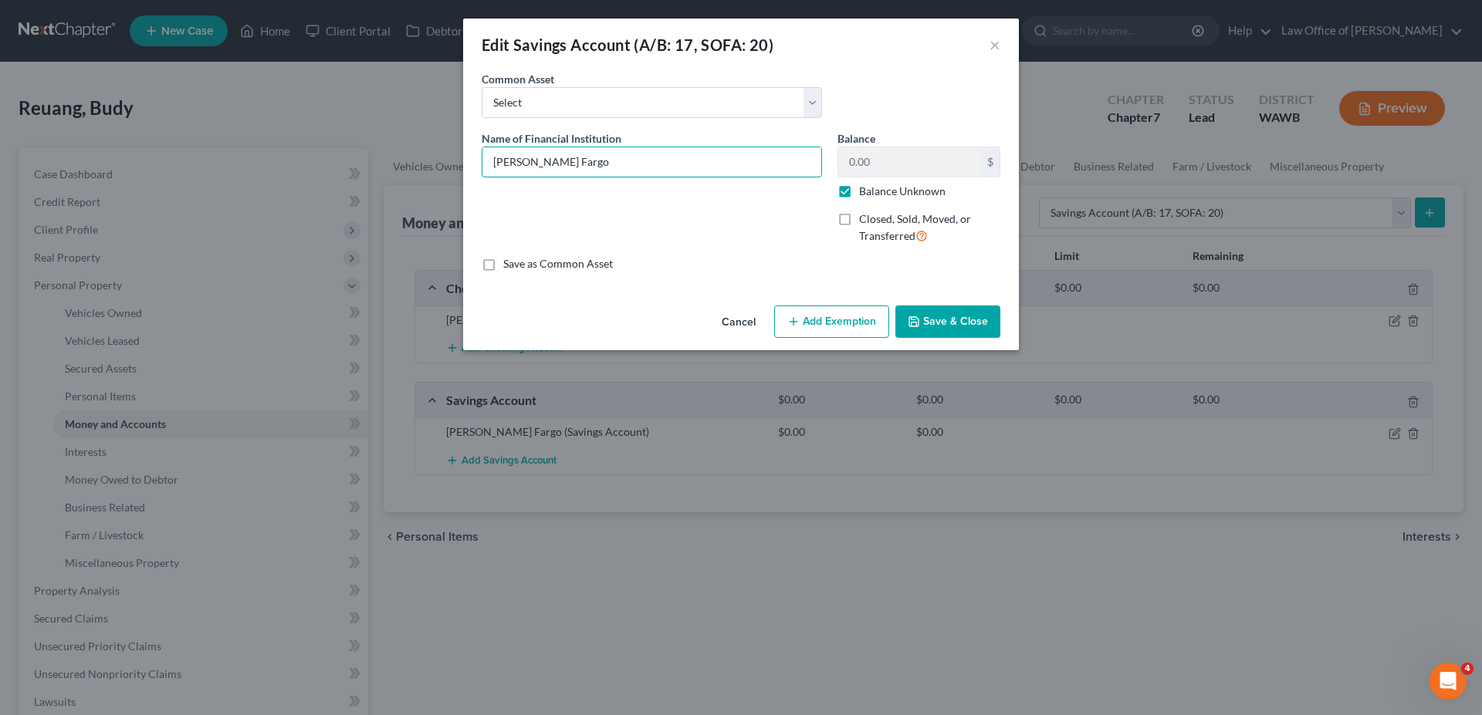
drag, startPoint x: 610, startPoint y: 167, endPoint x: 338, endPoint y: 164, distance: 271.7
click at [482, 164] on input "[PERSON_NAME] Fargo" at bounding box center [651, 161] width 339 height 29
drag, startPoint x: 646, startPoint y: 160, endPoint x: 398, endPoint y: 159, distance: 247.7
click at [482, 159] on input "Boeing Employee Credit Union" at bounding box center [651, 161] width 339 height 29
type input "Boeing Employee Credit Union"
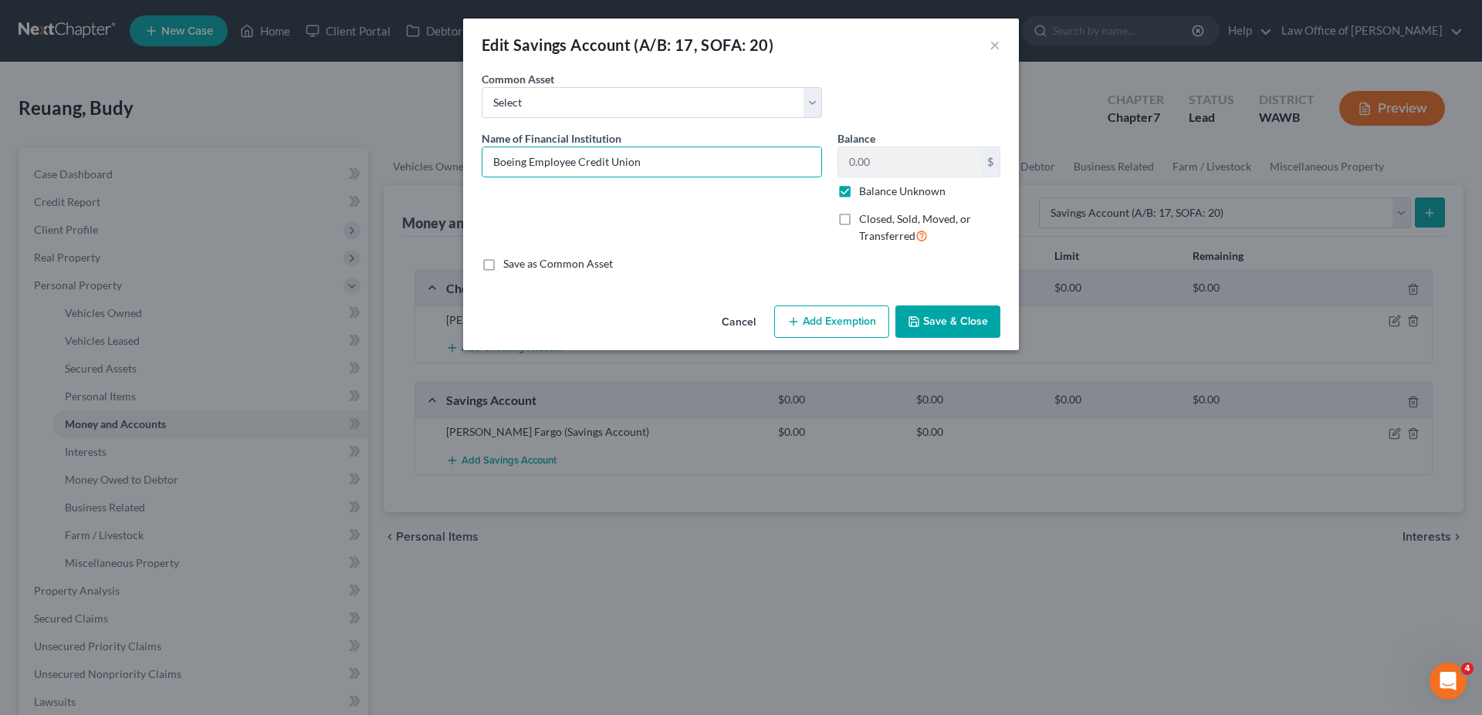
click at [922, 322] on button "Save & Close" at bounding box center [947, 322] width 105 height 32
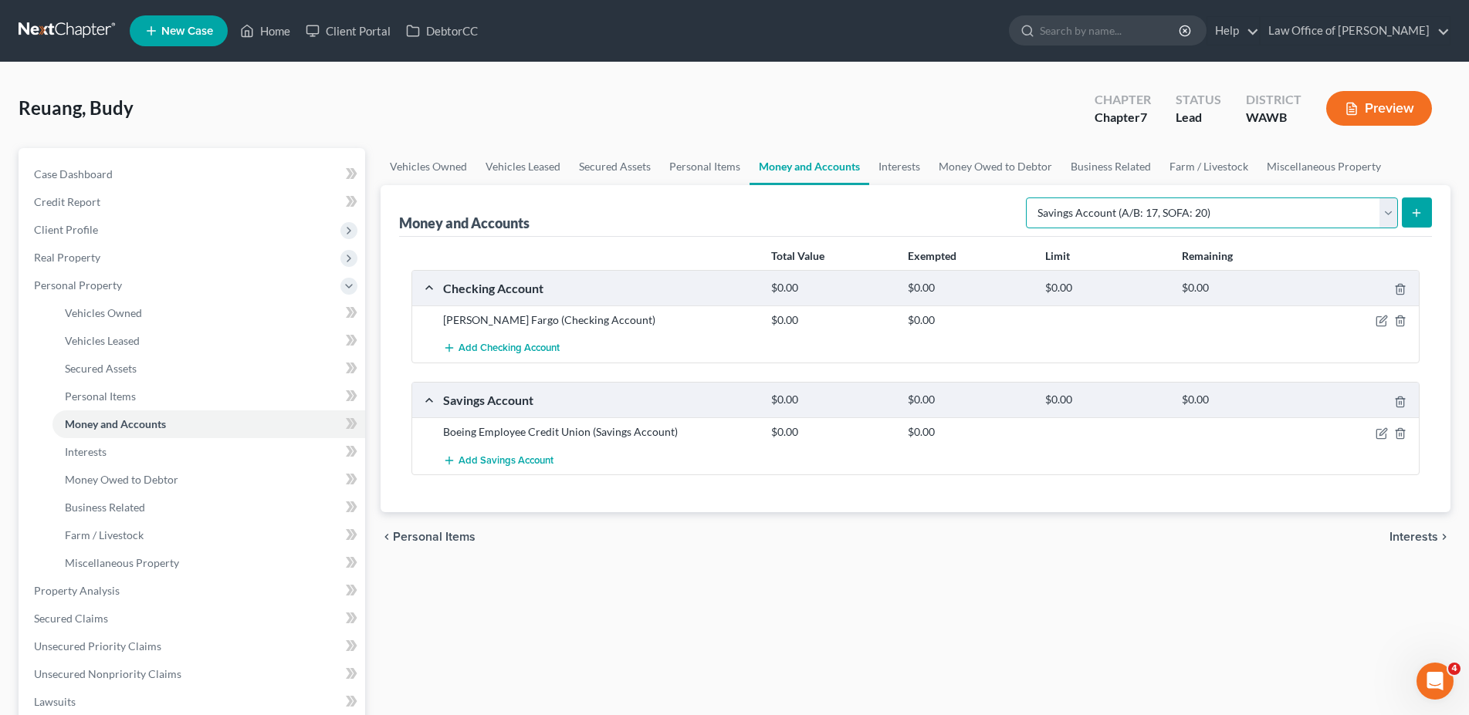
click at [1026, 198] on select "Select Account Type Brokerage (A/B: 18, SOFA: 20) Cash on Hand (A/B: 16) Certif…" at bounding box center [1212, 213] width 372 height 31
select select "checking"
click option "Checking Account (A/B: 17, SOFA: 20)" at bounding box center [0, 0] width 0 height 0
click at [1412, 205] on button "submit" at bounding box center [1417, 213] width 30 height 30
click at [1415, 208] on icon "submit" at bounding box center [1416, 213] width 12 height 12
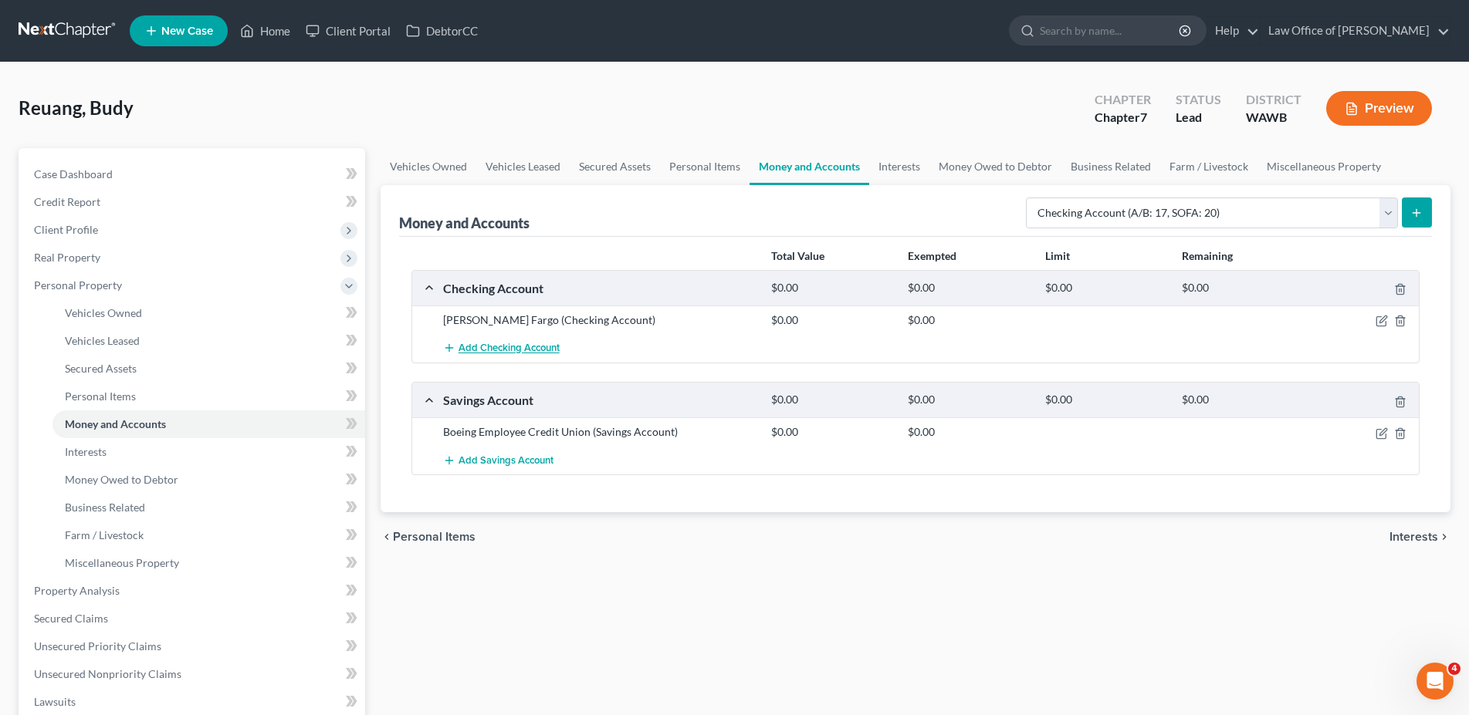
click at [479, 353] on span "Add Checking Account" at bounding box center [508, 349] width 101 height 12
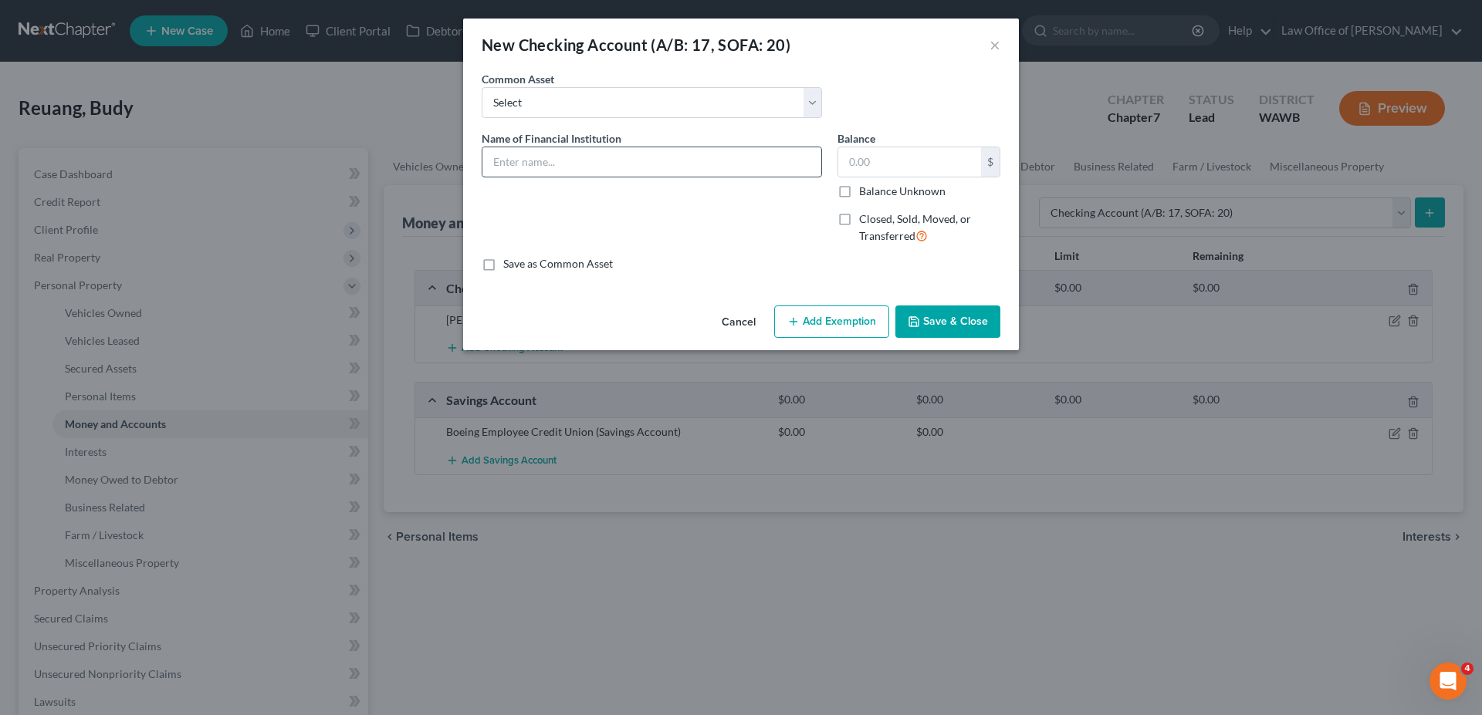
click at [536, 165] on input "text" at bounding box center [651, 161] width 339 height 29
paste input "Boeing Employee Credit Union"
type input "Boeing Employee Credit Union"
click at [858, 191] on div "Balance Unknown" at bounding box center [918, 191] width 163 height 15
click at [859, 191] on label "Balance Unknown" at bounding box center [902, 191] width 86 height 15
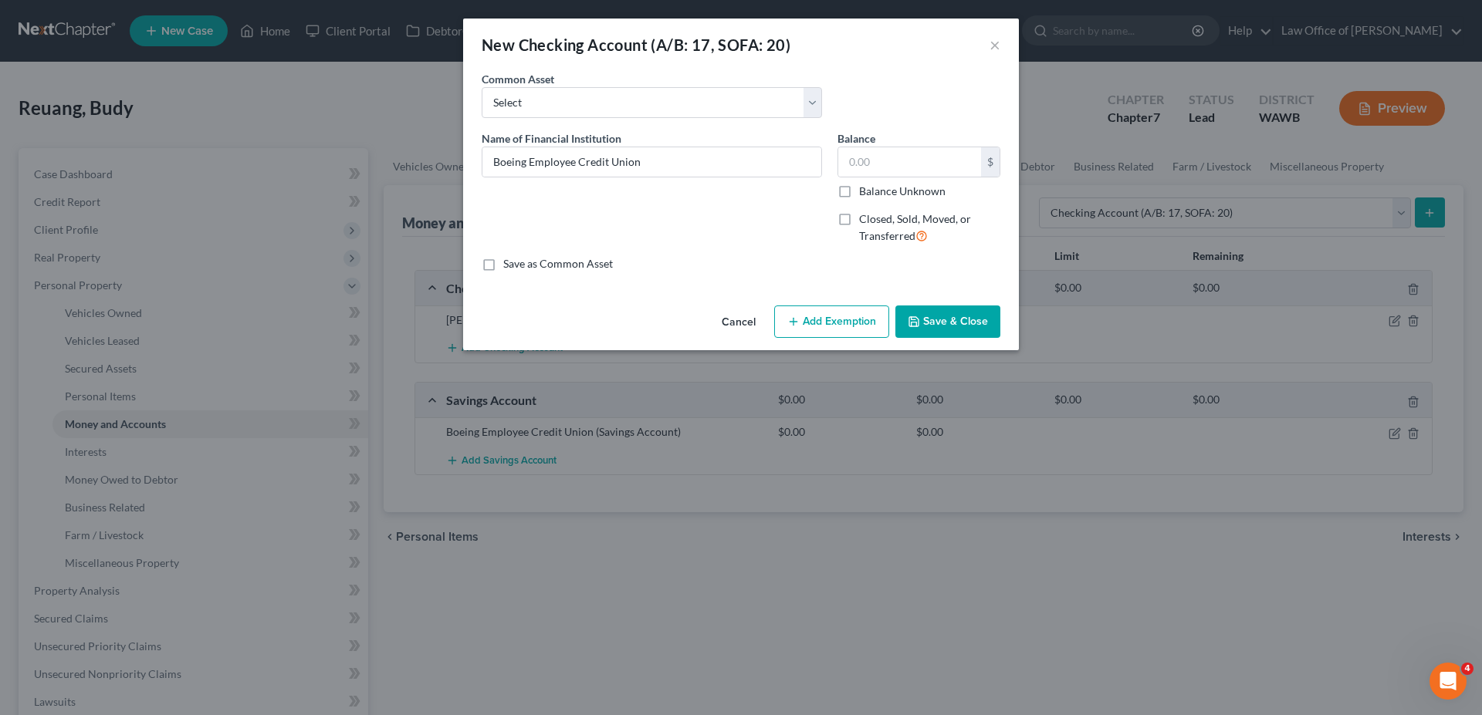
click at [865, 191] on input "Balance Unknown" at bounding box center [870, 189] width 10 height 10
checkbox input "true"
type input "0.00"
click at [931, 320] on button "Save & Close" at bounding box center [947, 322] width 105 height 32
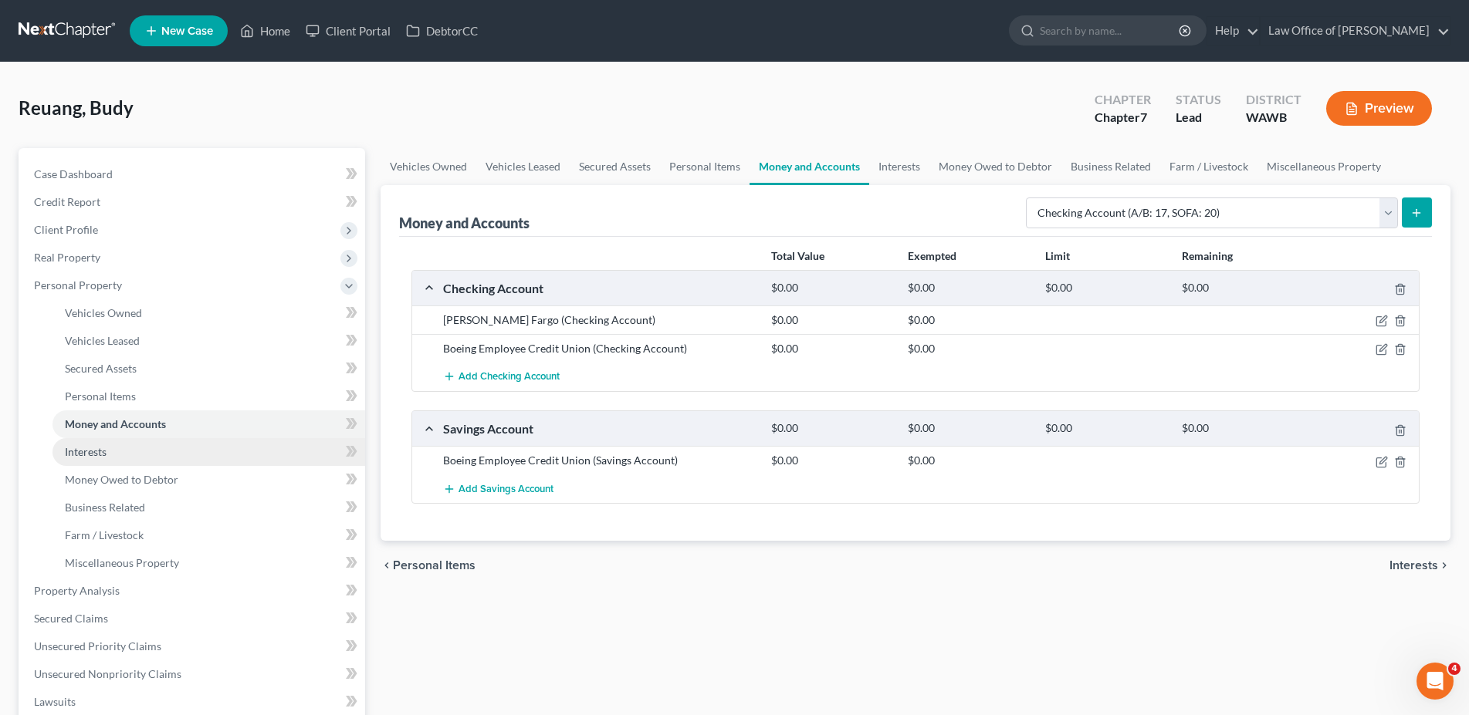
click at [79, 448] on span "Interests" at bounding box center [86, 451] width 42 height 13
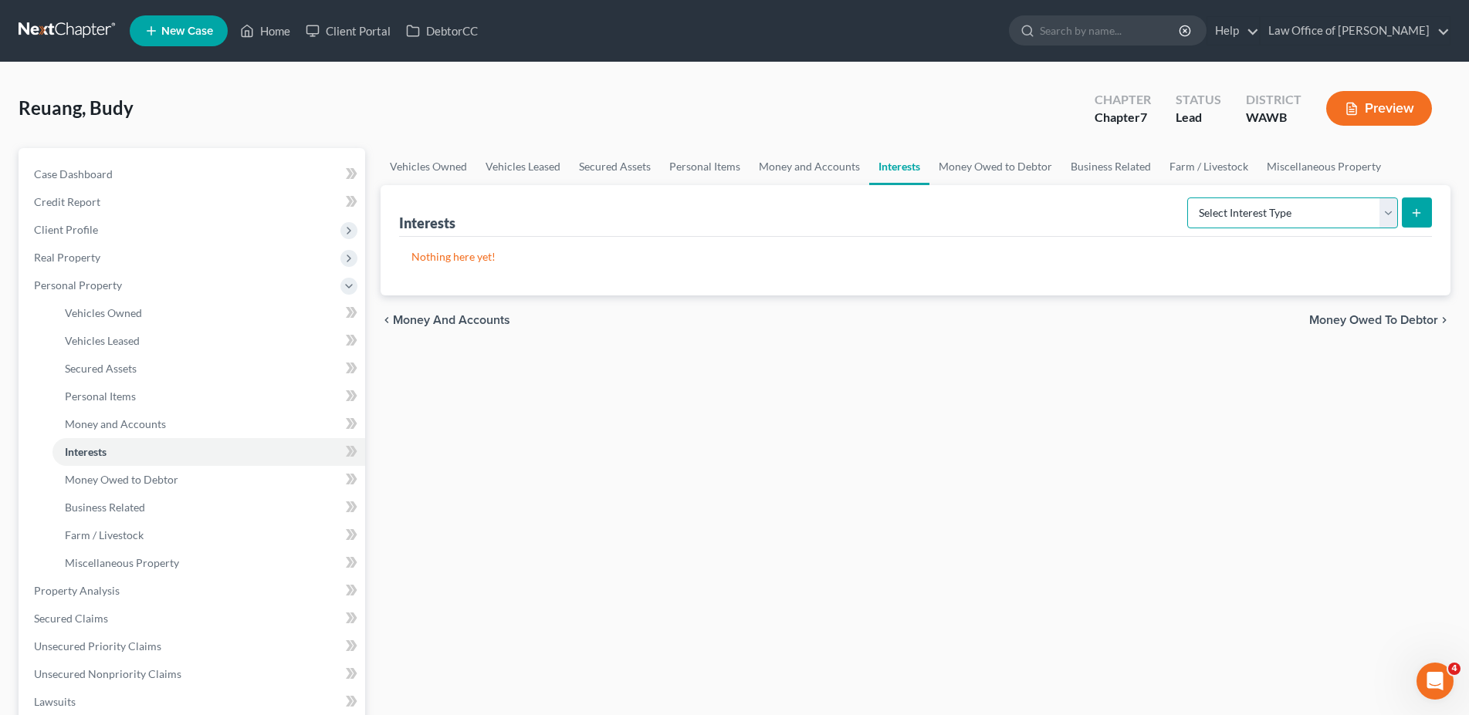
click at [1187, 198] on select "Select Interest Type 401K (A/B: 21) Annuity (A/B: 23) Bond (A/B: 18) Education …" at bounding box center [1292, 213] width 211 height 31
select select "401k"
click option "401K (A/B: 21)" at bounding box center [0, 0] width 0 height 0
click at [1407, 212] on button "submit" at bounding box center [1417, 213] width 30 height 30
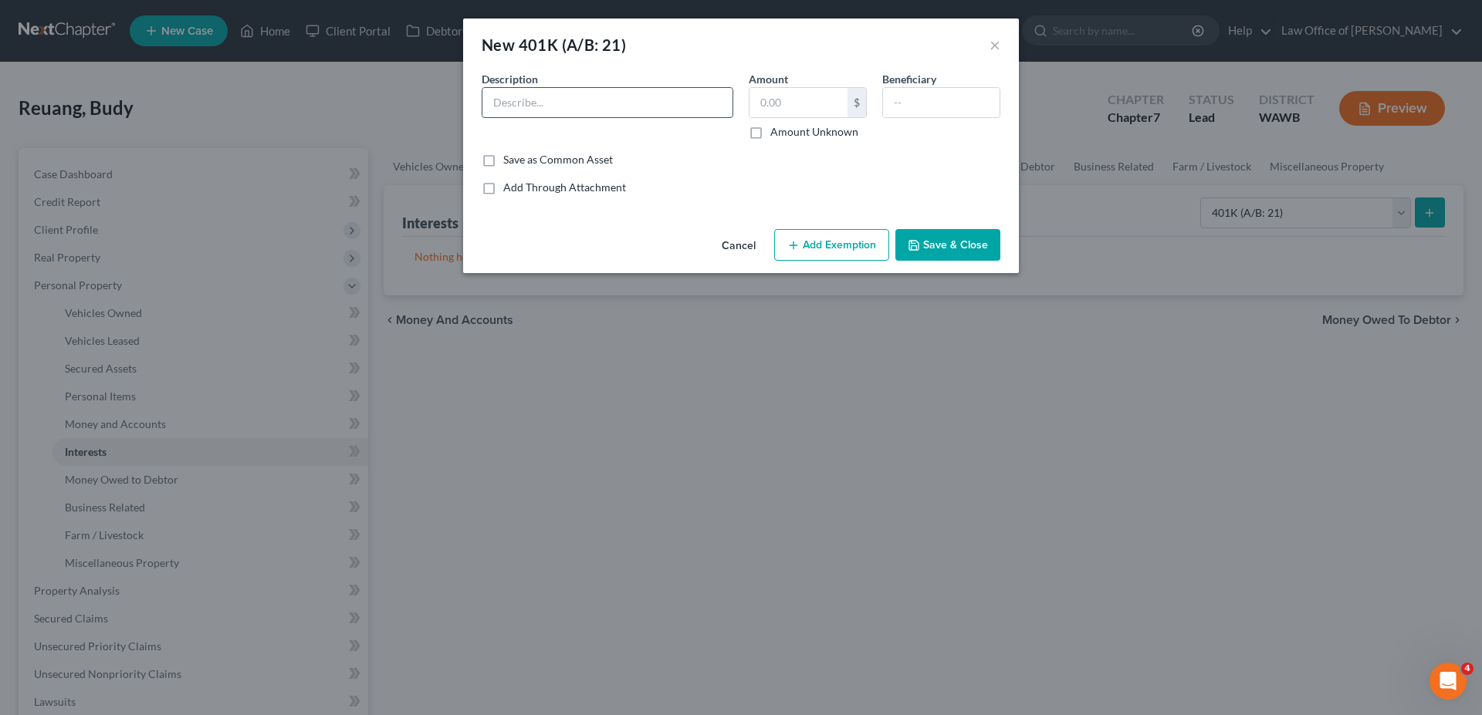
click at [605, 93] on input "text" at bounding box center [607, 102] width 250 height 29
type input "401K"
type input "22,000."
click at [938, 238] on button "Save & Close" at bounding box center [947, 245] width 105 height 32
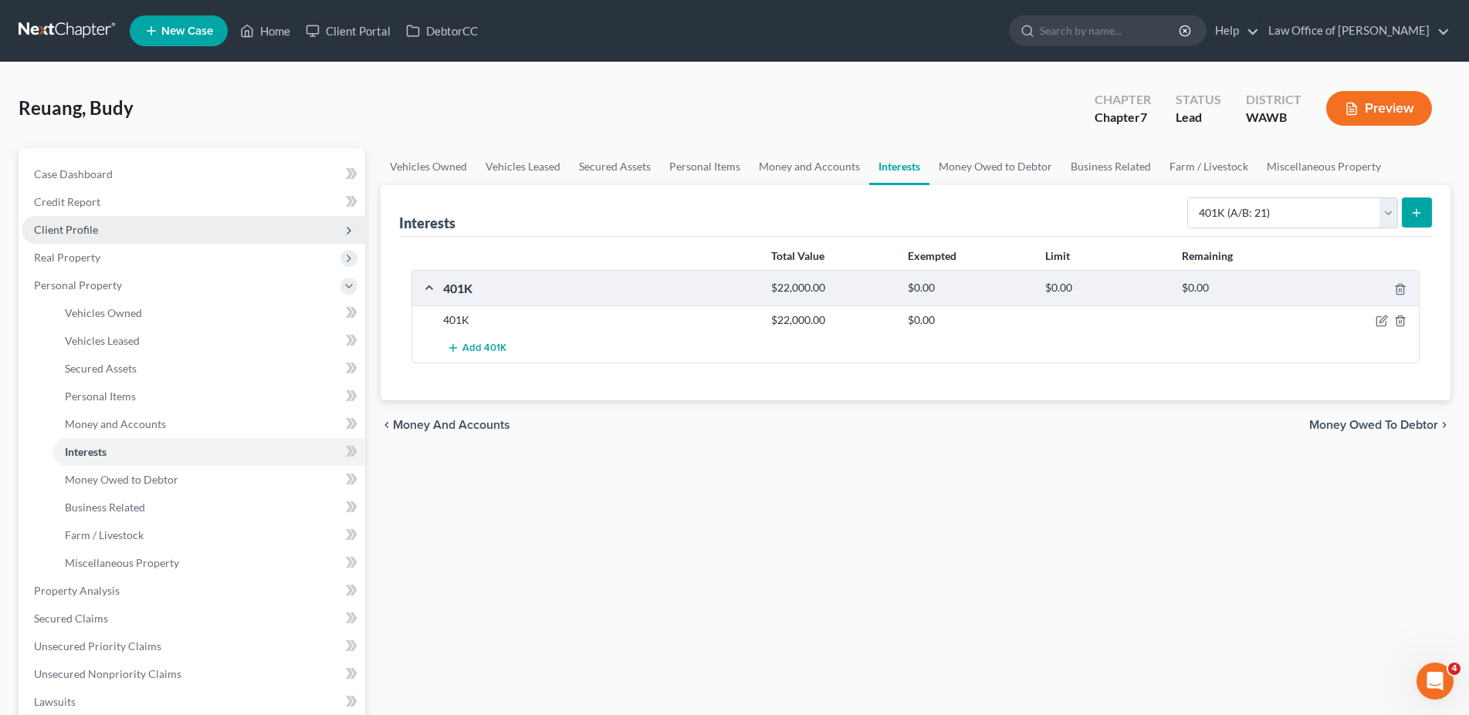
click at [88, 232] on span "Client Profile" at bounding box center [66, 229] width 64 height 13
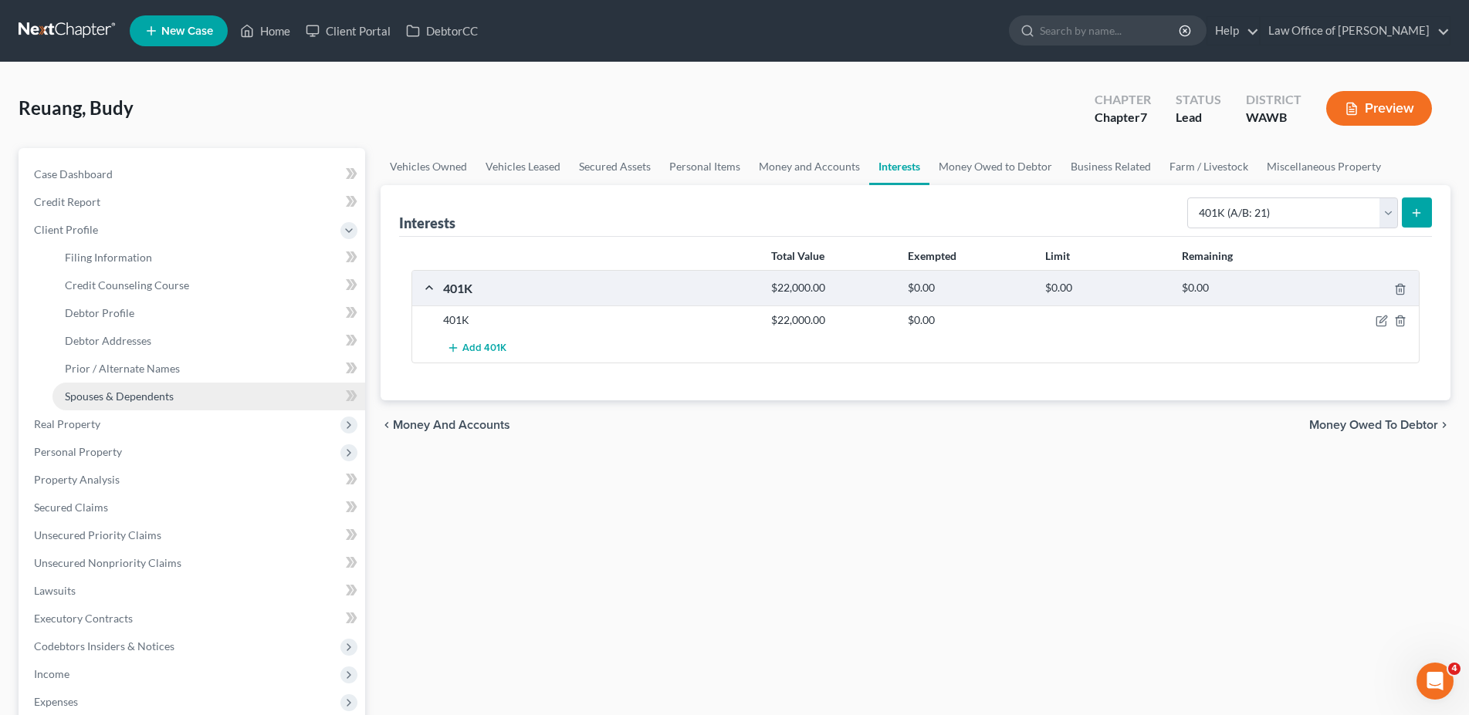
click at [131, 394] on span "Spouses & Dependents" at bounding box center [119, 396] width 109 height 13
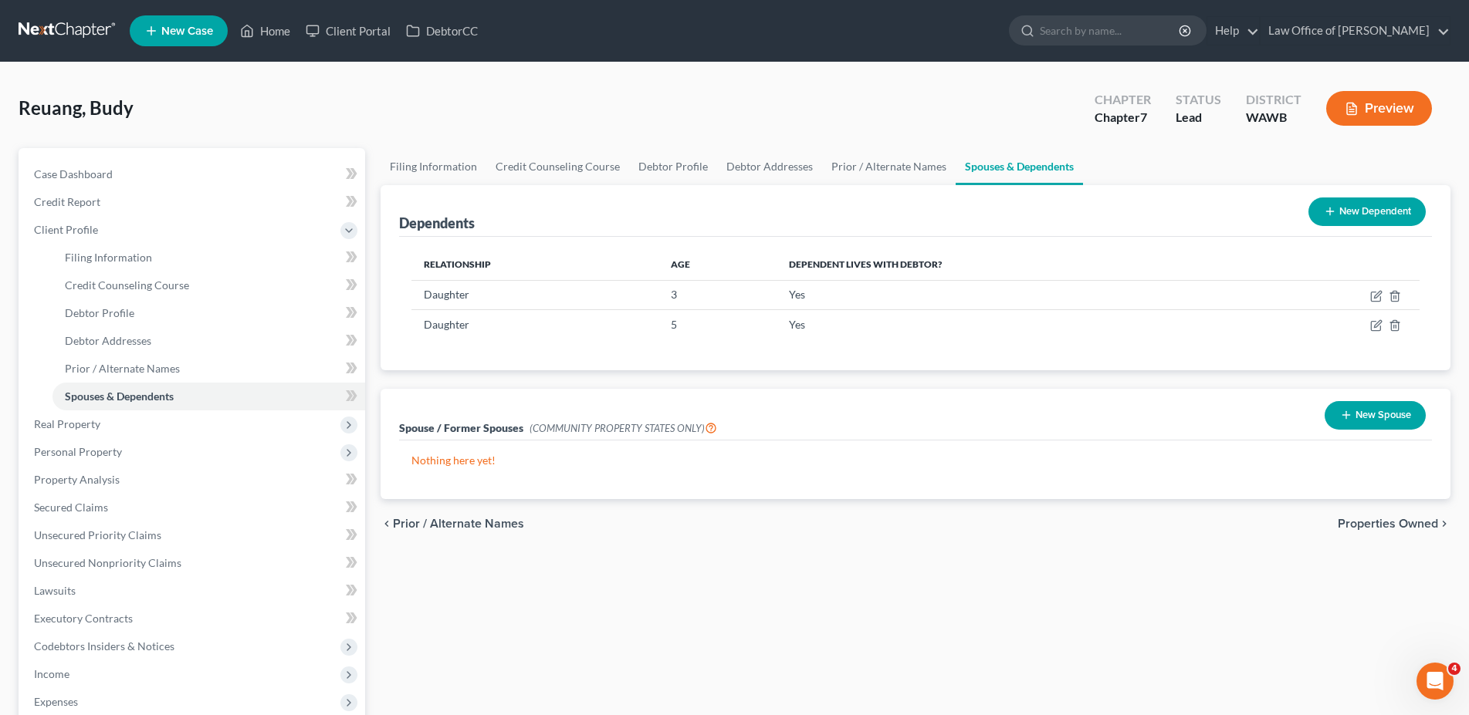
click at [1366, 419] on button "New Spouse" at bounding box center [1374, 415] width 101 height 29
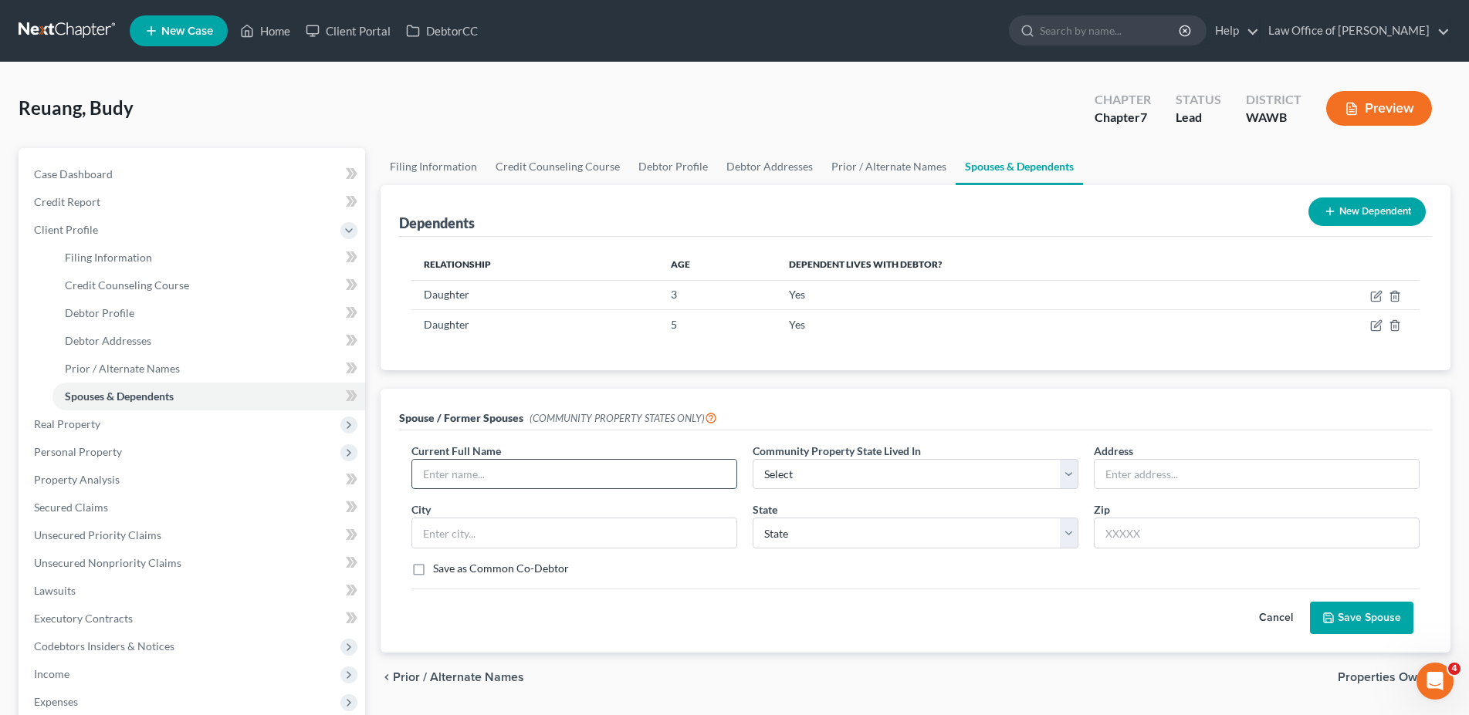
click at [495, 468] on input "text" at bounding box center [574, 474] width 324 height 29
type input "[PERSON_NAME] Bou"
click at [753, 459] on select "Select AZ CA GU ID LA NV NM PR [GEOGRAPHIC_DATA] [GEOGRAPHIC_DATA] [GEOGRAPHIC_…" at bounding box center [916, 474] width 326 height 31
select select "8"
click option "[GEOGRAPHIC_DATA]" at bounding box center [0, 0] width 0 height 0
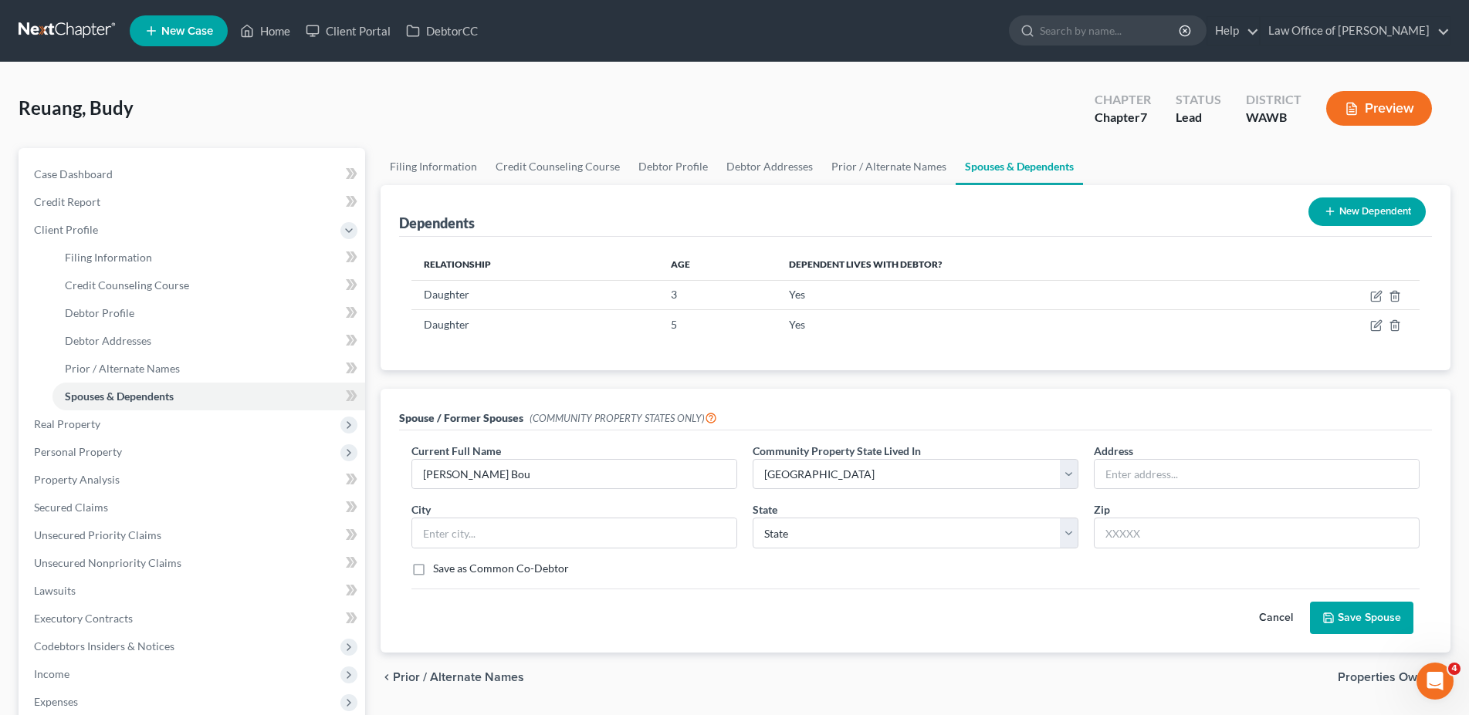
click at [1350, 621] on button "Save Spouse" at bounding box center [1361, 618] width 103 height 32
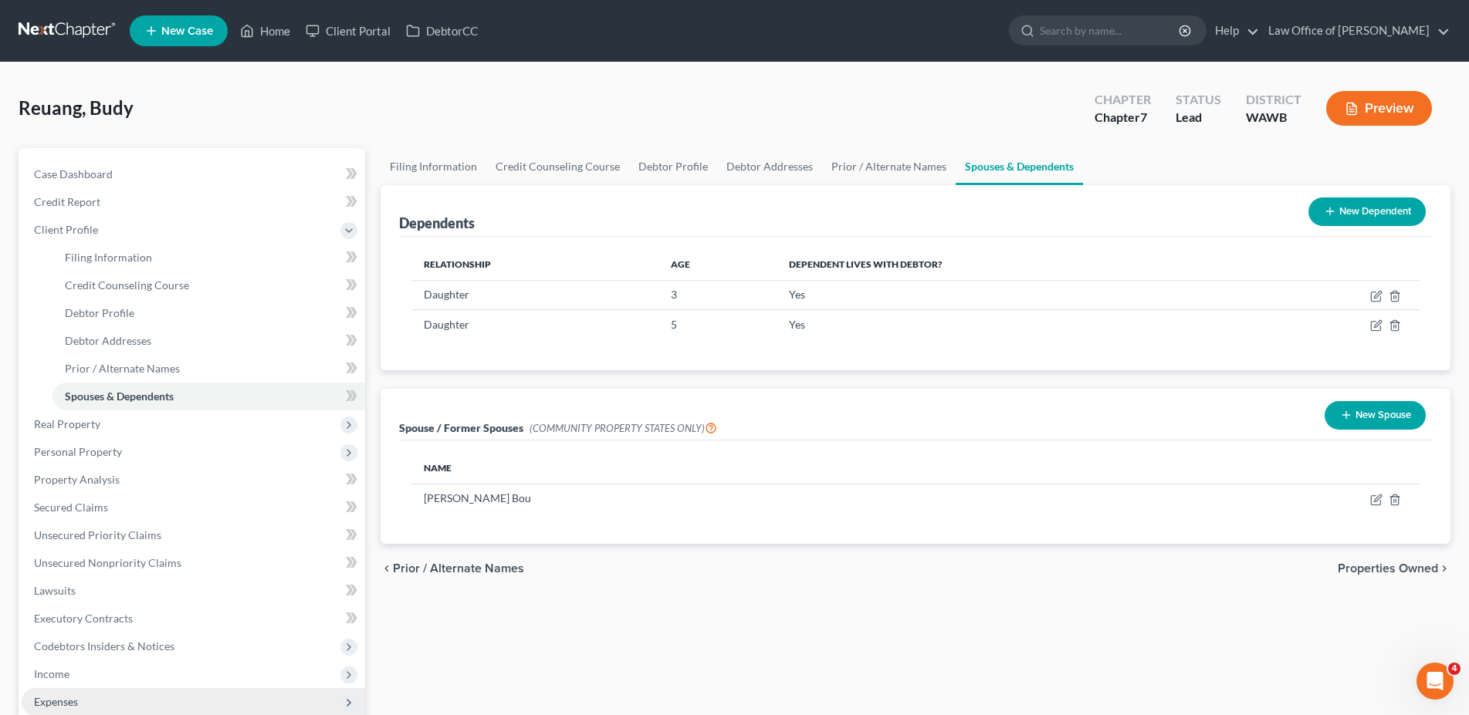
click at [102, 695] on span "Expenses" at bounding box center [193, 702] width 343 height 28
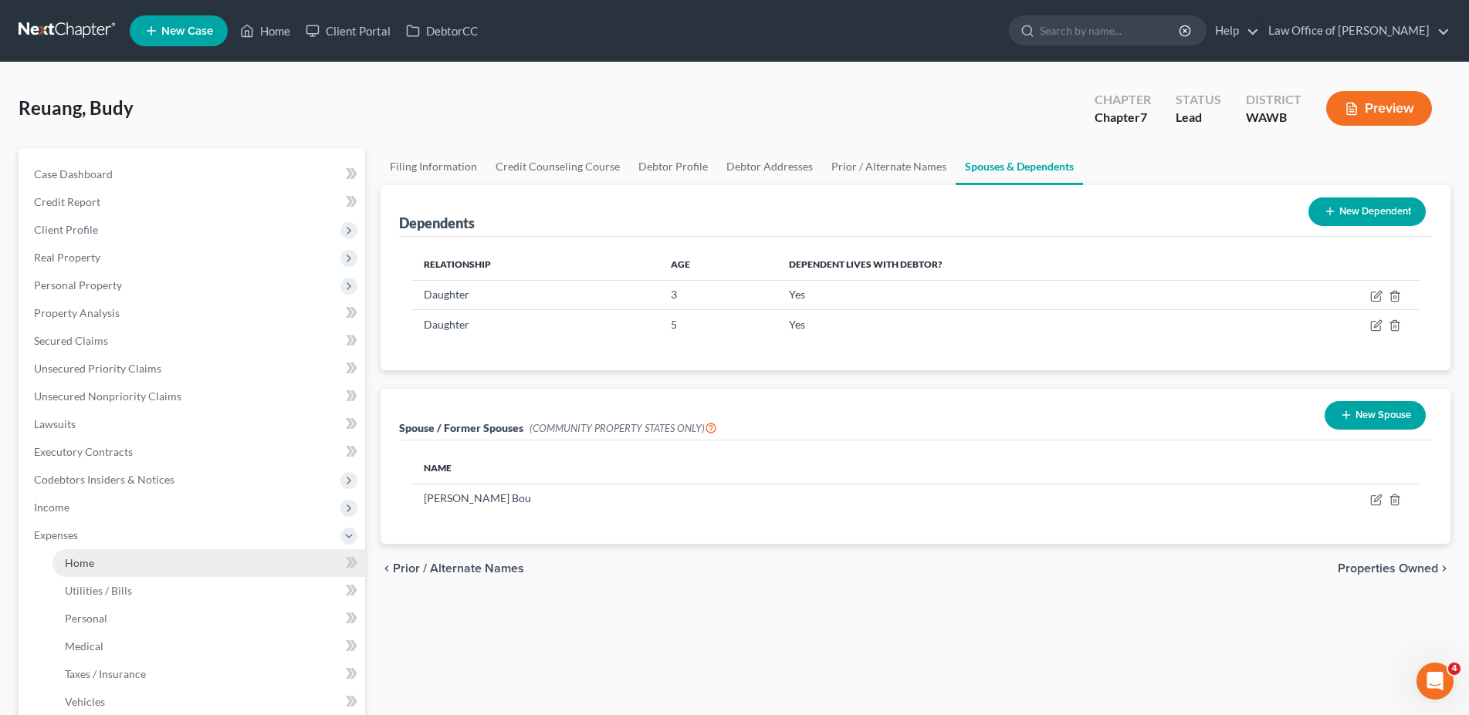
click at [82, 556] on link "Home" at bounding box center [208, 564] width 313 height 28
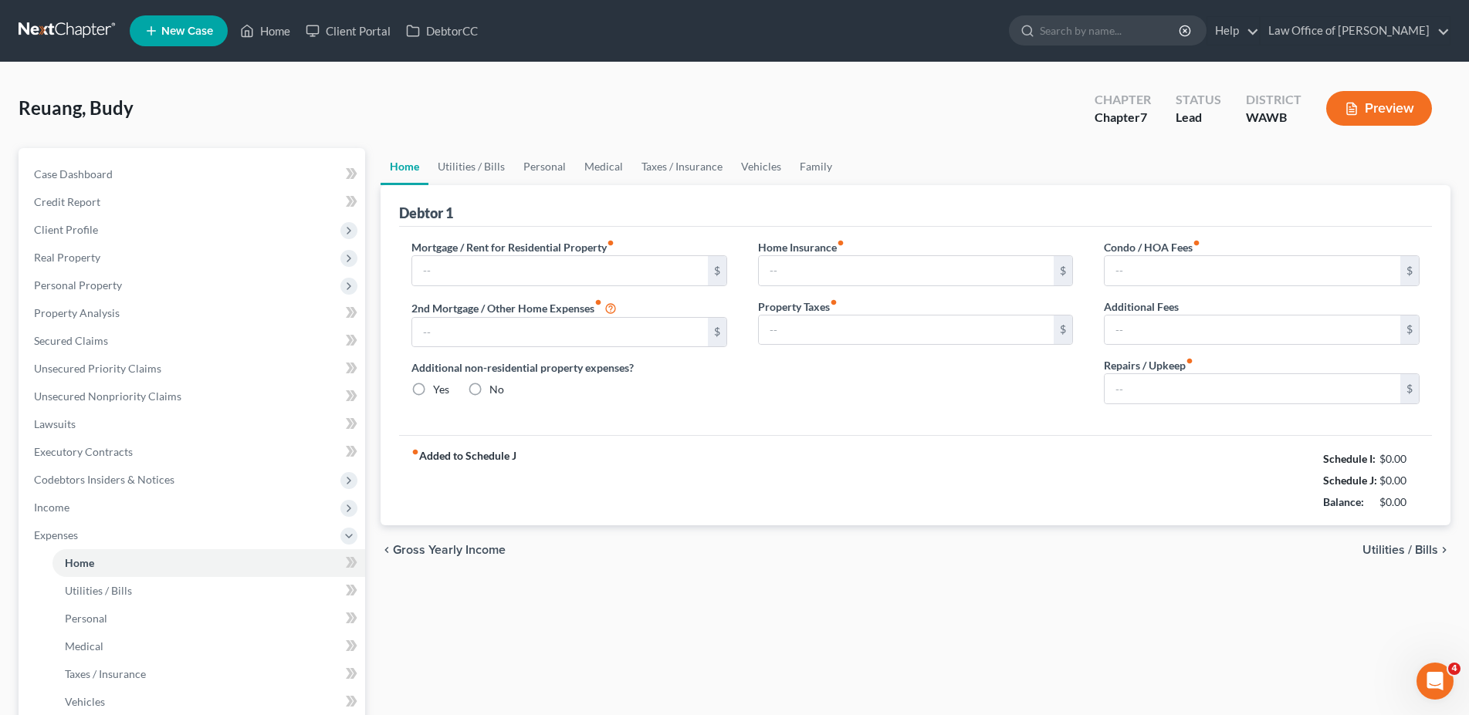
type input "0.00"
radio input "true"
type input "0.00"
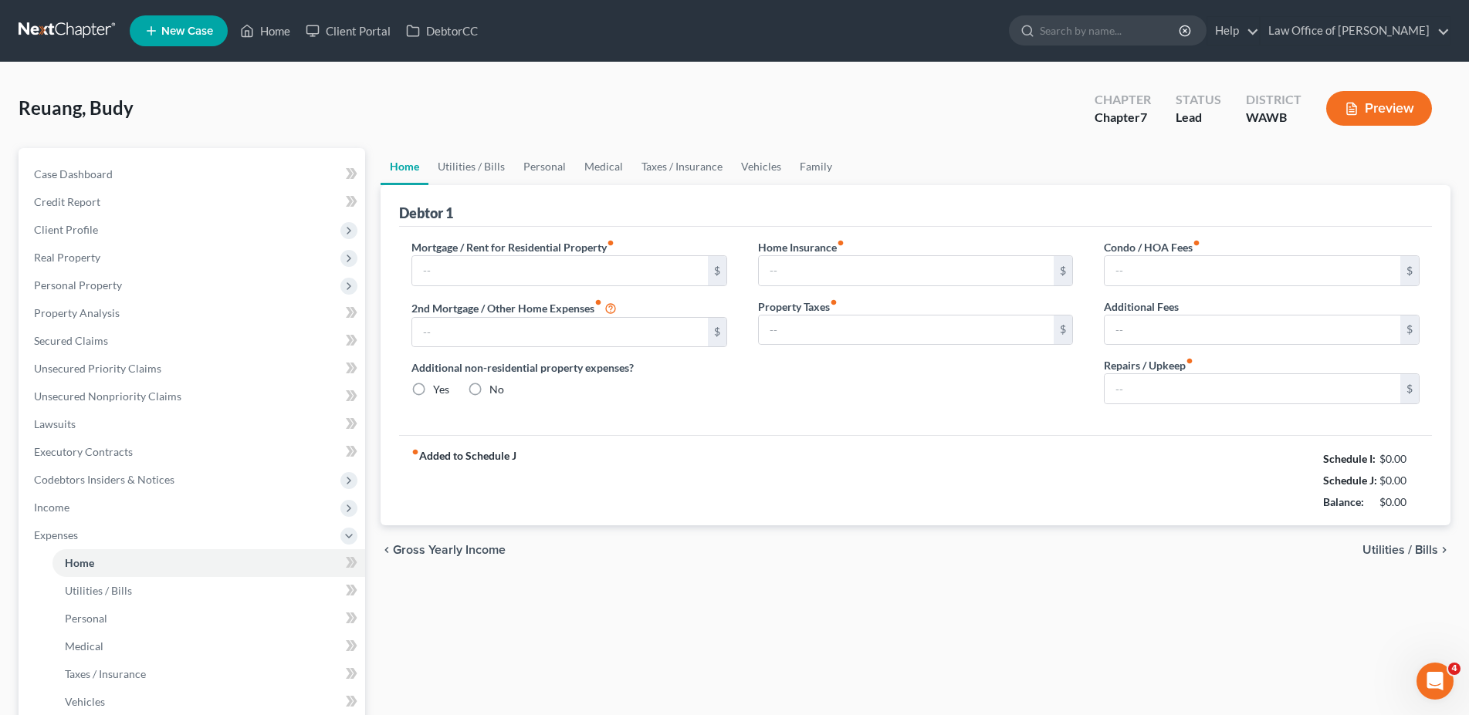
type input "0.00"
click at [469, 279] on input "text" at bounding box center [560, 270] width 296 height 29
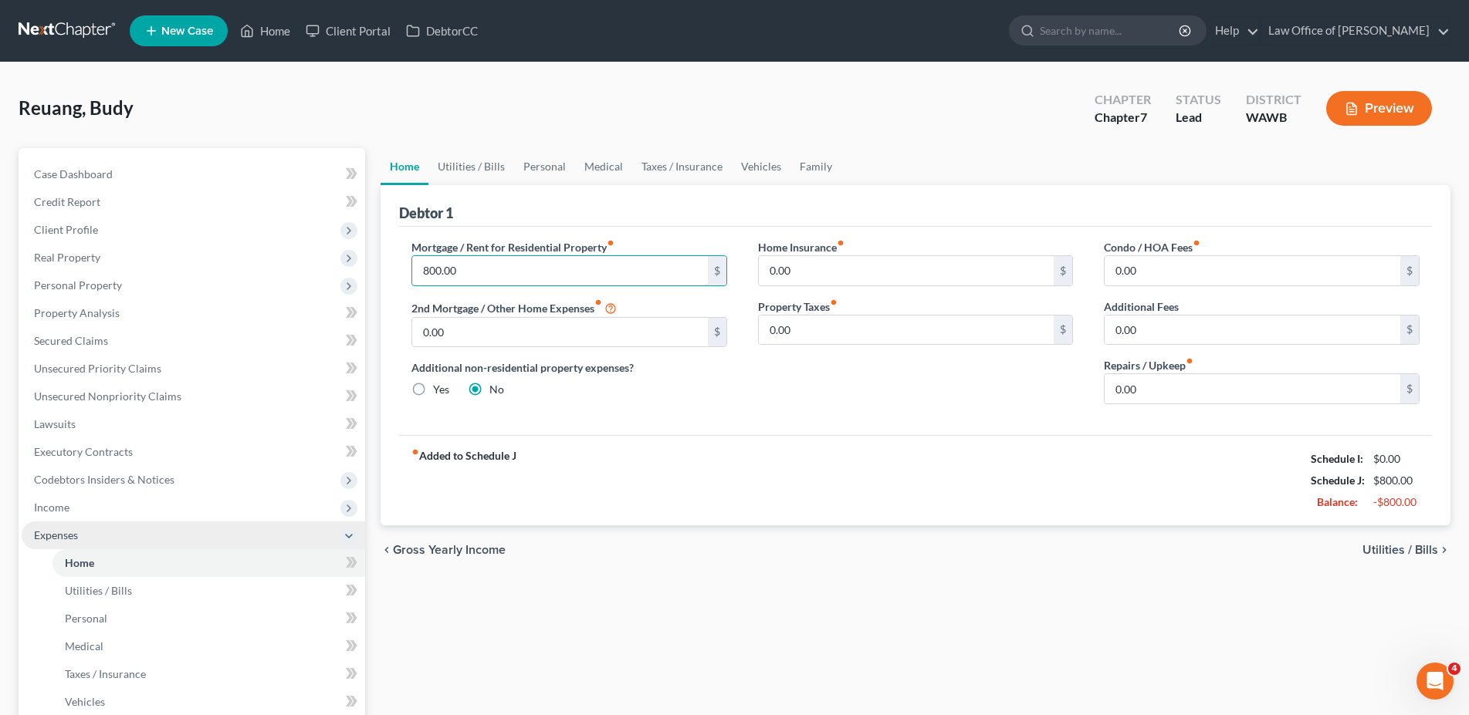
scroll to position [157, 0]
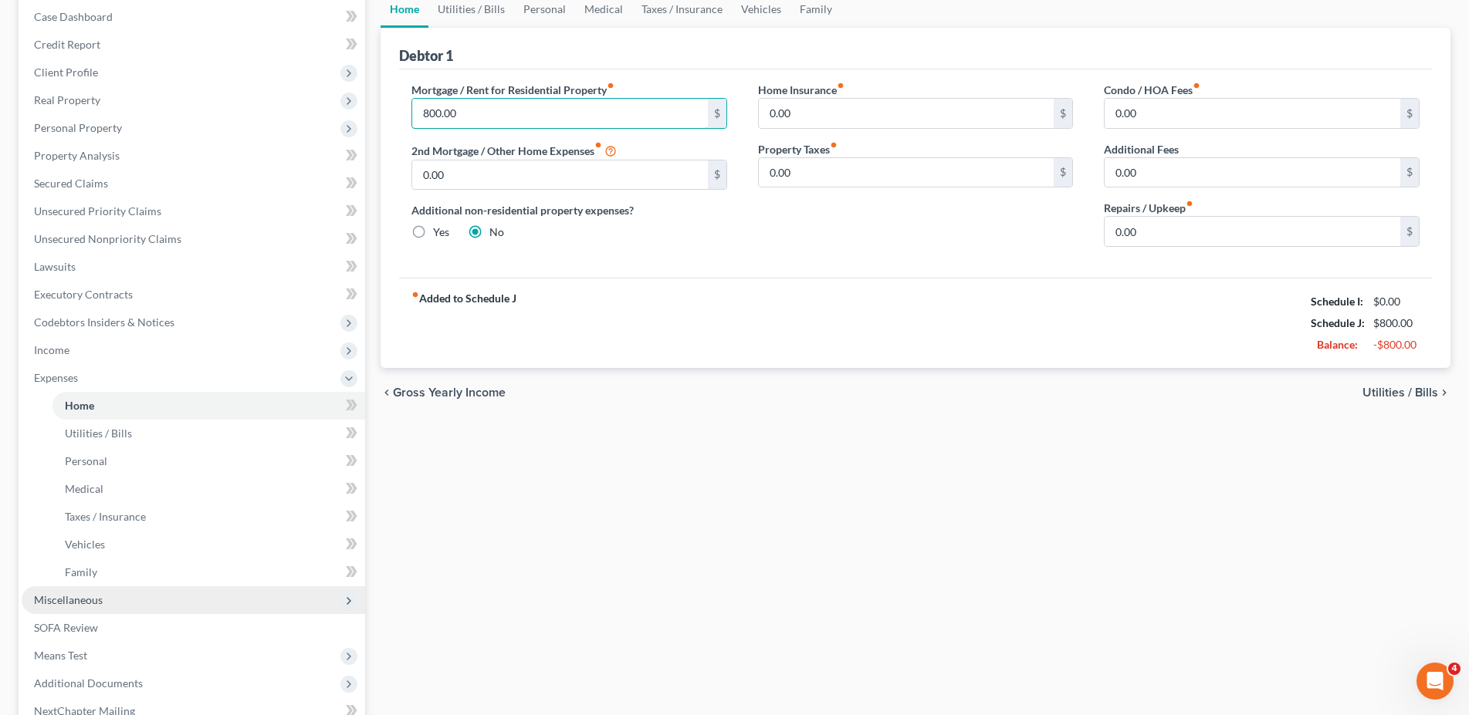
type input "800.00"
click at [85, 602] on span "Miscellaneous" at bounding box center [68, 600] width 69 height 13
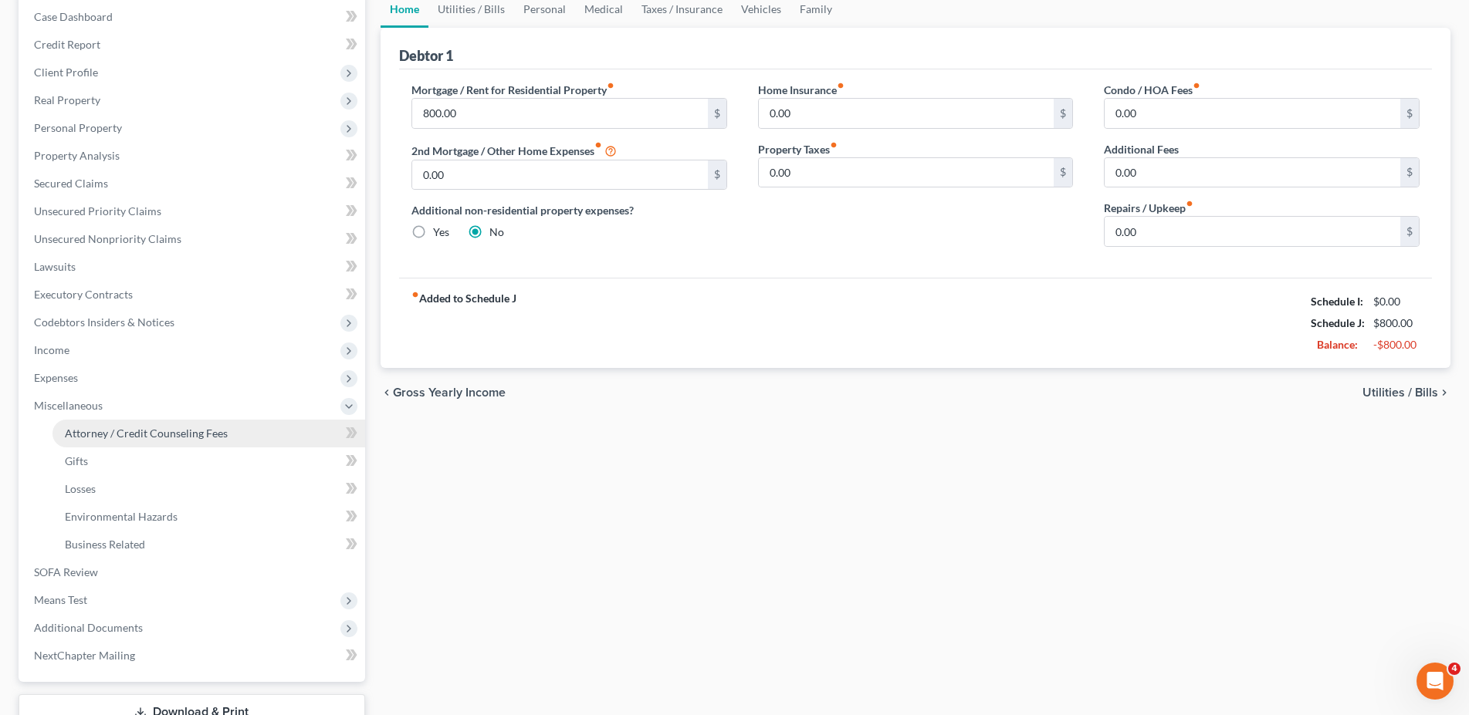
click at [93, 435] on span "Attorney / Credit Counseling Fees" at bounding box center [146, 433] width 163 height 13
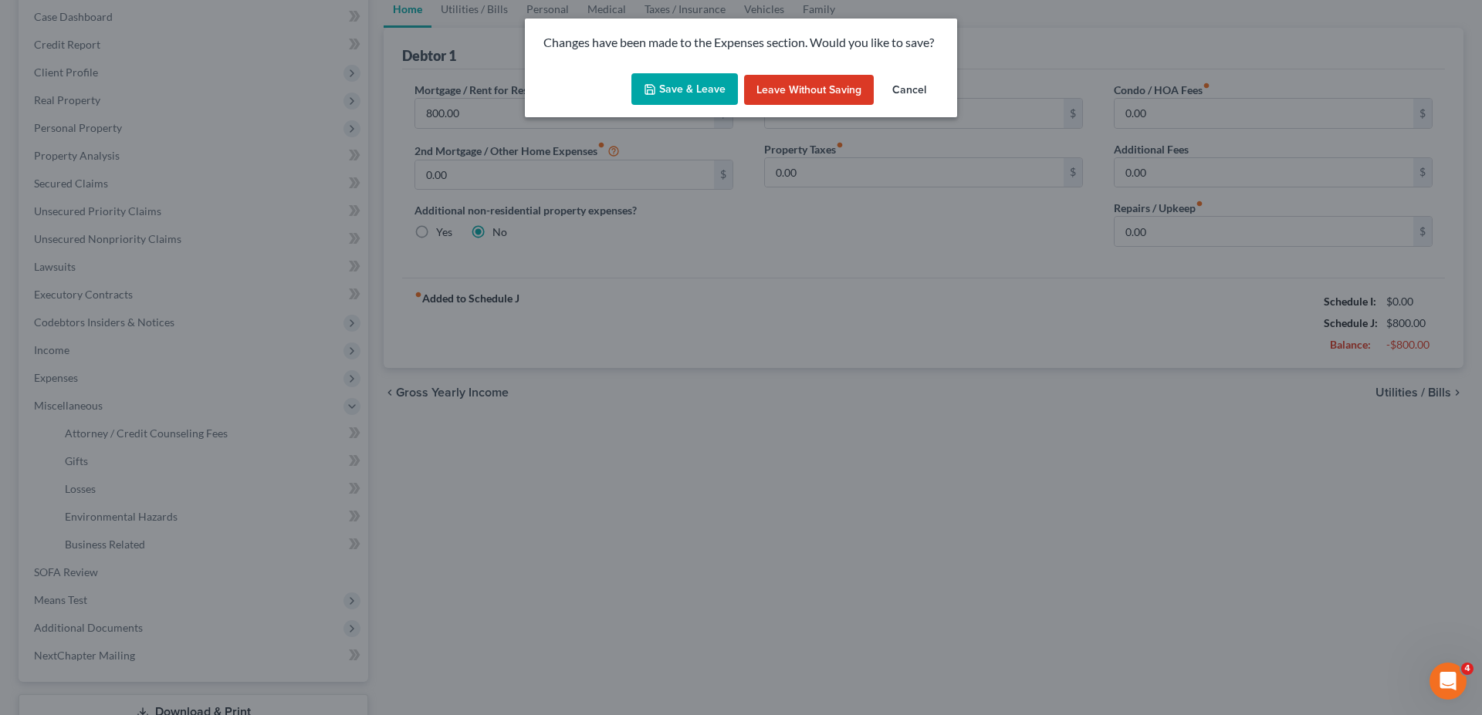
click at [683, 81] on button "Save & Leave" at bounding box center [684, 89] width 107 height 32
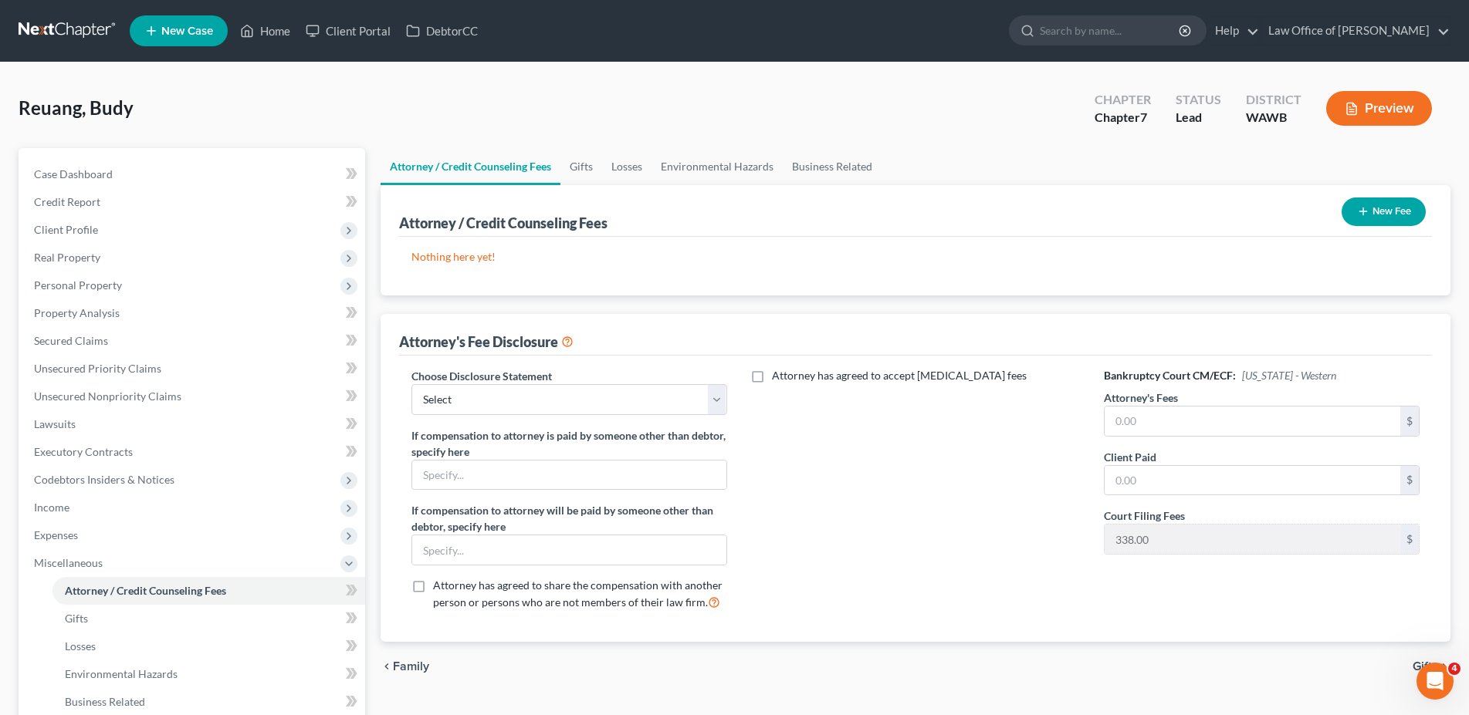
click at [1379, 213] on button "New Fee" at bounding box center [1383, 212] width 84 height 29
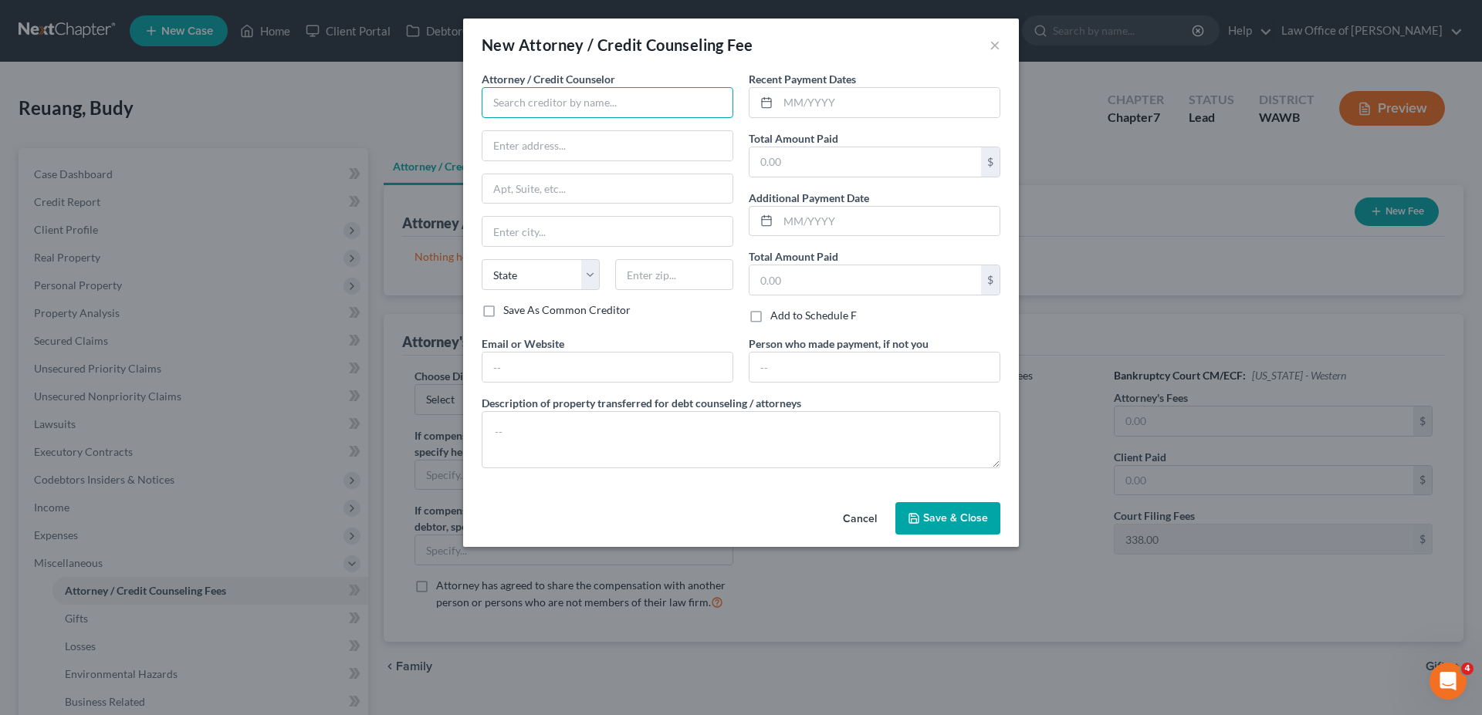
click at [499, 112] on input "text" at bounding box center [608, 102] width 252 height 31
click at [499, 112] on input "Law" at bounding box center [608, 102] width 252 height 31
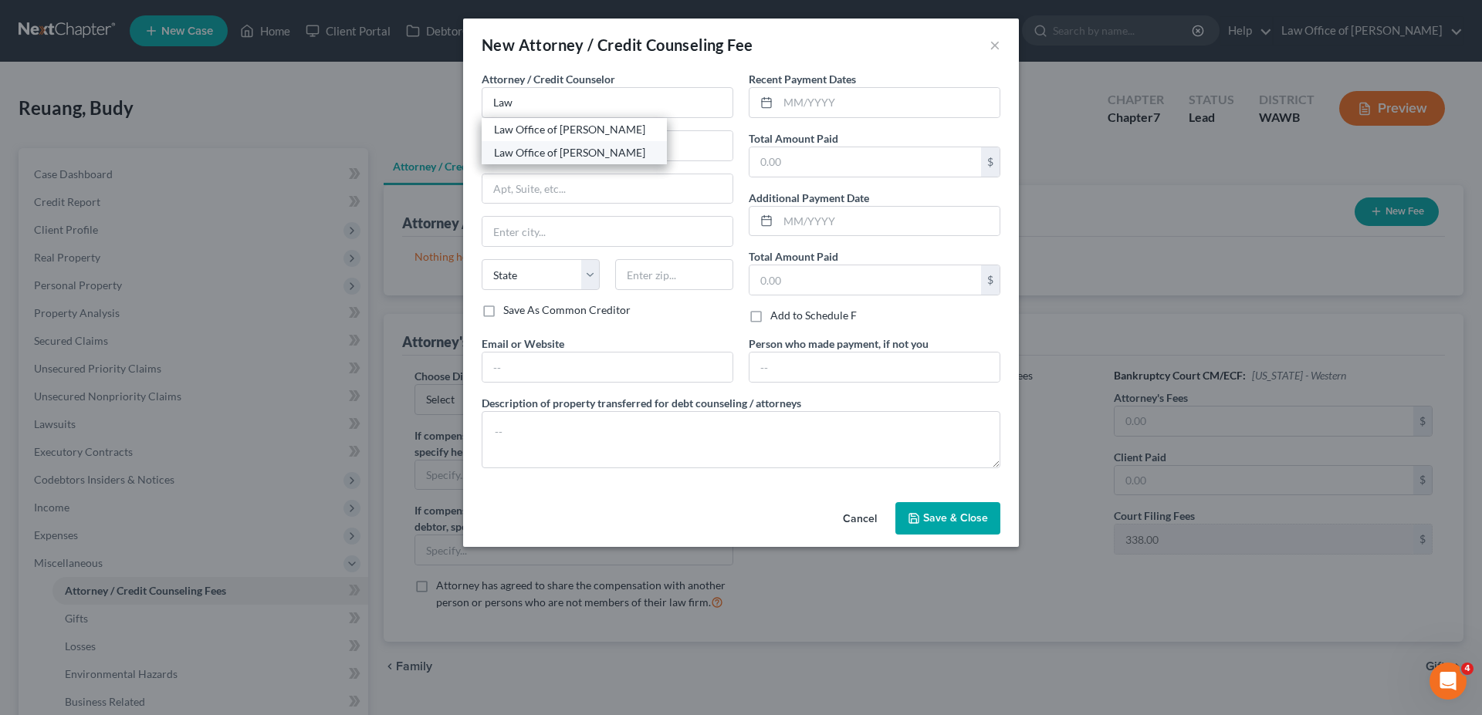
click at [512, 153] on div "Law Office of [PERSON_NAME]" at bounding box center [574, 152] width 161 height 15
type input "Law Office of [PERSON_NAME]"
type input "[STREET_ADDRESS]"
type input "Suite 100"
type input "Bellevue"
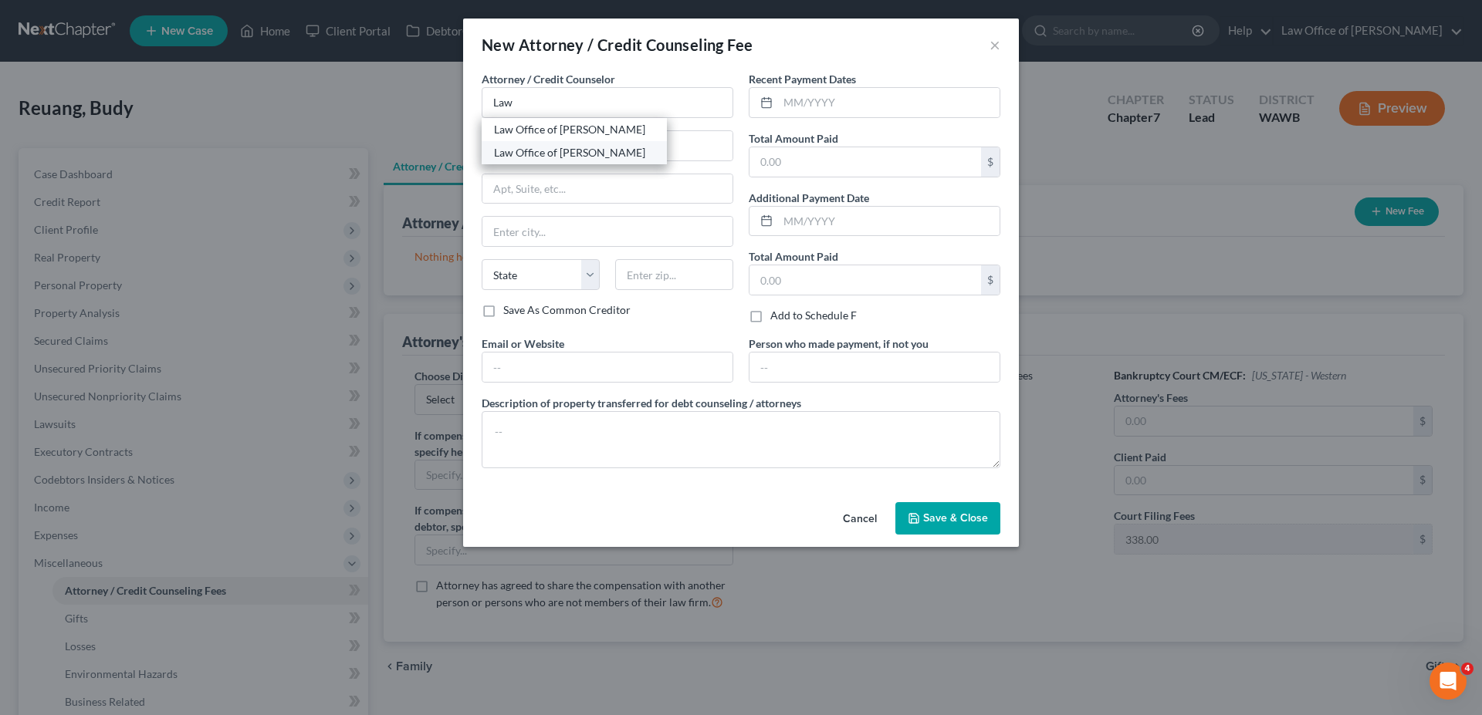
select select "50"
type input "98005"
click at [813, 100] on input "text" at bounding box center [889, 102] width 222 height 29
type input "10/7"
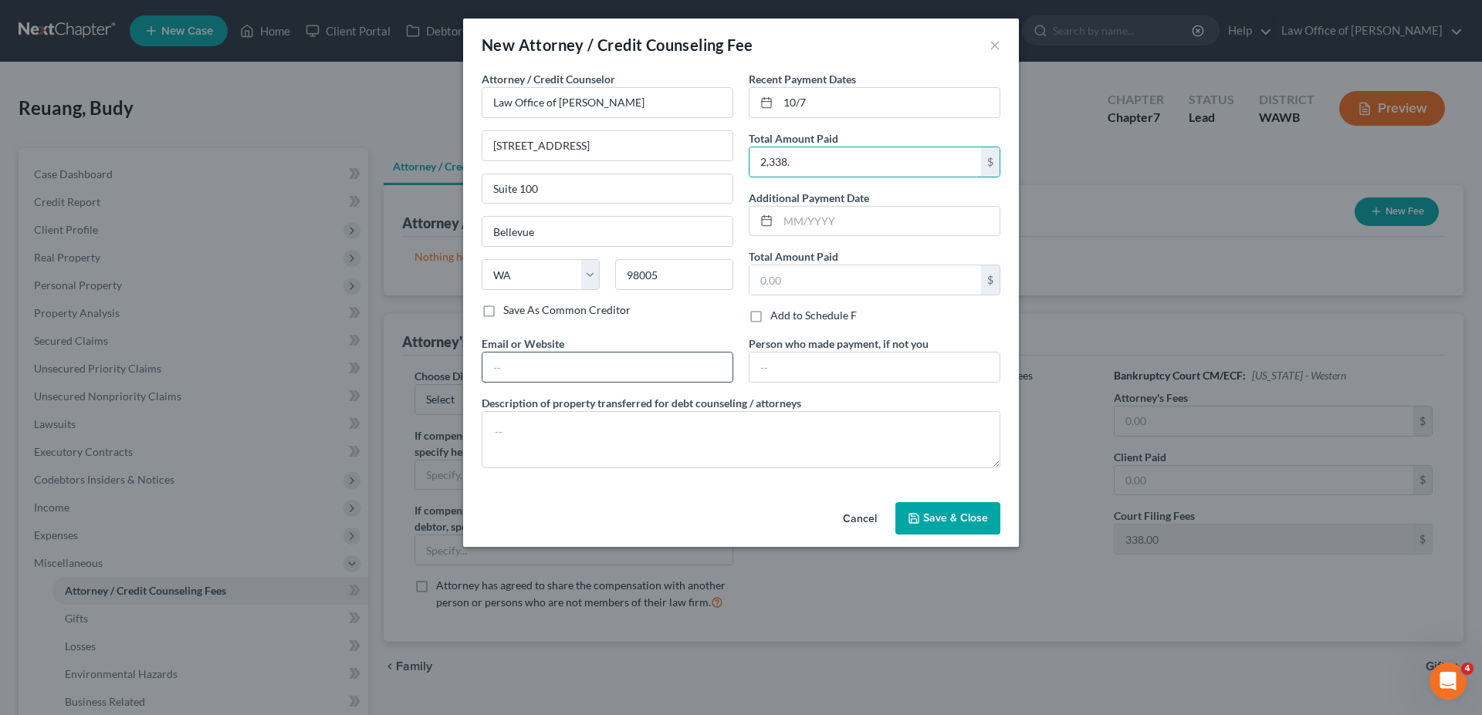
type input "2,338."
click at [577, 380] on input "text" at bounding box center [607, 367] width 250 height 29
type input "[DOMAIN_NAME]"
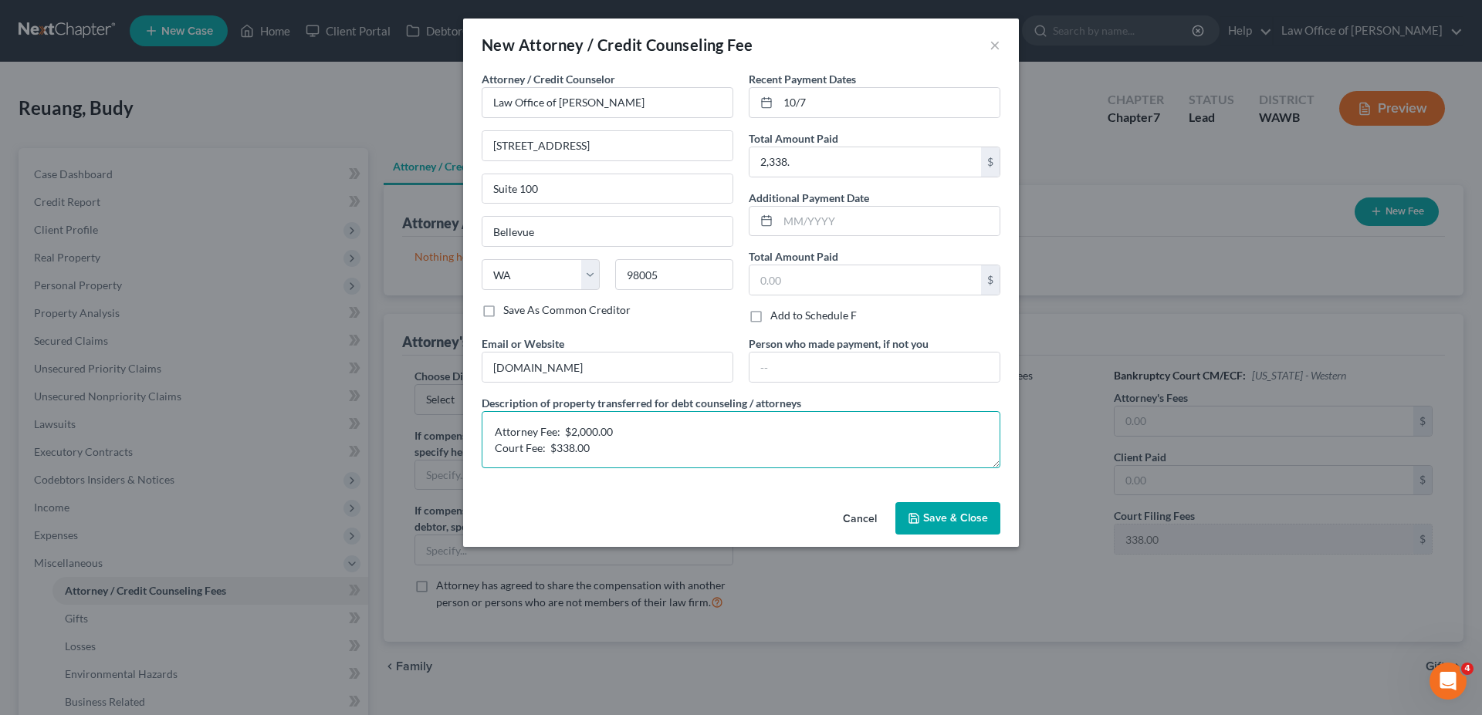
type textarea "Attorney Fee: $2,000.00 Court Fee: $338.00"
click at [945, 520] on span "Save & Close" at bounding box center [955, 518] width 65 height 13
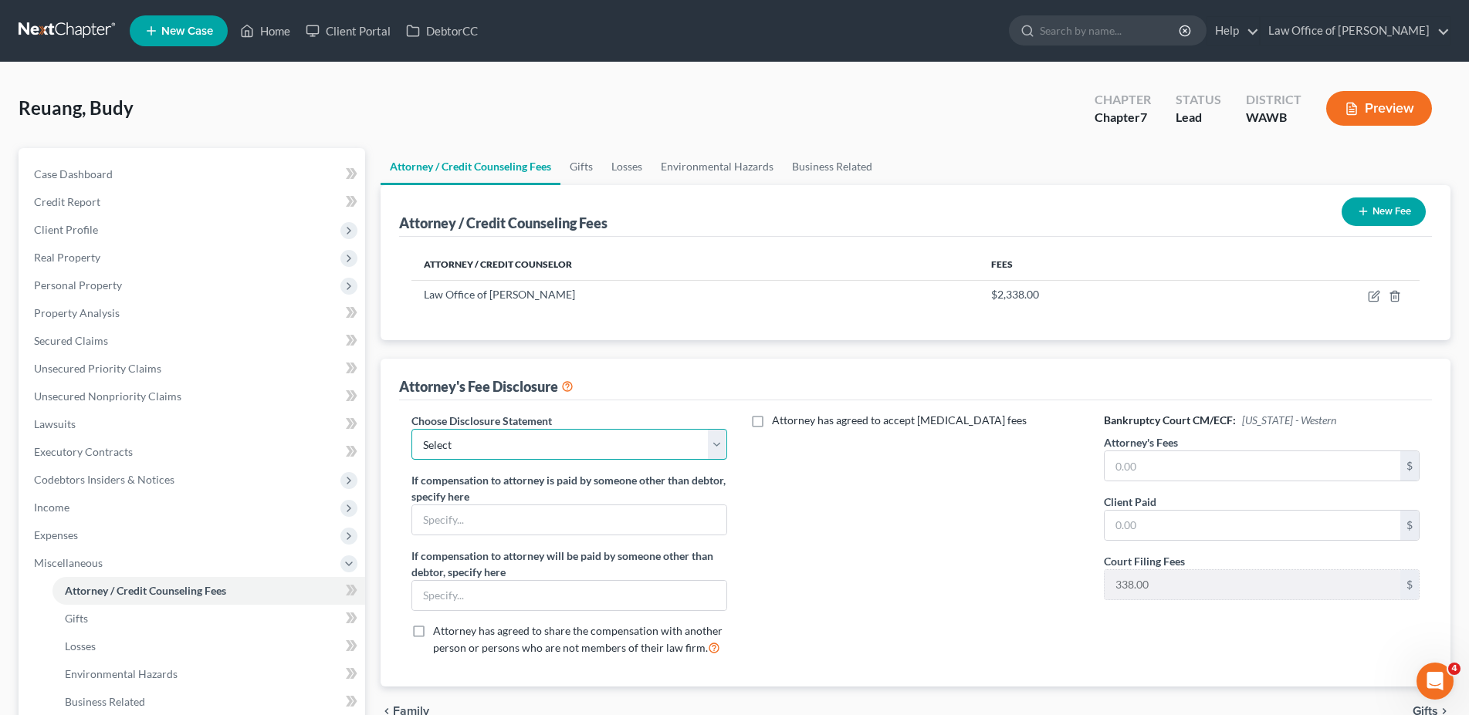
click at [411, 429] on select "Select Disclosure of Compensation of Attorney for Debtor(s)" at bounding box center [569, 444] width 316 height 31
select select "0"
click option "Disclosure of Compensation of Attorney for Debtor(s)" at bounding box center [0, 0] width 0 height 0
click at [1121, 477] on input "text" at bounding box center [1252, 466] width 296 height 29
type input "2,000."
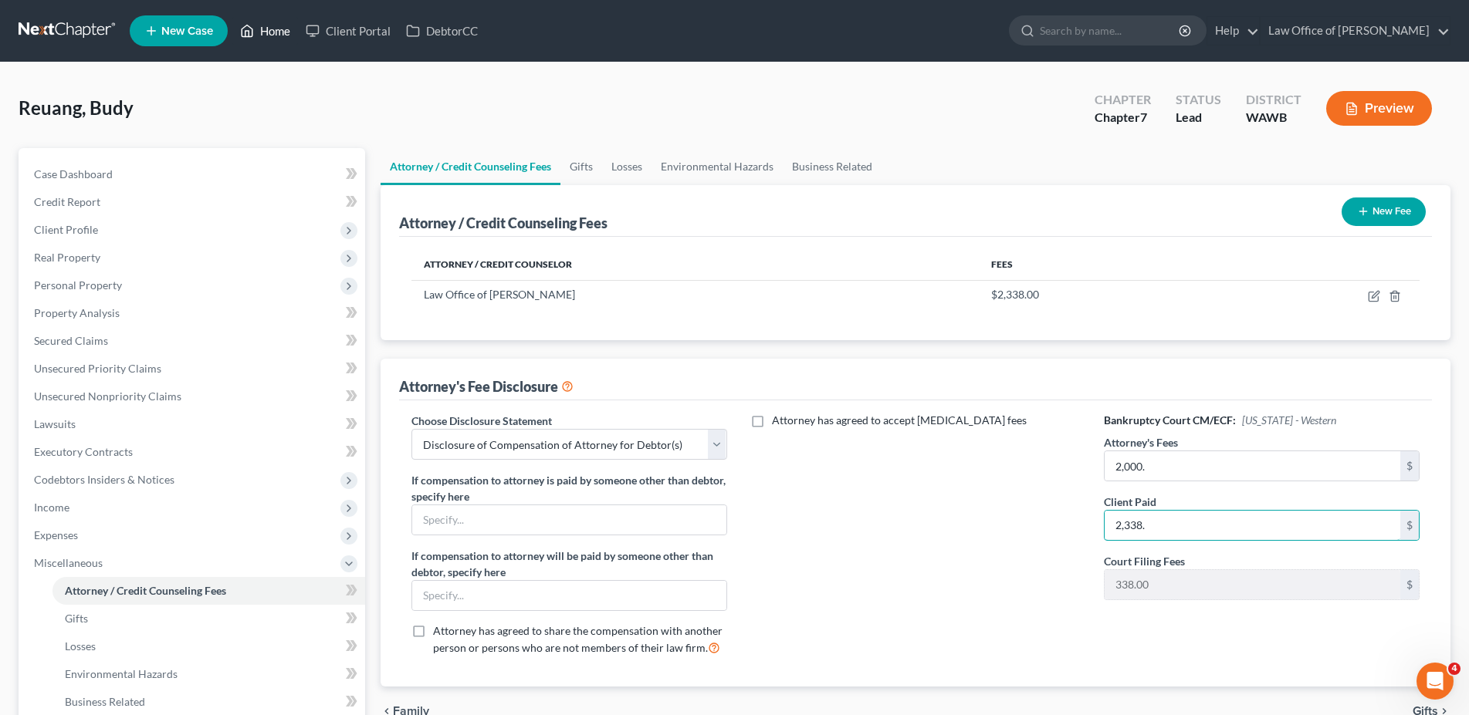
type input "2,338."
click at [271, 33] on link "Home" at bounding box center [265, 31] width 66 height 28
